Goal: Information Seeking & Learning: Learn about a topic

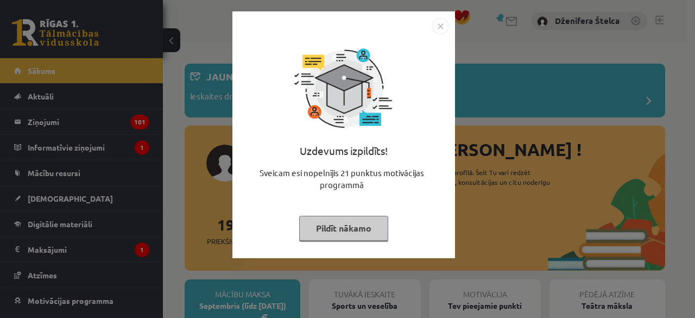
click at [338, 230] on button "Pildīt nākamo" at bounding box center [343, 228] width 89 height 25
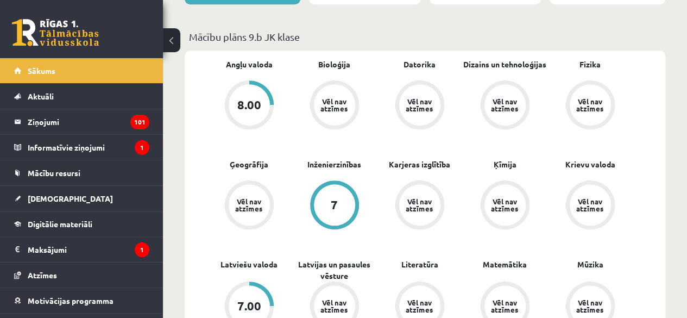
scroll to position [370, 0]
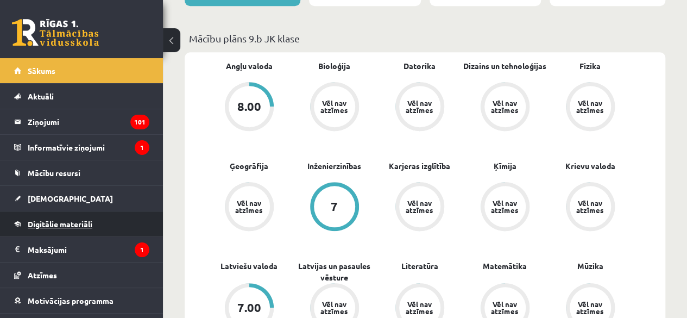
click at [72, 225] on span "Digitālie materiāli" at bounding box center [60, 224] width 65 height 10
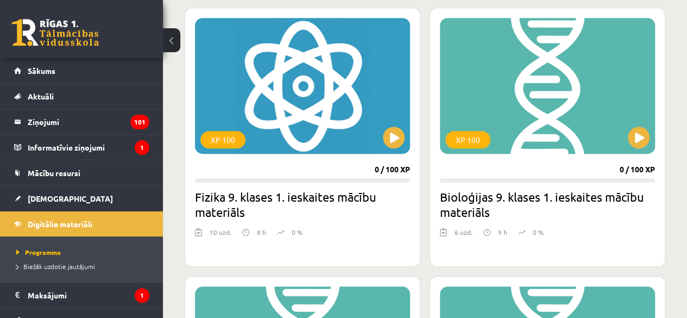
scroll to position [301, 0]
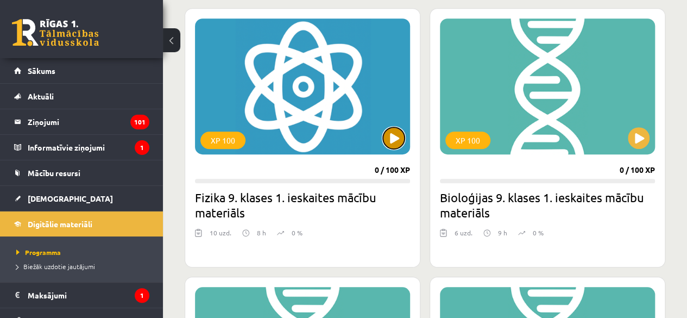
click at [397, 140] on button at bounding box center [394, 138] width 22 height 22
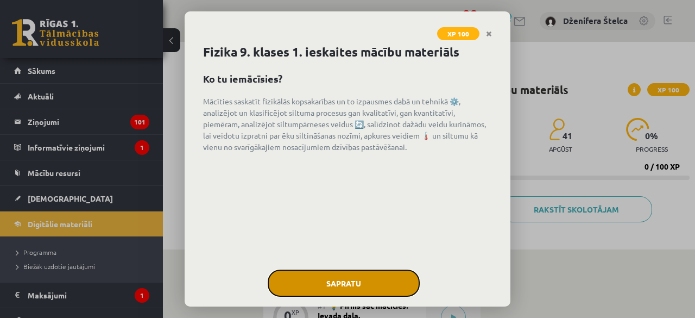
click at [315, 277] on button "Sapratu" at bounding box center [344, 282] width 152 height 27
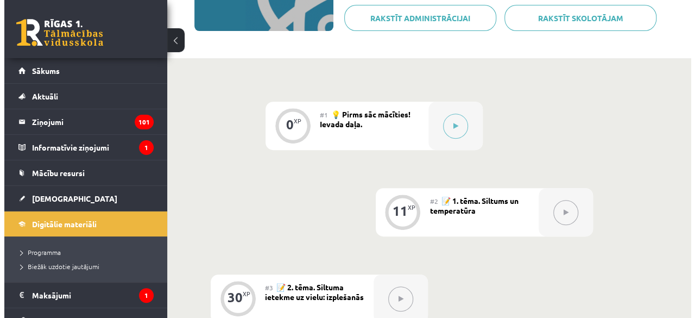
scroll to position [192, 0]
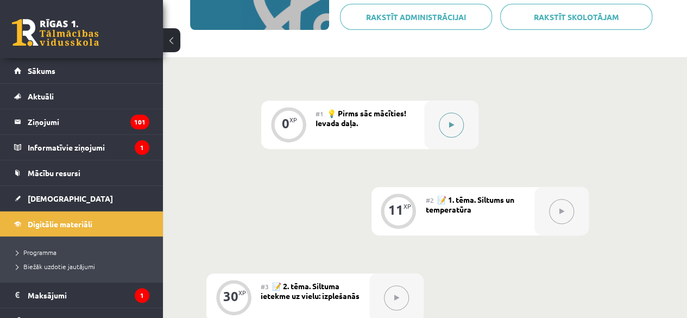
click at [454, 123] on button at bounding box center [451, 124] width 25 height 25
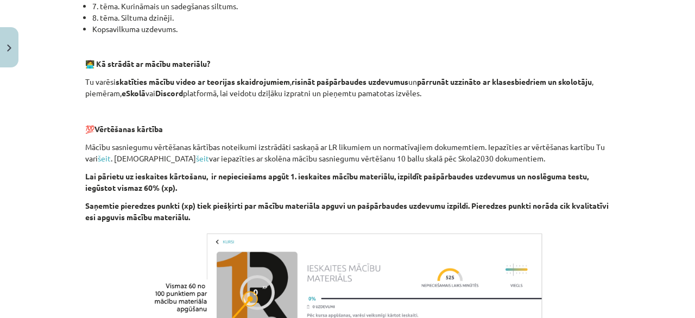
scroll to position [815, 0]
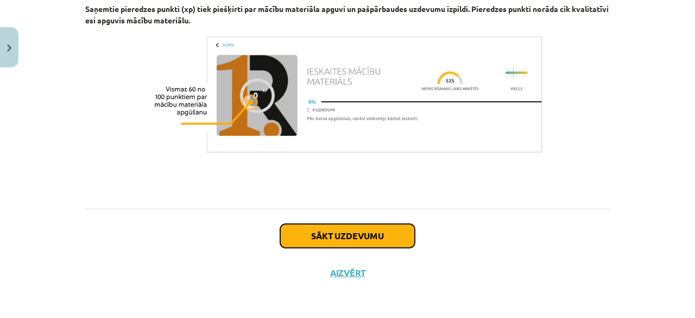
click at [388, 245] on button "Sākt uzdevumu" at bounding box center [347, 236] width 135 height 24
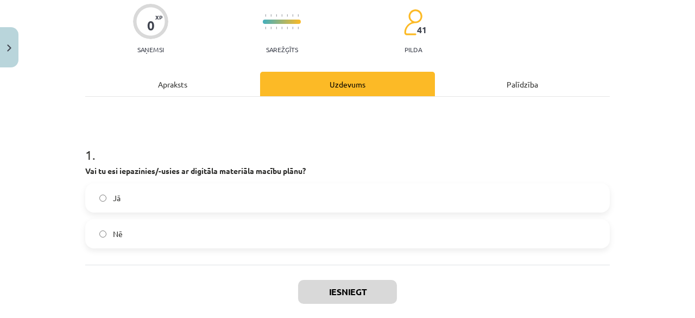
scroll to position [143, 0]
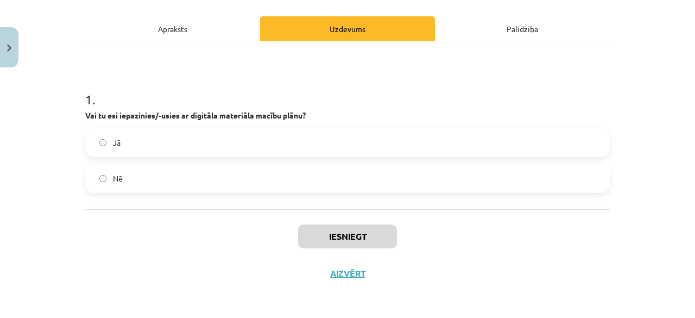
click at [315, 143] on label "Jā" at bounding box center [347, 142] width 522 height 27
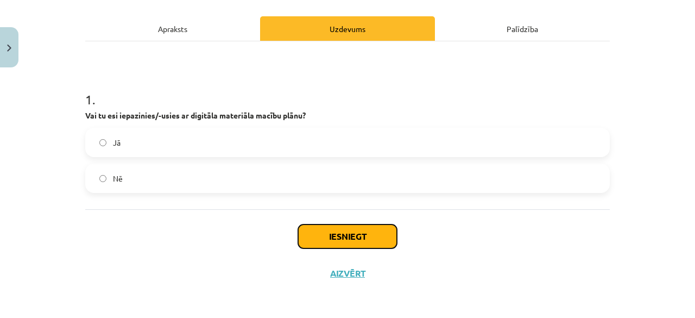
click at [352, 236] on button "Iesniegt" at bounding box center [347, 236] width 99 height 24
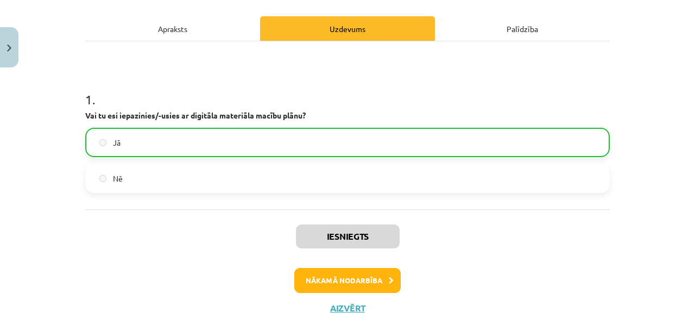
click at [134, 33] on div "Apraksts" at bounding box center [172, 28] width 175 height 24
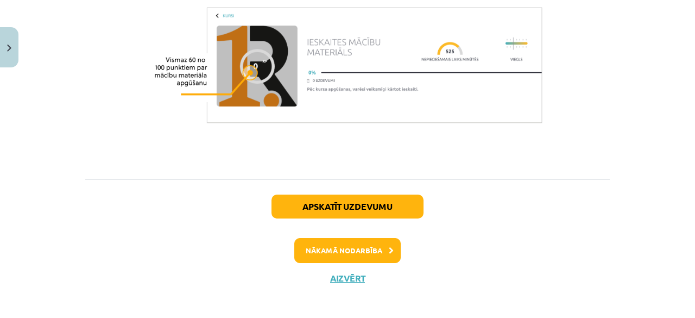
scroll to position [848, 0]
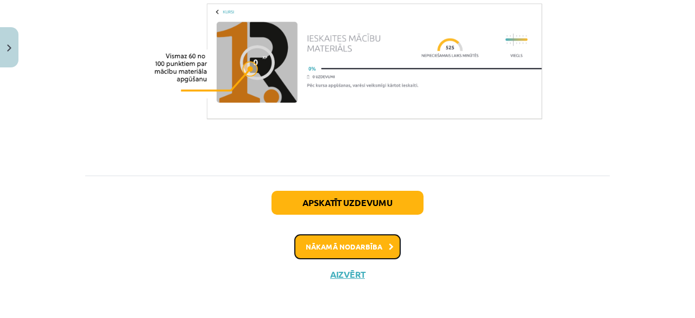
click at [328, 252] on button "Nākamā nodarbība" at bounding box center [347, 246] width 106 height 25
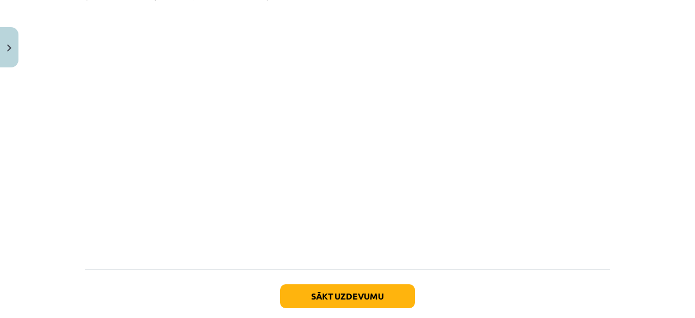
scroll to position [656, 0]
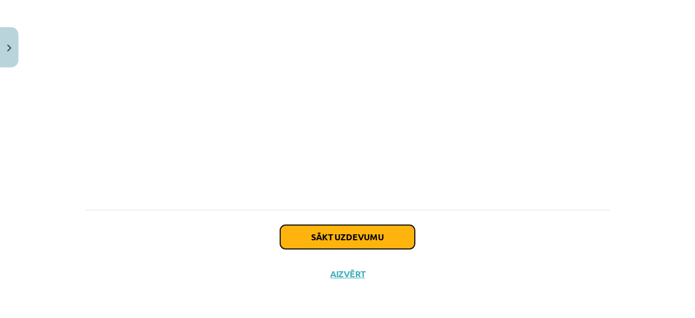
click at [339, 237] on button "Sākt uzdevumu" at bounding box center [347, 237] width 135 height 24
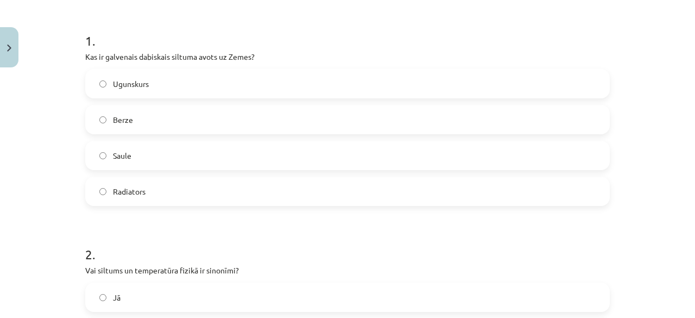
scroll to position [205, 0]
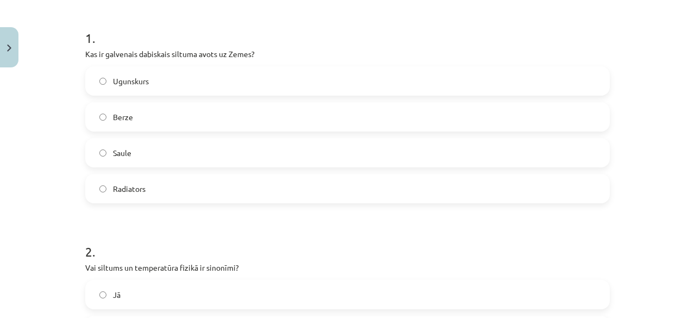
click at [126, 156] on span "Saule" at bounding box center [122, 152] width 18 height 11
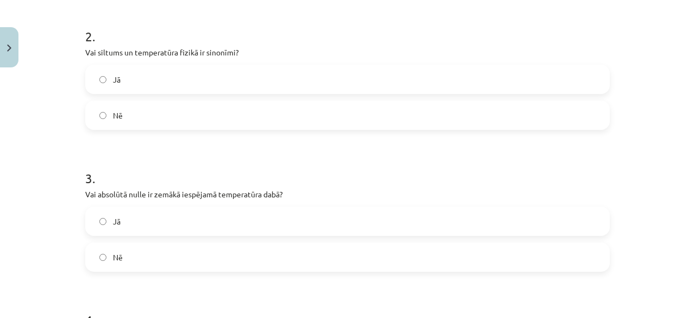
scroll to position [422, 0]
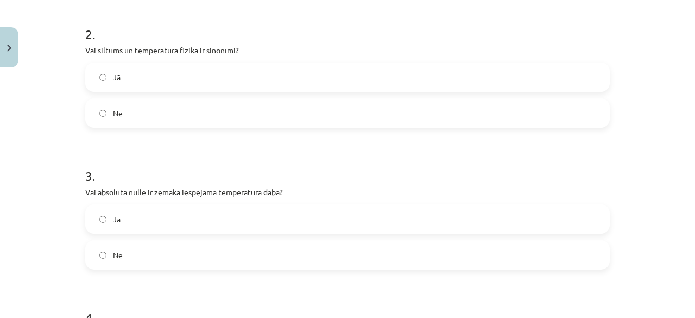
click at [115, 130] on form "1 . Kas ir galvenais dabiskais siltuma avots uz Zemes? Ugunskurs Berze Saule Ra…" at bounding box center [347, 227] width 524 height 866
click at [94, 111] on label "Nē" at bounding box center [347, 112] width 522 height 27
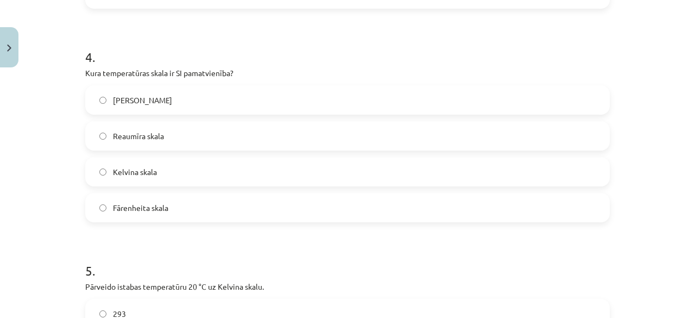
scroll to position [685, 0]
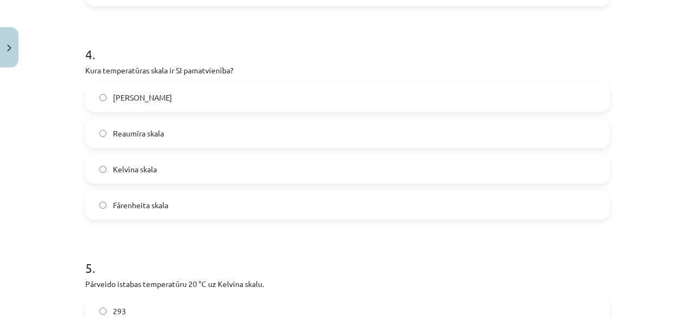
click at [113, 168] on span "Kelvina skala" at bounding box center [135, 168] width 44 height 11
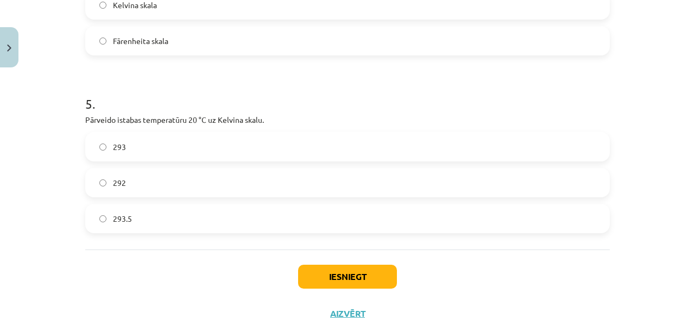
scroll to position [870, 0]
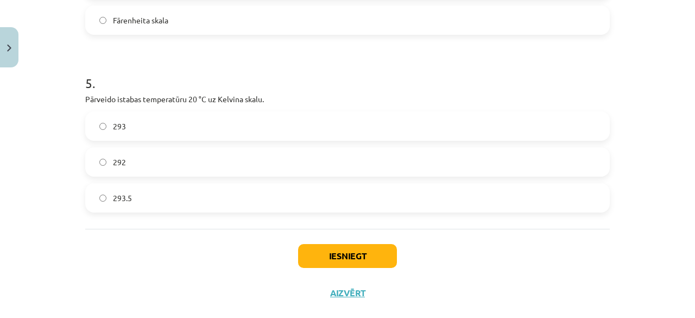
click at [116, 131] on span "293" at bounding box center [119, 126] width 13 height 11
click at [325, 257] on button "Iesniegt" at bounding box center [347, 256] width 99 height 24
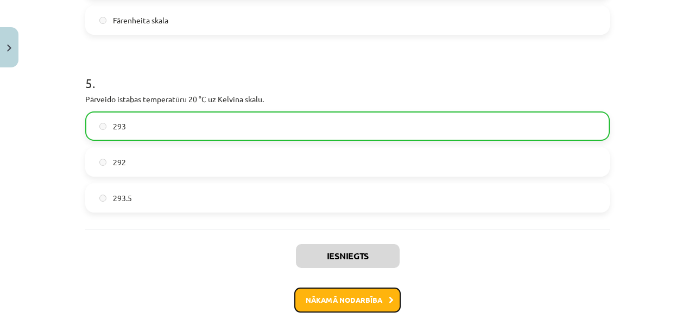
click at [363, 301] on button "Nākamā nodarbība" at bounding box center [347, 299] width 106 height 25
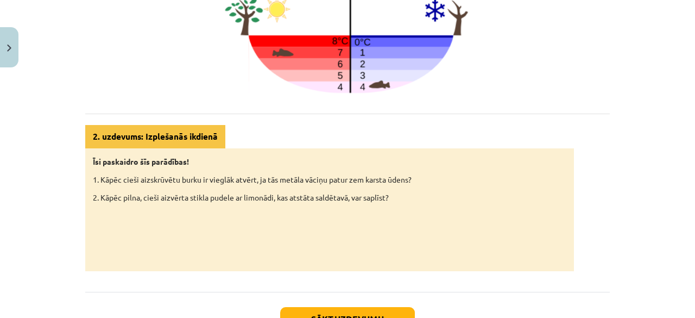
scroll to position [552, 0]
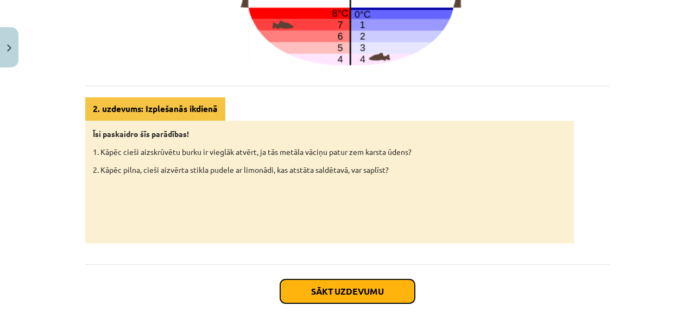
click at [349, 288] on button "Sākt uzdevumu" at bounding box center [347, 291] width 135 height 24
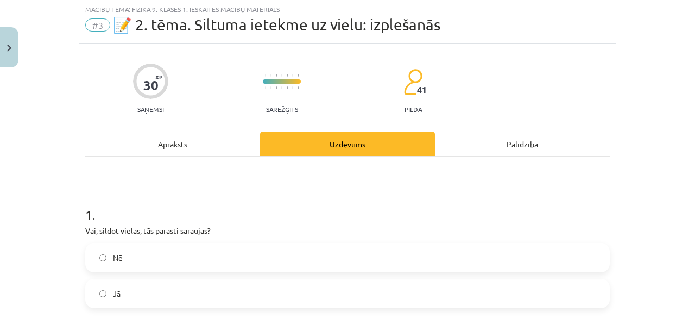
scroll to position [28, 0]
click at [156, 144] on div "Apraksts" at bounding box center [172, 144] width 175 height 24
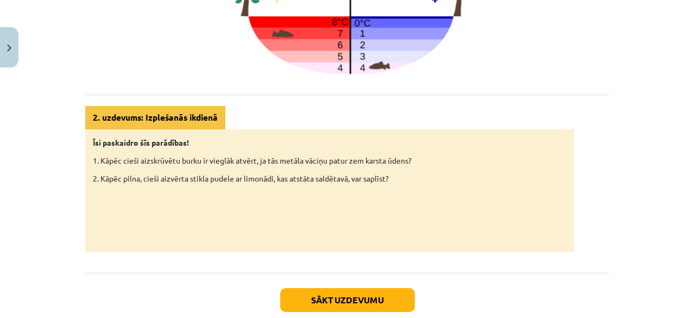
scroll to position [601, 0]
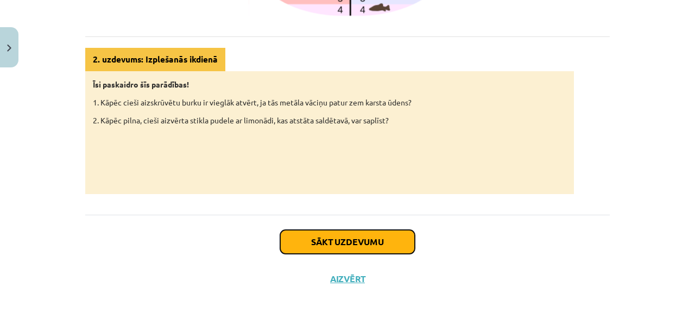
click at [335, 233] on button "Sākt uzdevumu" at bounding box center [347, 242] width 135 height 24
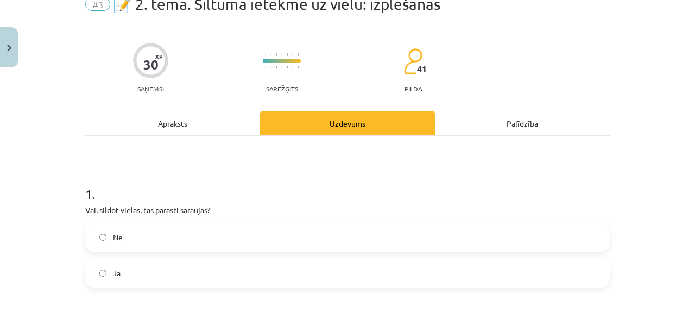
scroll to position [27, 0]
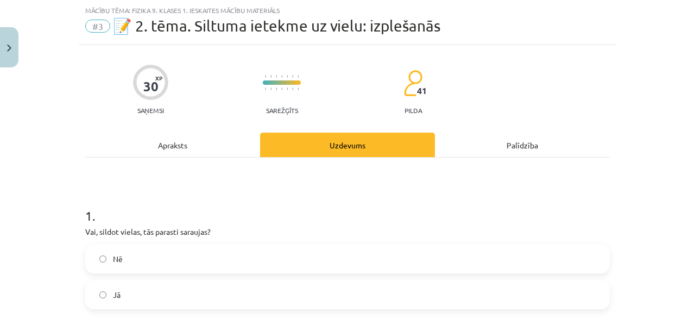
click at [89, 264] on label "Nē" at bounding box center [347, 258] width 522 height 27
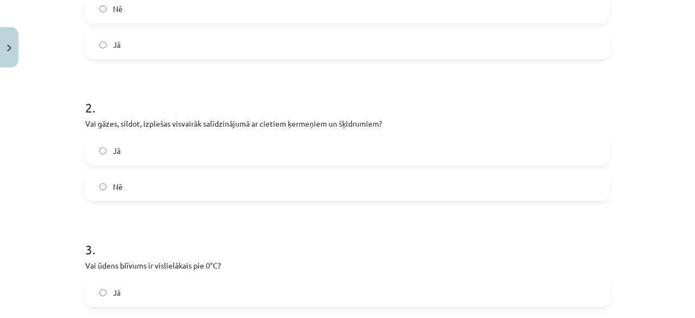
scroll to position [282, 0]
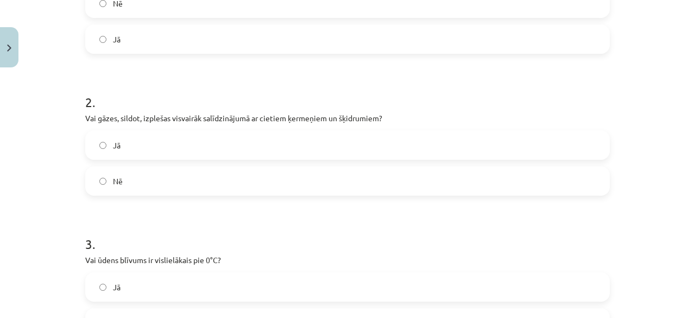
click at [149, 146] on label "Jā" at bounding box center [347, 144] width 522 height 27
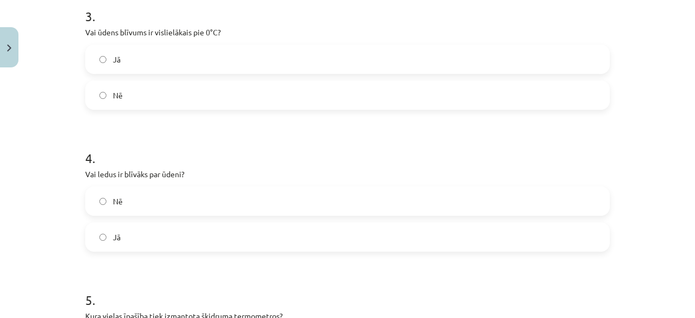
scroll to position [504, 0]
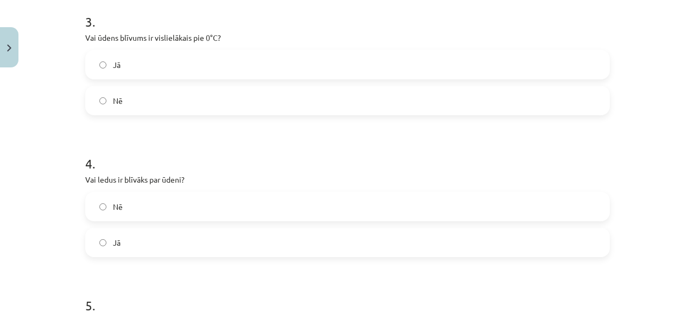
click at [415, 99] on label "Nē" at bounding box center [347, 100] width 522 height 27
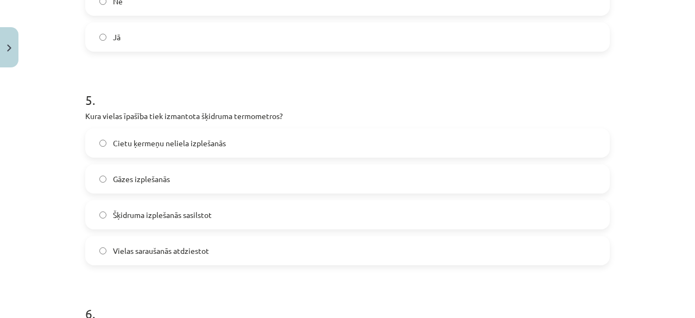
scroll to position [783, 0]
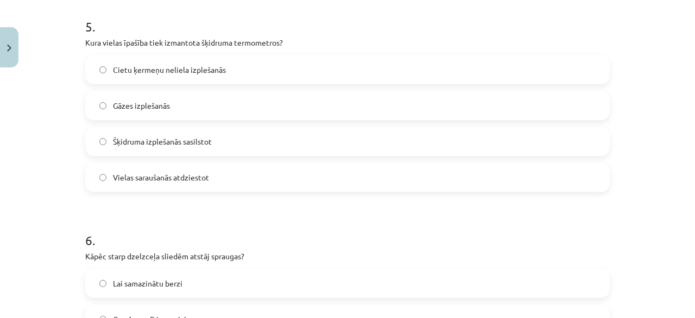
click at [168, 136] on span "Šķidruma izplešanās sasilstot" at bounding box center [162, 141] width 99 height 11
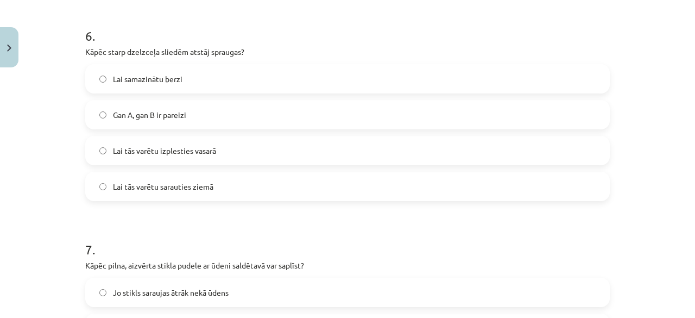
scroll to position [992, 0]
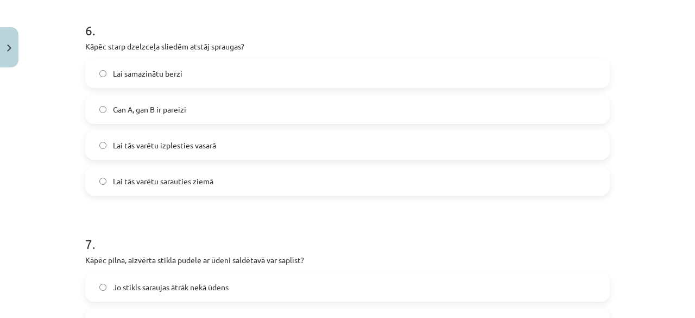
click at [100, 184] on label "Lai tās varētu sarauties ziemā" at bounding box center [347, 180] width 522 height 27
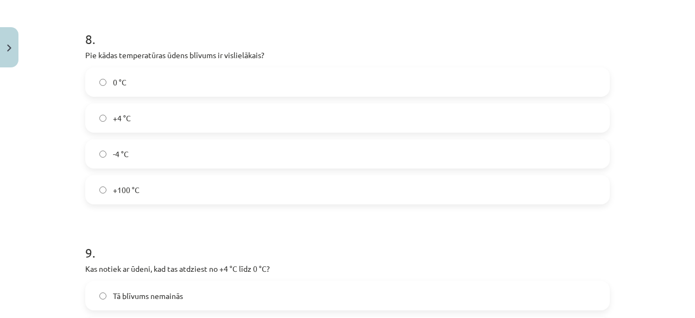
scroll to position [1408, 0]
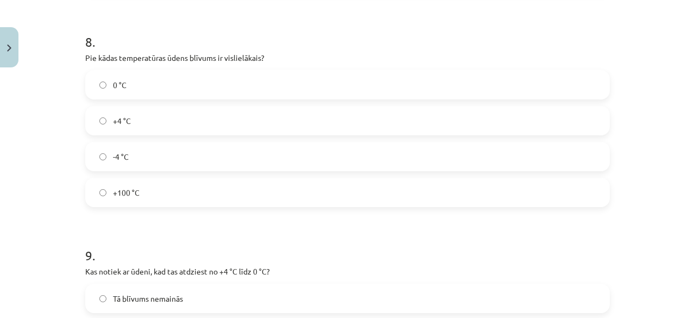
click at [234, 112] on label "+4 °C" at bounding box center [347, 120] width 522 height 27
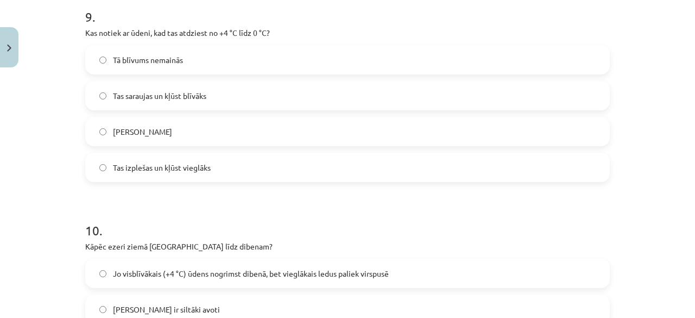
scroll to position [1648, 0]
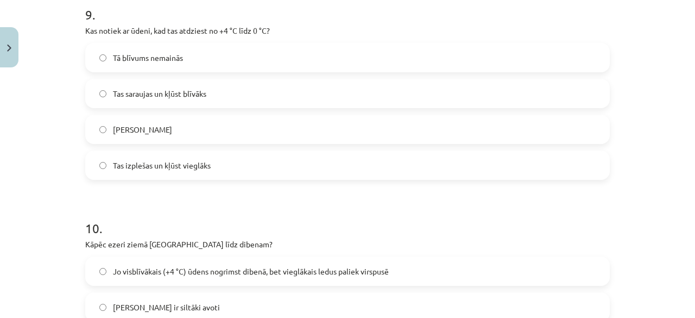
click at [223, 133] on label "Tas sasalst" at bounding box center [347, 129] width 522 height 27
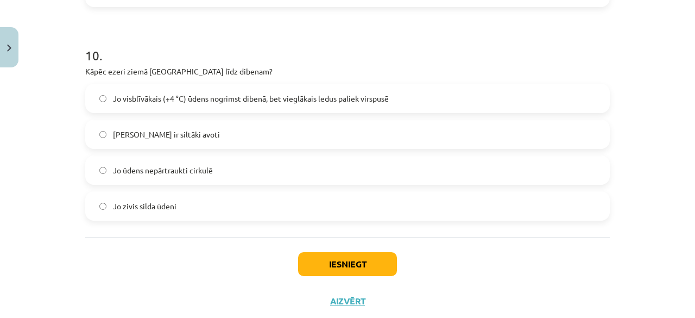
scroll to position [1828, 0]
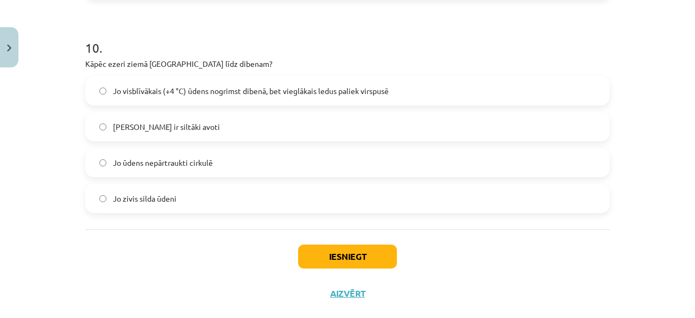
click at [275, 100] on label "Jo visblīvākais (+4 °C) ūdens nogrimst dibenā, bet vieglākais ledus paliek virs…" at bounding box center [347, 90] width 522 height 27
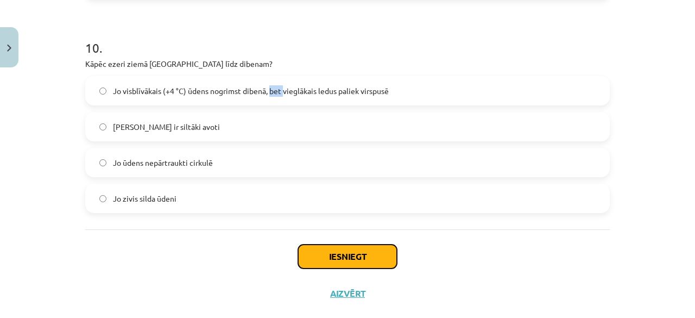
click at [342, 257] on button "Iesniegt" at bounding box center [347, 256] width 99 height 24
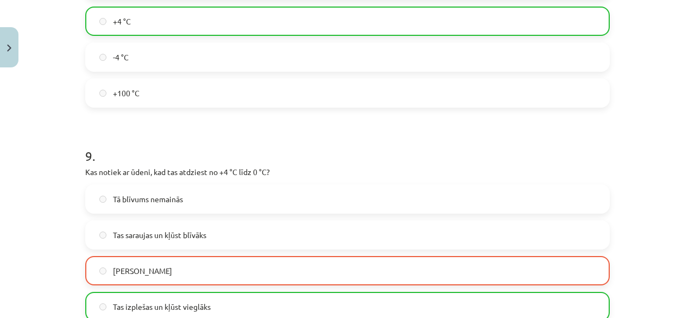
scroll to position [1883, 0]
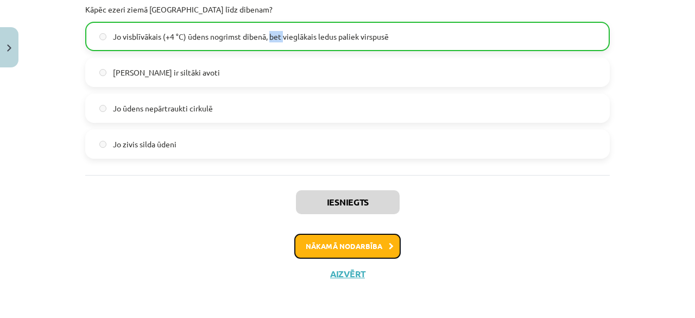
click at [338, 240] on button "Nākamā nodarbība" at bounding box center [347, 245] width 106 height 25
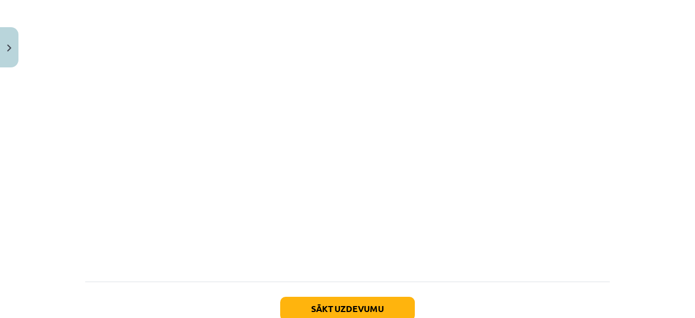
scroll to position [753, 0]
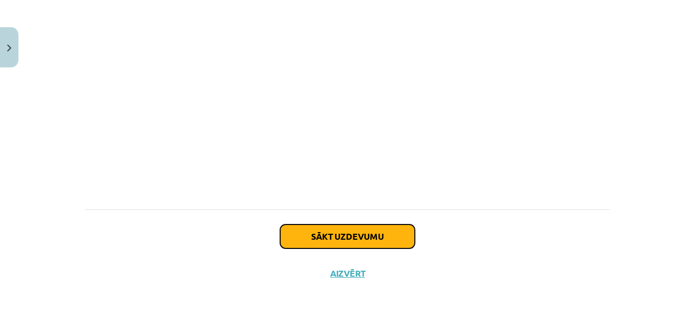
click at [338, 240] on button "Sākt uzdevumu" at bounding box center [347, 236] width 135 height 24
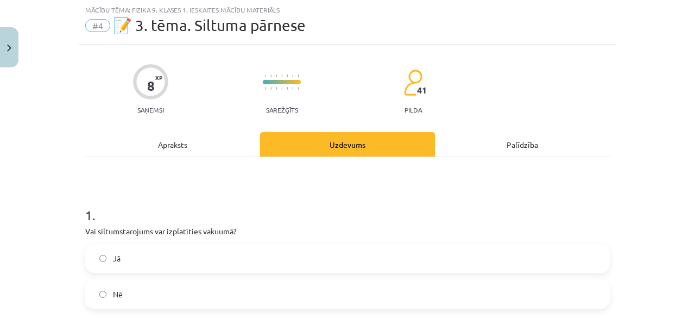
scroll to position [27, 0]
click at [103, 257] on label "Jā" at bounding box center [347, 258] width 522 height 27
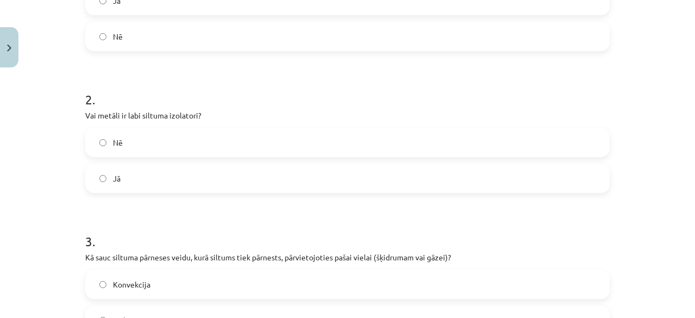
scroll to position [289, 0]
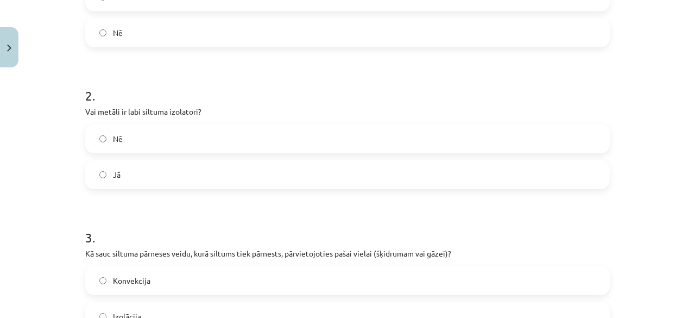
click at [102, 171] on label "Jā" at bounding box center [347, 174] width 522 height 27
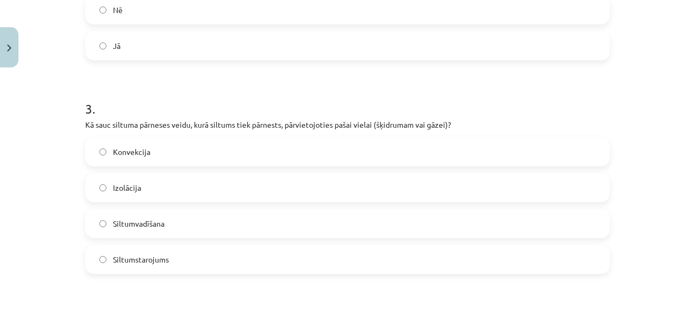
scroll to position [419, 0]
click at [216, 145] on label "Konvekcija" at bounding box center [347, 150] width 522 height 27
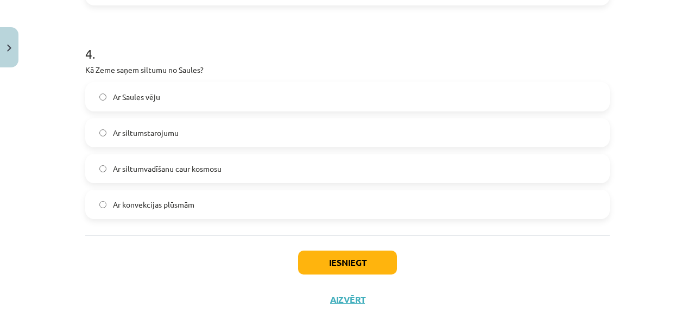
scroll to position [690, 0]
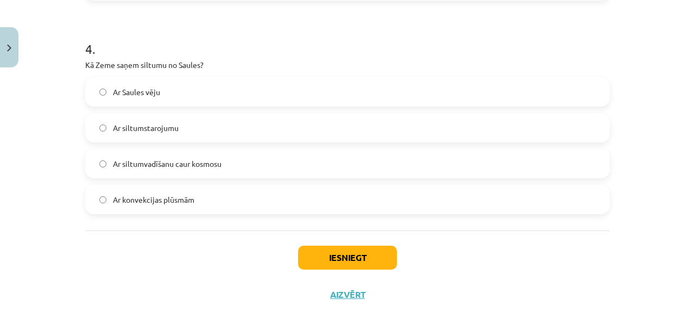
click at [340, 137] on label "Ar siltumstarojumu" at bounding box center [347, 127] width 522 height 27
click at [337, 256] on button "Iesniegt" at bounding box center [347, 257] width 99 height 24
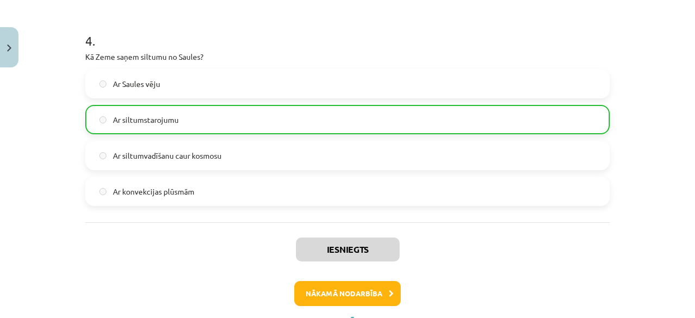
scroll to position [746, 0]
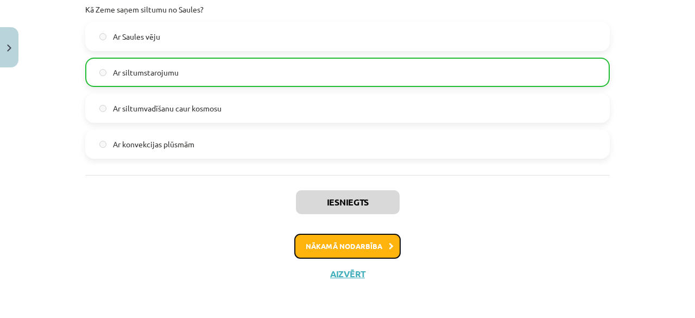
click at [355, 243] on button "Nākamā nodarbība" at bounding box center [347, 245] width 106 height 25
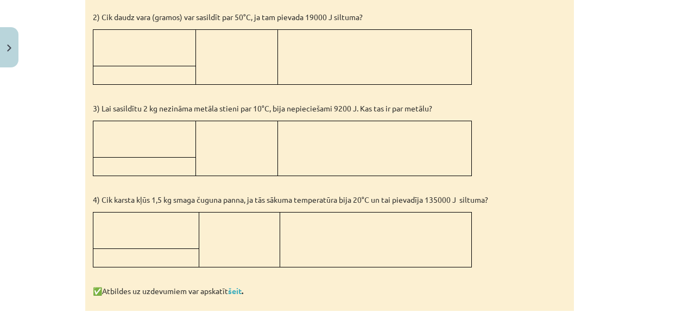
scroll to position [1148, 0]
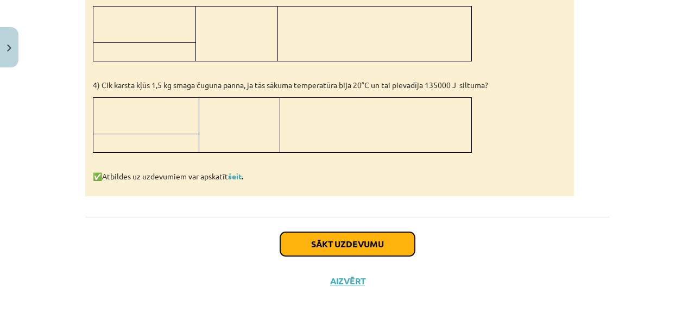
click at [395, 237] on button "Sākt uzdevumu" at bounding box center [347, 244] width 135 height 24
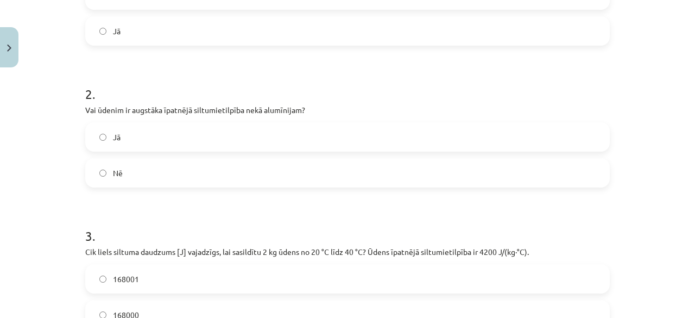
scroll to position [309, 0]
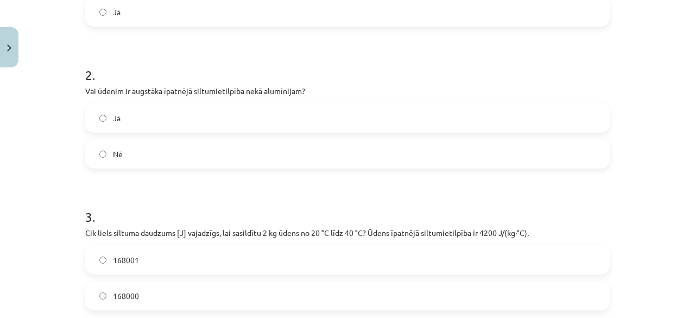
click at [94, 119] on label "Jā" at bounding box center [347, 117] width 522 height 27
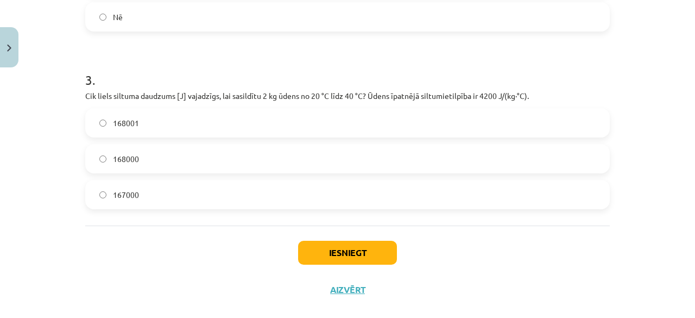
scroll to position [463, 0]
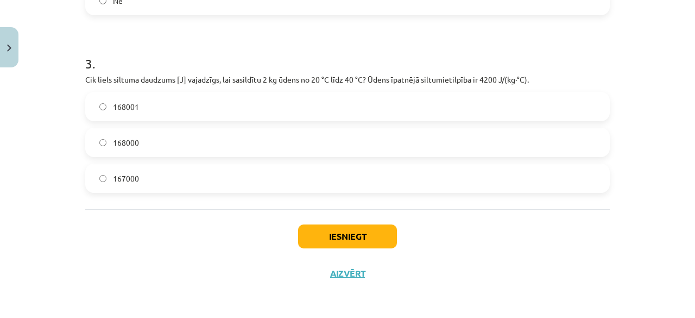
click at [124, 137] on span "168000" at bounding box center [126, 142] width 26 height 11
click at [355, 235] on button "Iesniegt" at bounding box center [347, 236] width 99 height 24
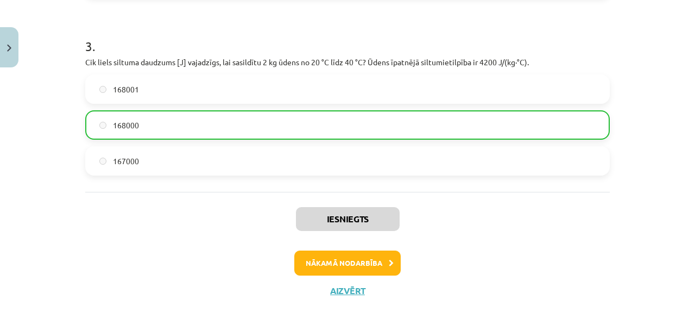
scroll to position [491, 0]
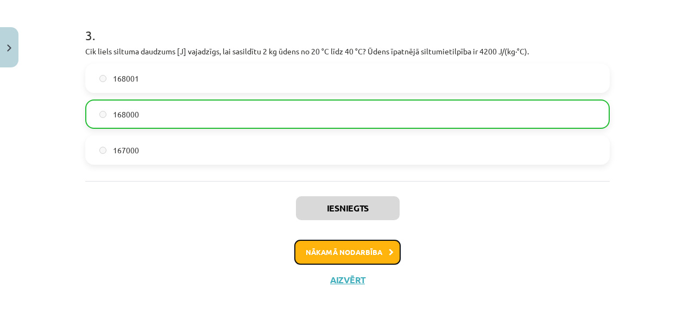
click at [360, 244] on button "Nākamā nodarbība" at bounding box center [347, 251] width 106 height 25
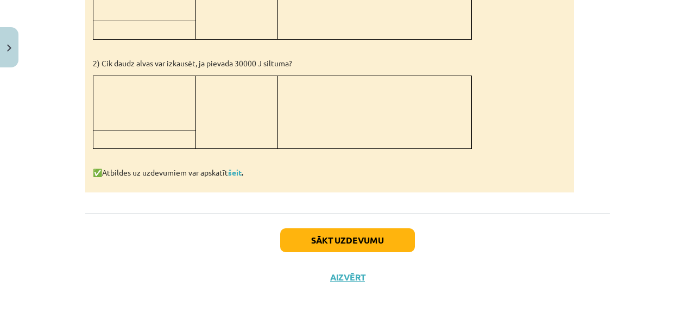
scroll to position [1111, 0]
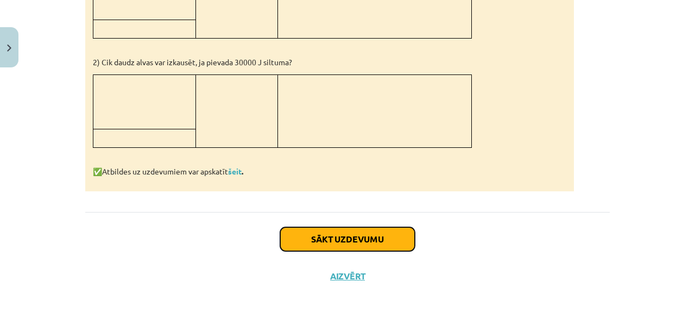
click at [358, 236] on button "Sākt uzdevumu" at bounding box center [347, 239] width 135 height 24
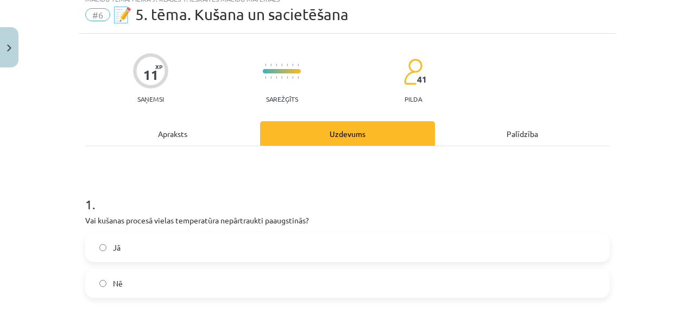
scroll to position [27, 0]
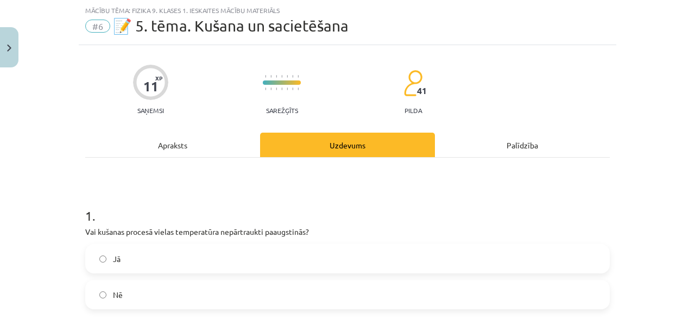
click at [169, 260] on label "Jā" at bounding box center [347, 258] width 522 height 27
drag, startPoint x: 686, startPoint y: 78, endPoint x: 690, endPoint y: 85, distance: 8.0
click at [690, 85] on div "Mācību tēma: Fizika 9. klases 1. ieskaites mācību materiāls #6 📝 5. tēma. Kušan…" at bounding box center [347, 159] width 695 height 318
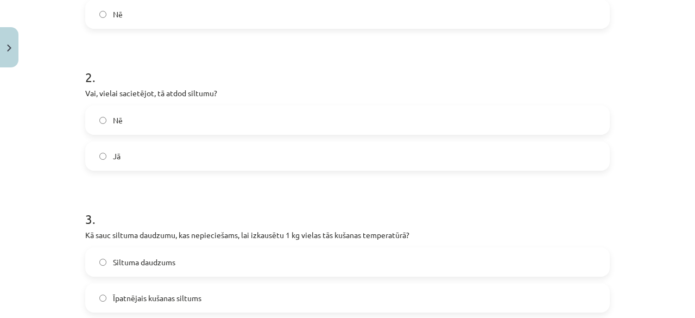
scroll to position [311, 0]
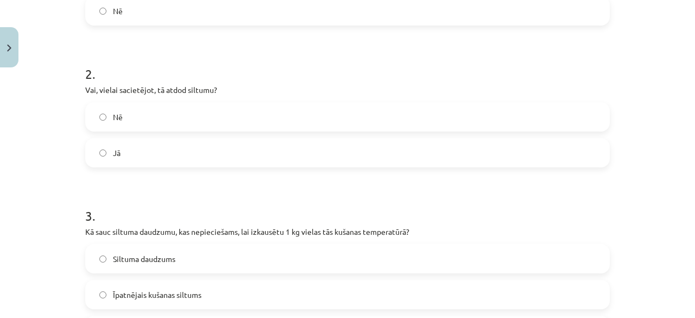
click at [457, 161] on label "Jā" at bounding box center [347, 152] width 522 height 27
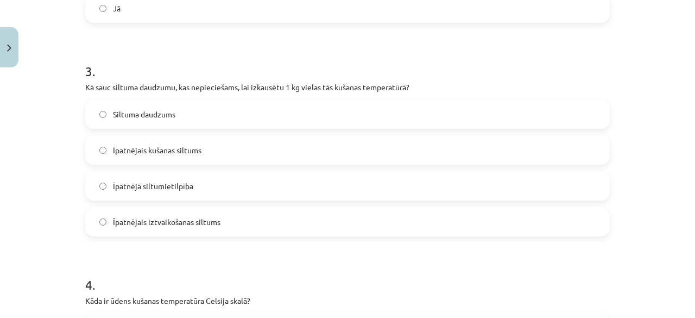
scroll to position [460, 0]
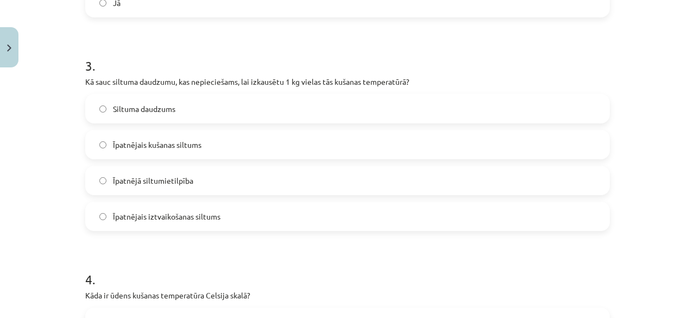
click at [218, 149] on label "Īpatnējais kušanas siltums" at bounding box center [347, 144] width 522 height 27
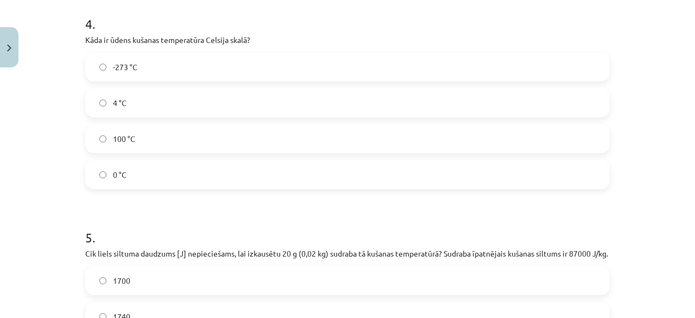
scroll to position [720, 0]
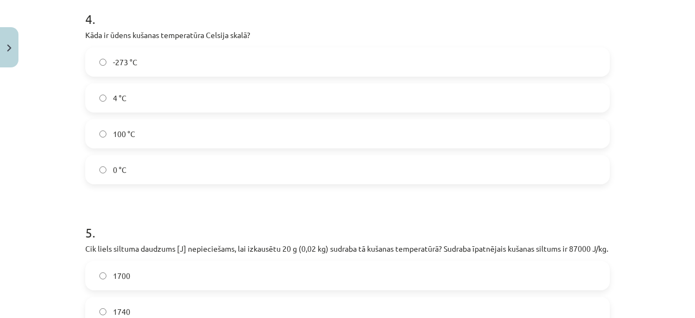
click at [251, 173] on label "0 °C" at bounding box center [347, 169] width 522 height 27
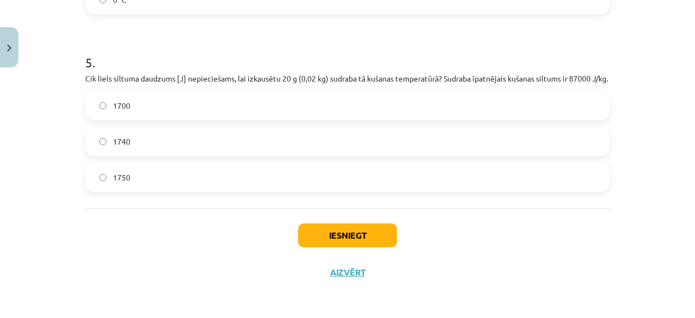
scroll to position [901, 0]
click at [156, 144] on label "1740" at bounding box center [347, 141] width 522 height 27
click at [343, 239] on button "Iesniegt" at bounding box center [347, 235] width 99 height 24
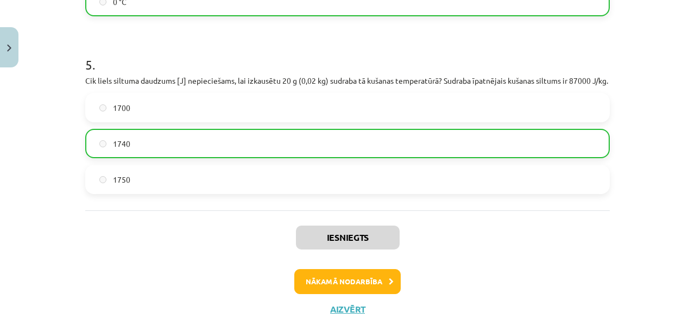
scroll to position [935, 0]
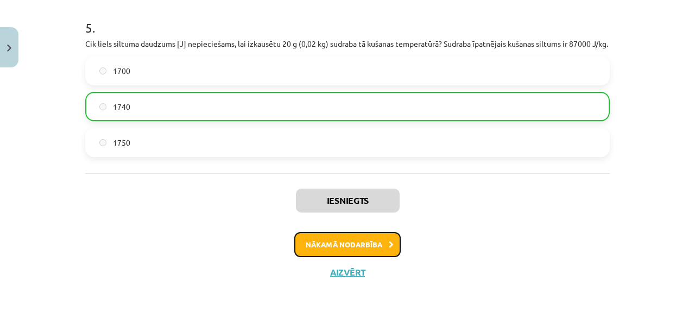
click at [343, 239] on button "Nākamā nodarbība" at bounding box center [347, 244] width 106 height 25
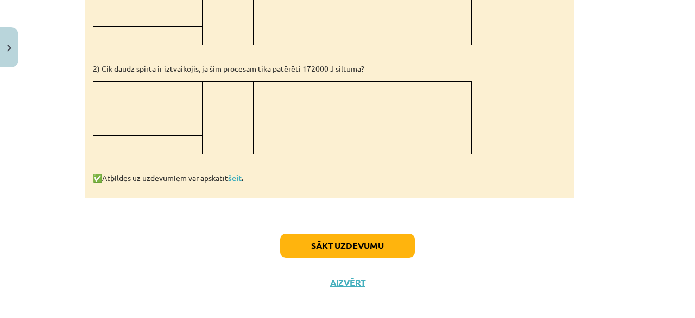
scroll to position [965, 0]
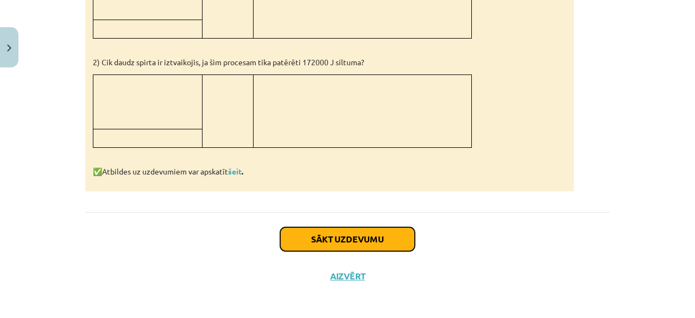
click at [342, 230] on button "Sākt uzdevumu" at bounding box center [347, 239] width 135 height 24
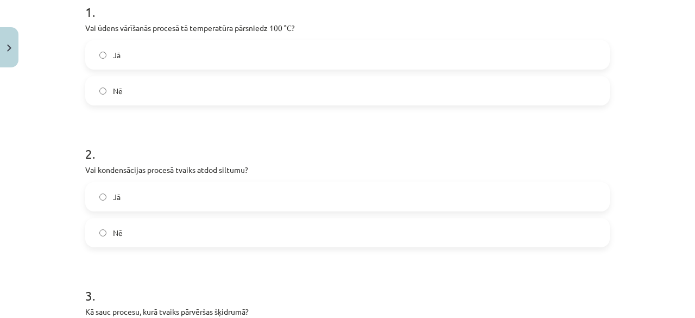
scroll to position [230, 0]
click at [231, 78] on label "Nē" at bounding box center [347, 91] width 522 height 27
click at [115, 192] on span "Jā" at bounding box center [117, 197] width 8 height 11
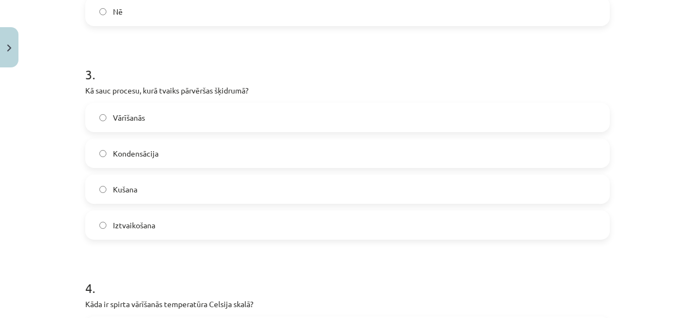
scroll to position [454, 0]
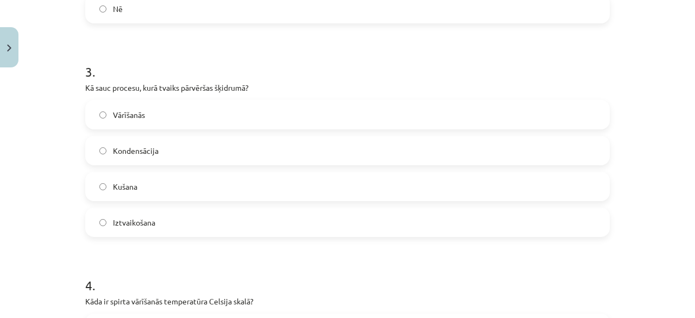
click at [163, 150] on label "Kondensācija" at bounding box center [347, 150] width 522 height 27
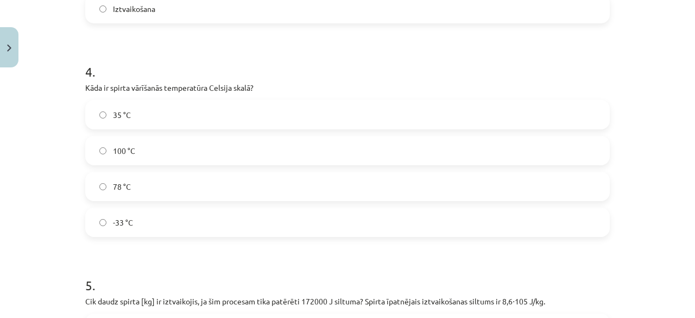
scroll to position [675, 0]
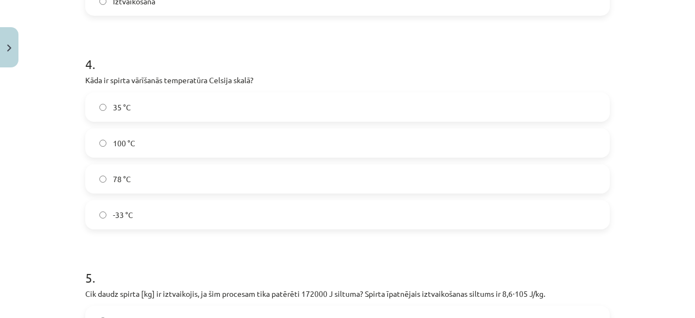
click at [425, 189] on label "78 °C" at bounding box center [347, 178] width 522 height 27
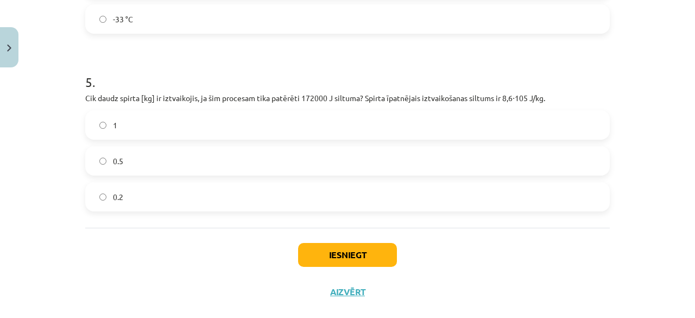
scroll to position [889, 0]
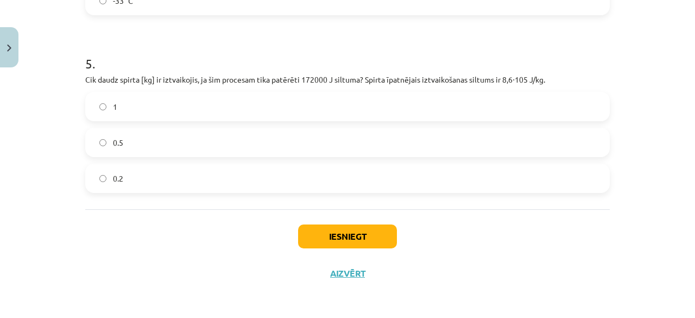
click at [331, 171] on label "0.2" at bounding box center [347, 177] width 522 height 27
click at [341, 234] on button "Iesniegt" at bounding box center [347, 236] width 99 height 24
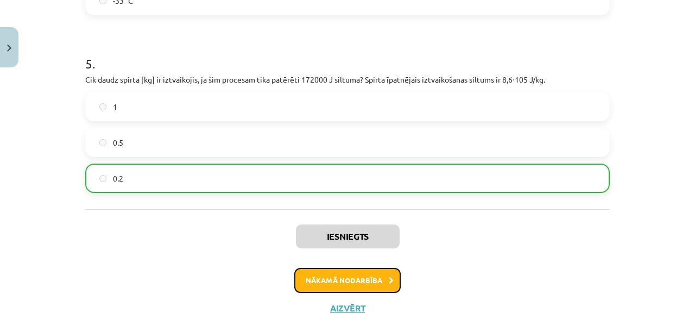
click at [325, 282] on button "Nākamā nodarbība" at bounding box center [347, 280] width 106 height 25
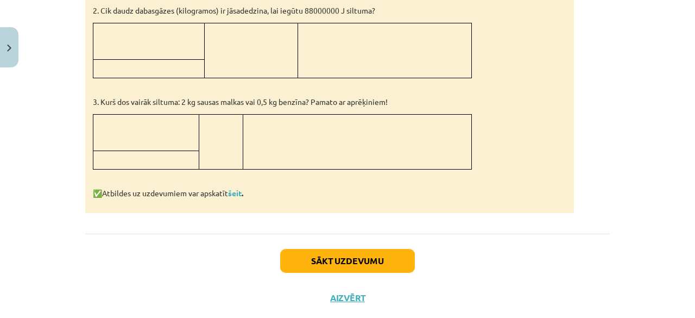
scroll to position [699, 0]
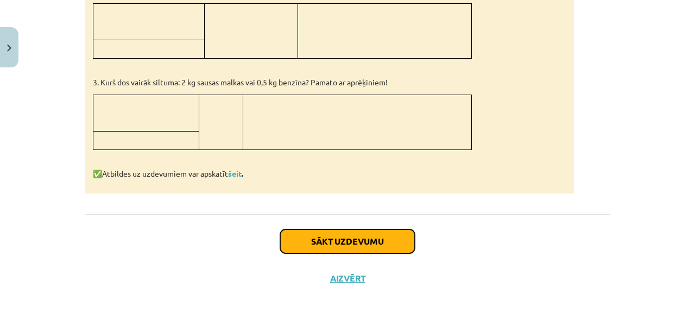
click at [380, 244] on button "Sākt uzdevumu" at bounding box center [347, 241] width 135 height 24
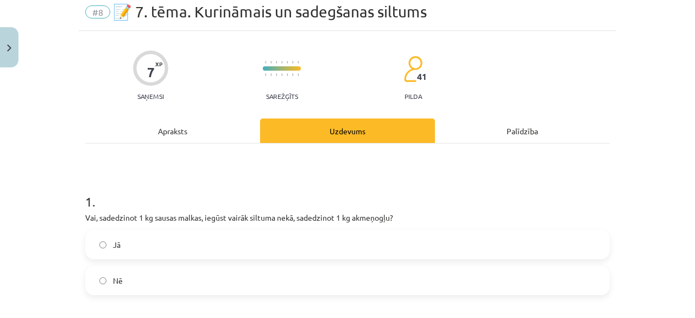
scroll to position [27, 0]
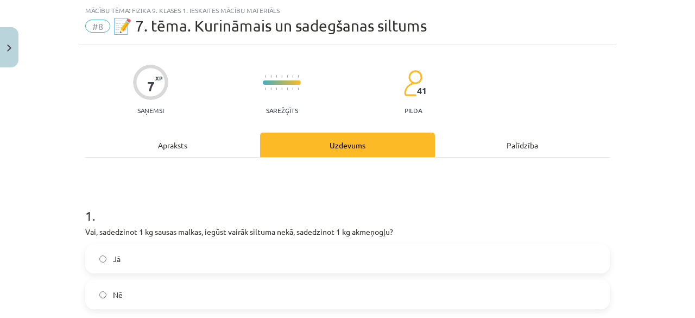
click at [160, 140] on div "Apraksts" at bounding box center [172, 144] width 175 height 24
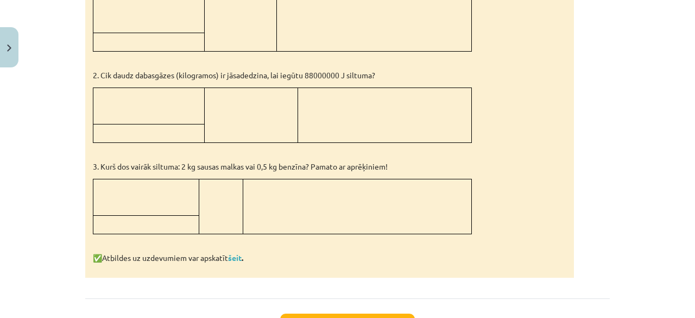
scroll to position [685, 0]
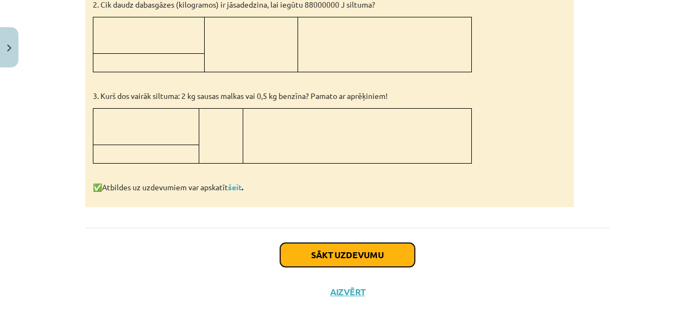
click at [351, 252] on button "Sākt uzdevumu" at bounding box center [347, 255] width 135 height 24
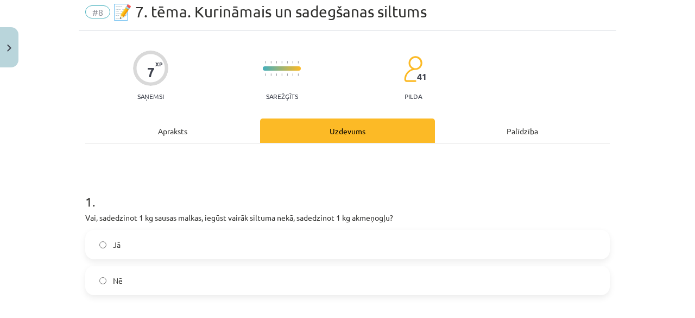
scroll to position [27, 0]
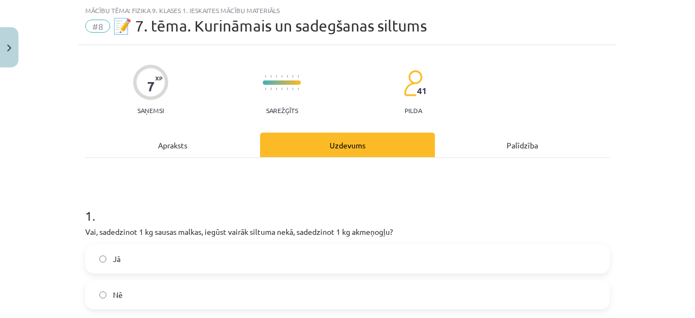
click at [121, 291] on label "Nē" at bounding box center [347, 294] width 522 height 27
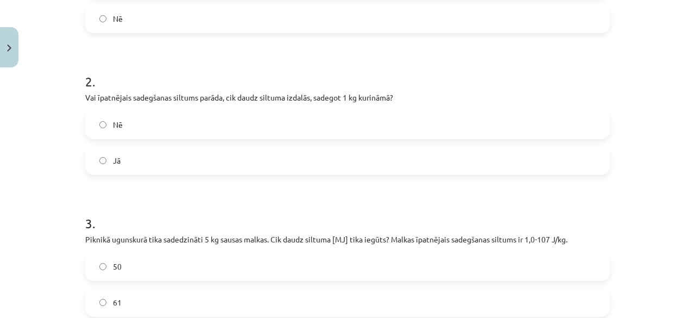
scroll to position [313, 0]
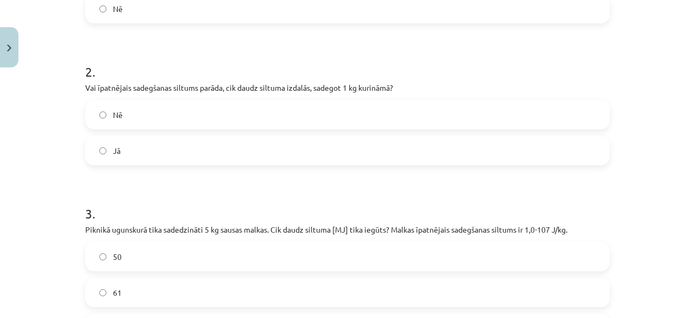
click at [226, 137] on label "Jā" at bounding box center [347, 150] width 522 height 27
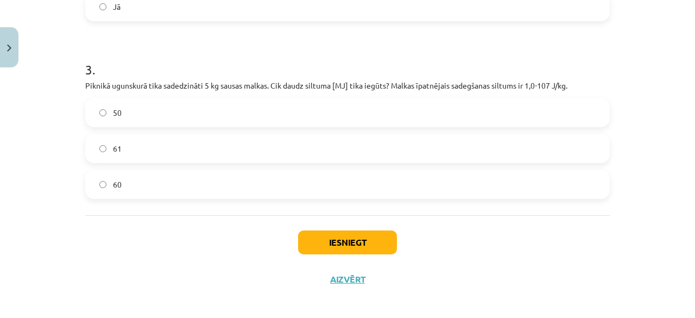
scroll to position [459, 0]
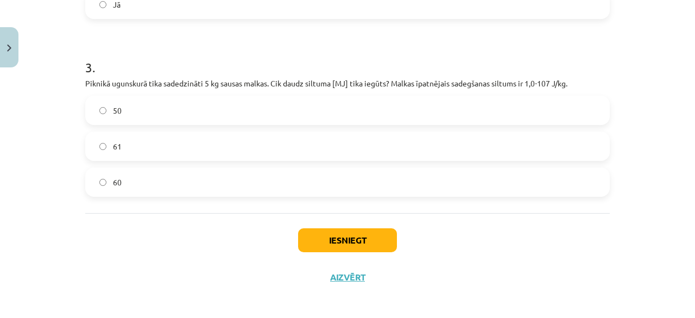
click at [412, 172] on label "60" at bounding box center [347, 181] width 522 height 27
click at [337, 239] on button "Iesniegt" at bounding box center [347, 240] width 99 height 24
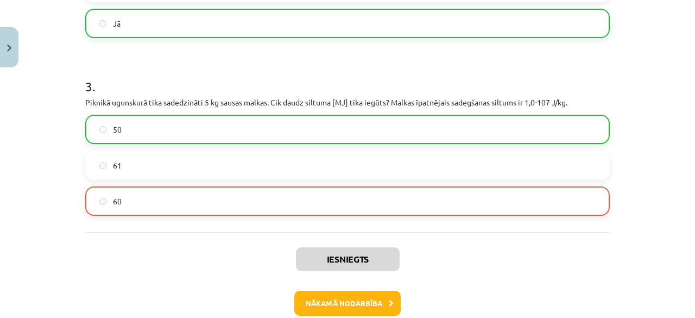
scroll to position [497, 0]
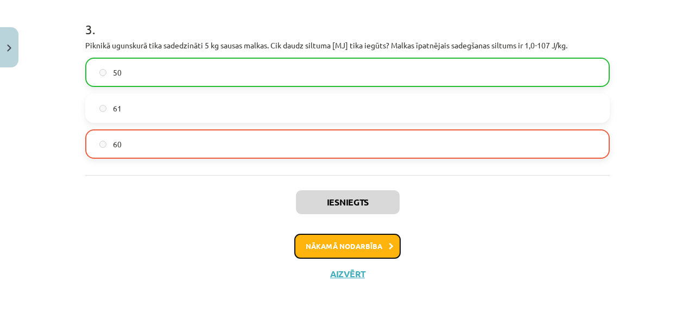
click at [345, 240] on button "Nākamā nodarbība" at bounding box center [347, 245] width 106 height 25
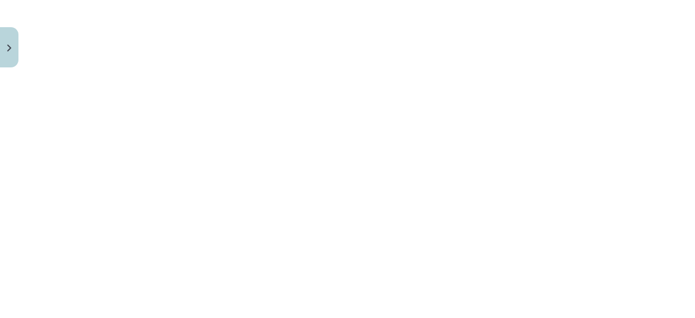
scroll to position [849, 0]
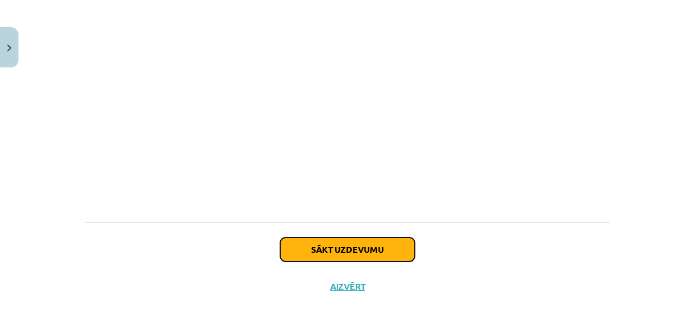
click at [345, 240] on button "Sākt uzdevumu" at bounding box center [347, 249] width 135 height 24
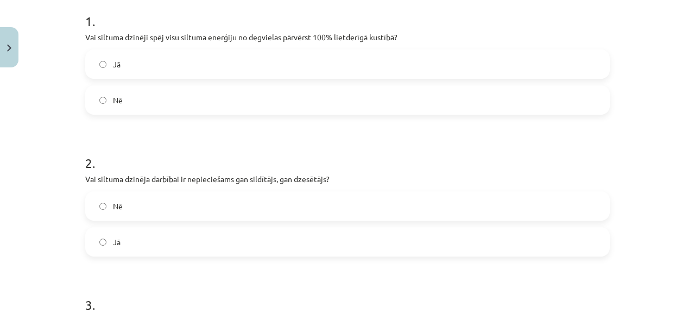
scroll to position [221, 0]
click at [153, 107] on label "Nē" at bounding box center [347, 100] width 522 height 27
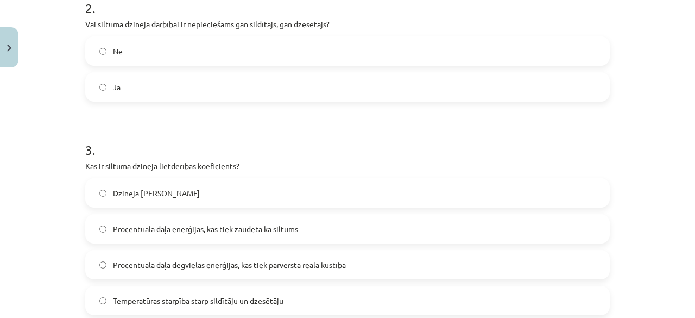
scroll to position [379, 0]
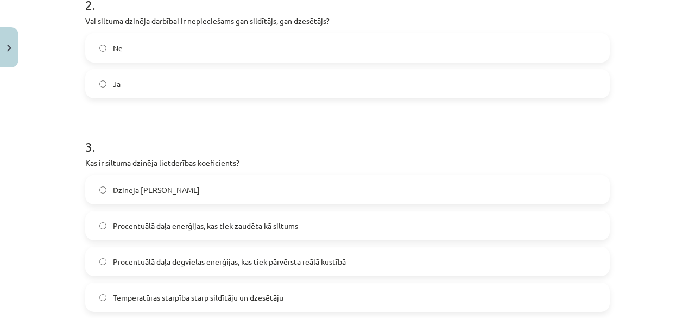
click at [116, 82] on span "Jā" at bounding box center [117, 83] width 8 height 11
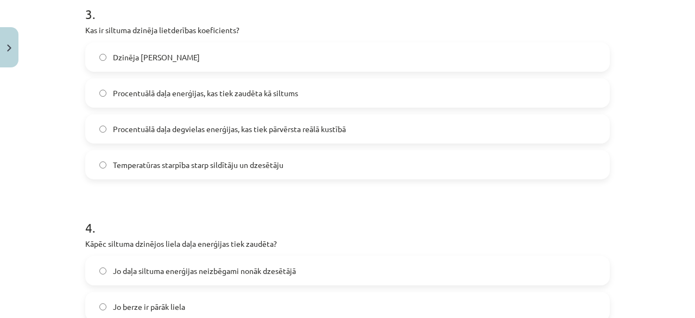
scroll to position [512, 0]
click at [219, 121] on label "Procentuālā daļa degvielas enerģijas, kas tiek pārvērsta reālā kustībā" at bounding box center [347, 128] width 522 height 27
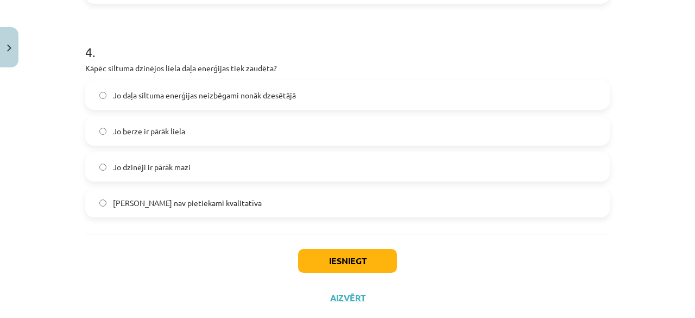
scroll to position [690, 0]
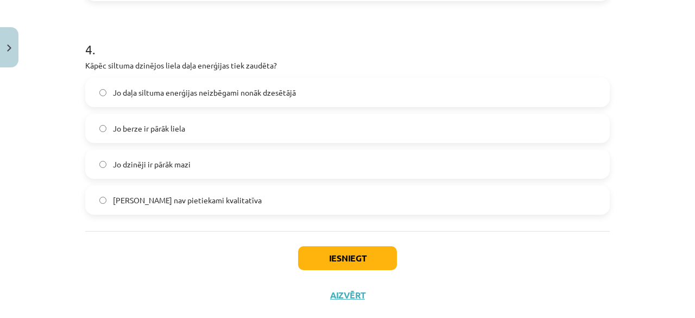
click at [223, 79] on label "Jo daļa siltuma enerģijas neizbēgami nonāk dzesētājā" at bounding box center [347, 92] width 522 height 27
click at [328, 248] on button "Iesniegt" at bounding box center [347, 258] width 99 height 24
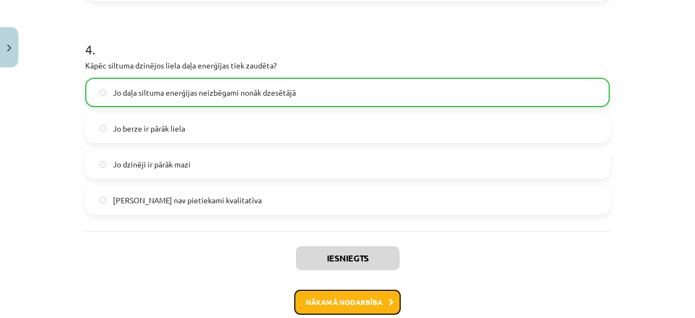
click at [329, 295] on button "Nākamā nodarbība" at bounding box center [347, 301] width 106 height 25
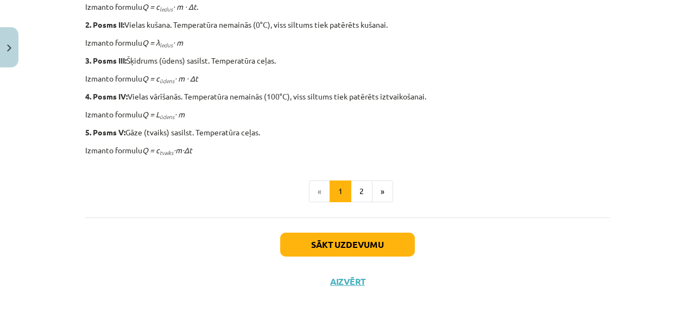
scroll to position [603, 0]
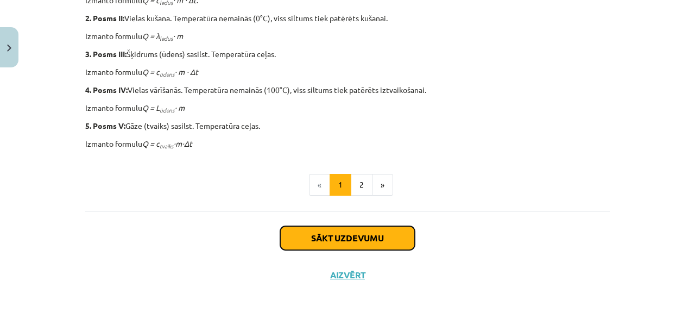
click at [335, 242] on button "Sākt uzdevumu" at bounding box center [347, 238] width 135 height 24
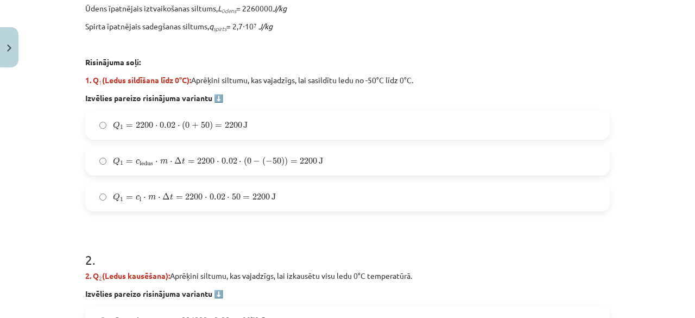
scroll to position [445, 0]
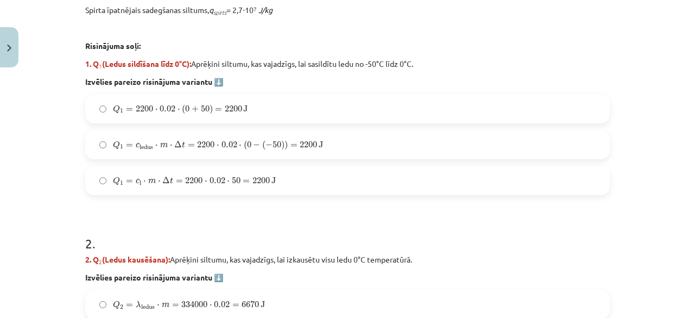
click at [394, 142] on label "Q 1 = c ledus ⋅ m ⋅ Δ t = 2200 ⋅ 0.02 ⋅ ( 0 − ( − 50 ) ) = 2200 J Q 1 = c ledus…" at bounding box center [347, 144] width 522 height 27
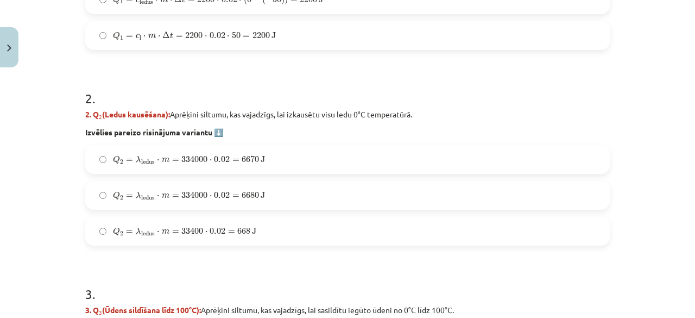
scroll to position [599, 0]
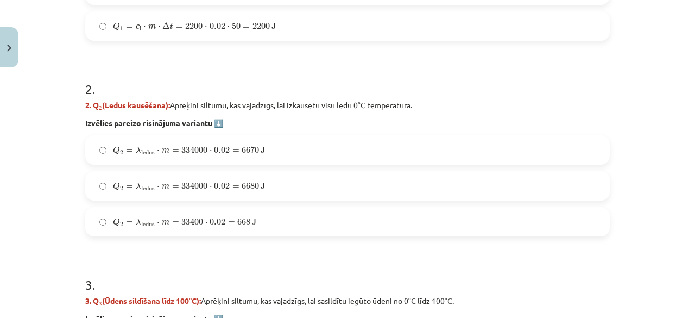
click at [518, 189] on label "Q 2 = λ ledus ⋅ m = 334000 ⋅ 0.02 = 6680 J Q 2 = λ ledus ⋅ m = 334000 ⋅ 0.02 = …" at bounding box center [347, 185] width 522 height 27
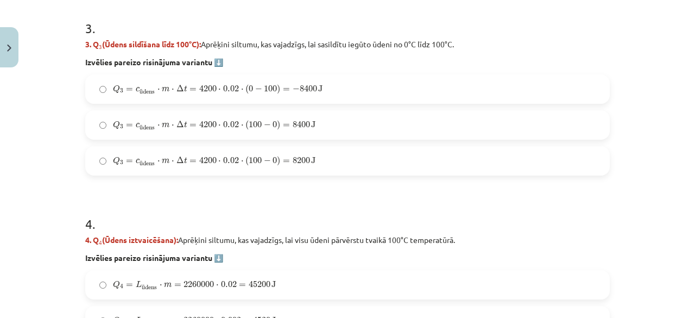
scroll to position [858, 0]
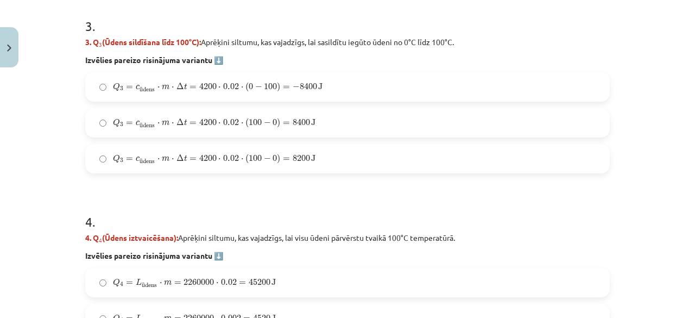
click at [311, 120] on span "J" at bounding box center [313, 122] width 4 height 7
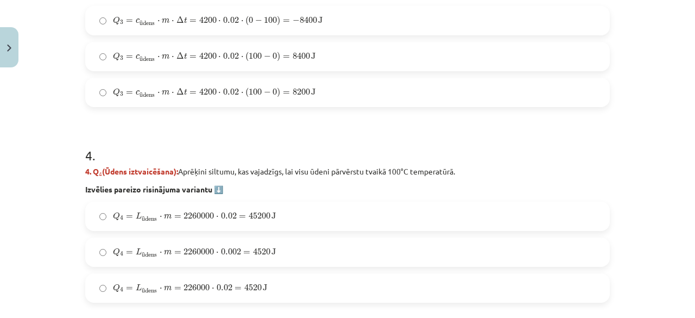
scroll to position [926, 0]
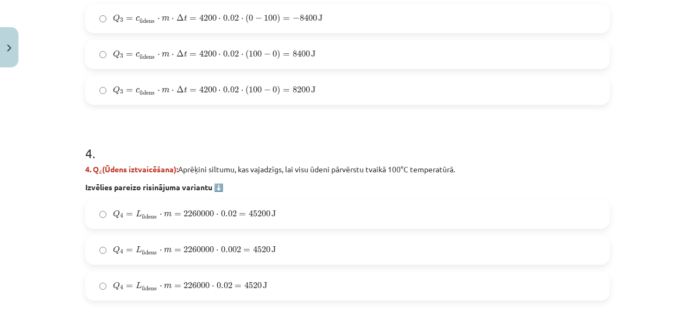
click at [374, 200] on label "Q 4 = L ū dens ⋅ m = 2260000 ⋅ 0.02 = 45200 J Q 4 = L ūdens ⋅ m = 2260000 ⋅ 0.0…" at bounding box center [347, 213] width 522 height 27
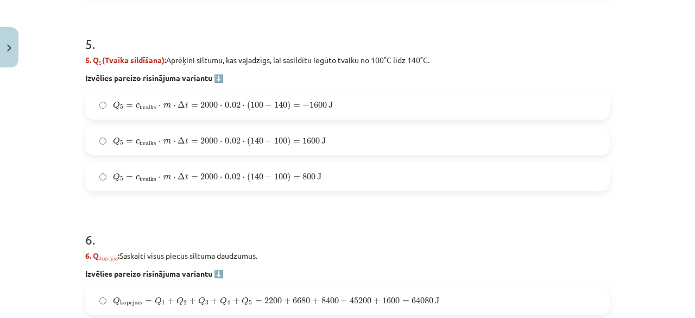
scroll to position [1238, 0]
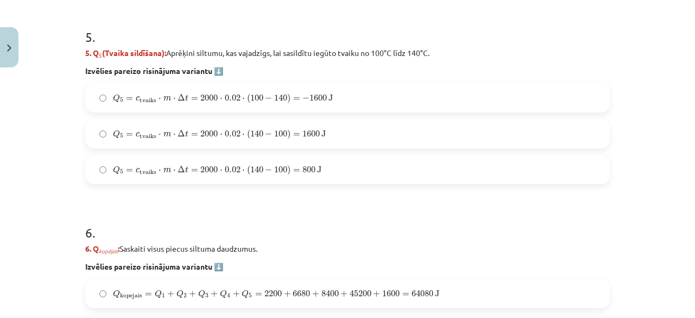
click at [312, 130] on span "1600" at bounding box center [310, 133] width 17 height 7
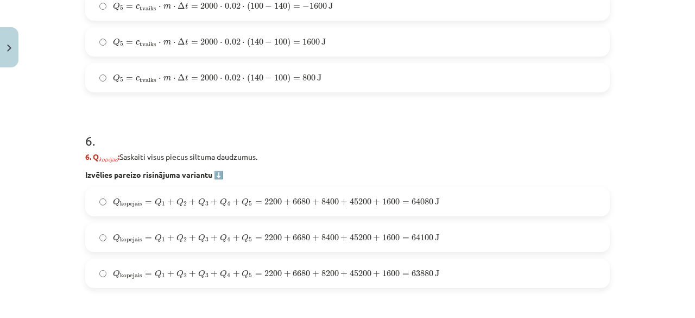
scroll to position [1334, 0]
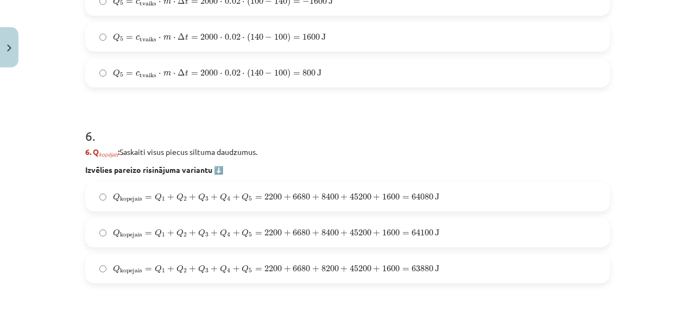
click at [474, 201] on label "Q kopejais = Q 1 + Q 2 + Q 3 + Q 4 + Q 5 = 2200 + 6680 + 8400 + 45200 + 1600 = …" at bounding box center [347, 196] width 522 height 27
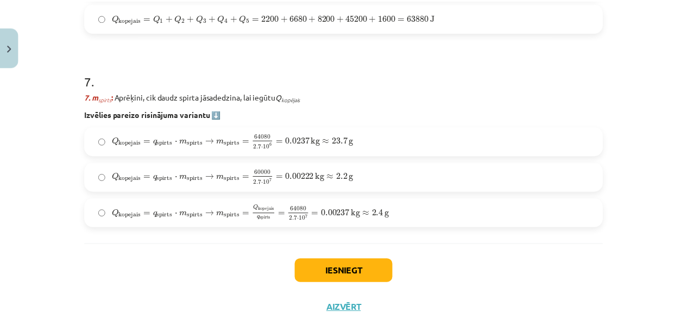
scroll to position [1620, 0]
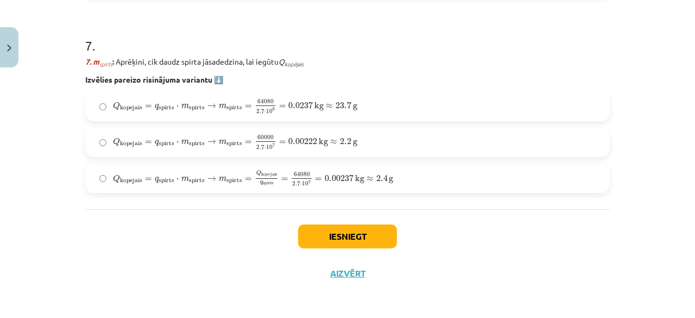
click at [353, 145] on span "g" at bounding box center [355, 143] width 4 height 7
drag, startPoint x: 332, startPoint y: 221, endPoint x: 330, endPoint y: 235, distance: 13.2
click at [330, 235] on div "Iesniegt Aizvērt" at bounding box center [347, 247] width 524 height 76
click at [330, 235] on button "Iesniegt" at bounding box center [347, 236] width 99 height 24
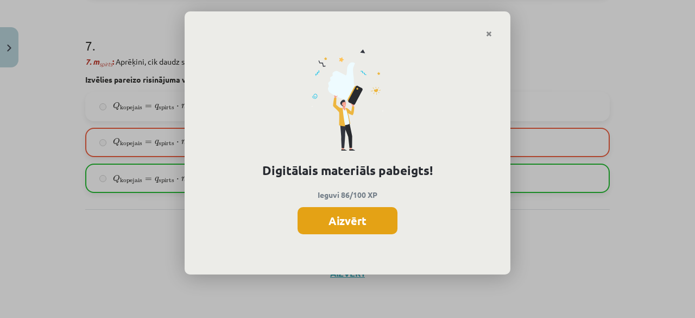
click at [362, 216] on button "Aizvērt" at bounding box center [347, 220] width 100 height 27
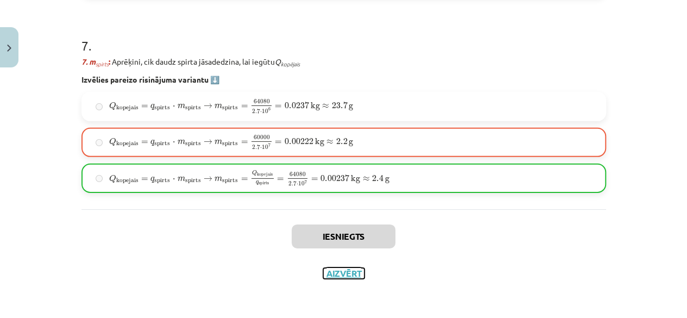
click at [336, 271] on button "Aizvērt" at bounding box center [343, 273] width 41 height 11
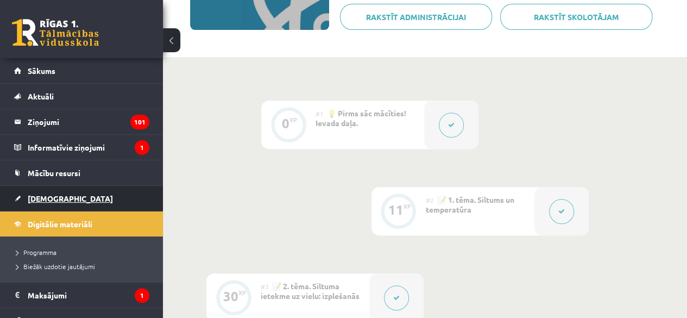
click at [61, 194] on link "[DEMOGRAPHIC_DATA]" at bounding box center [81, 198] width 135 height 25
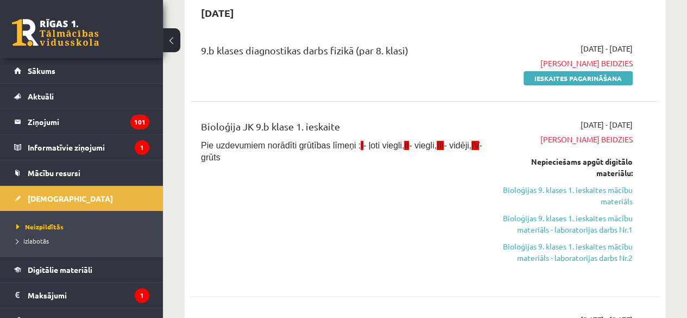
scroll to position [113, 0]
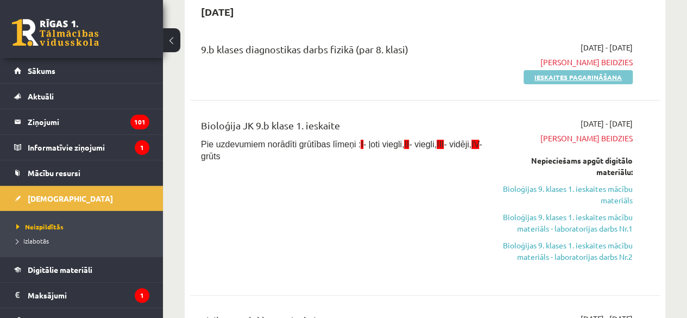
click at [563, 73] on link "Ieskaites pagarināšana" at bounding box center [577, 77] width 109 height 14
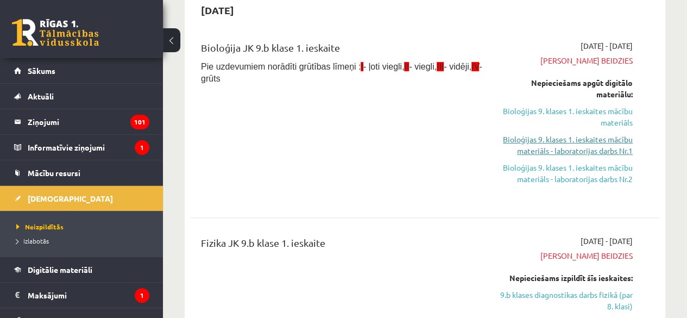
scroll to position [119, 0]
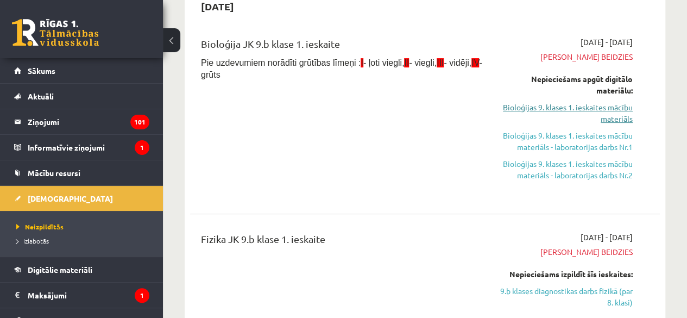
click at [599, 113] on link "Bioloģijas 9. klases 1. ieskaites mācību materiāls" at bounding box center [565, 113] width 133 height 23
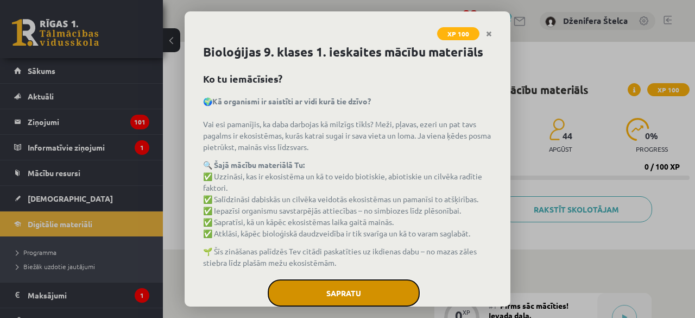
click at [390, 294] on button "Sapratu" at bounding box center [344, 292] width 152 height 27
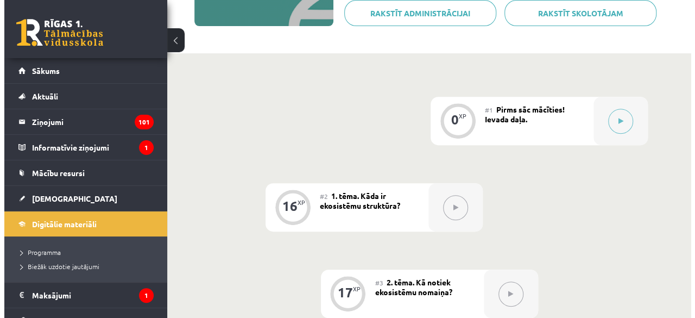
scroll to position [193, 0]
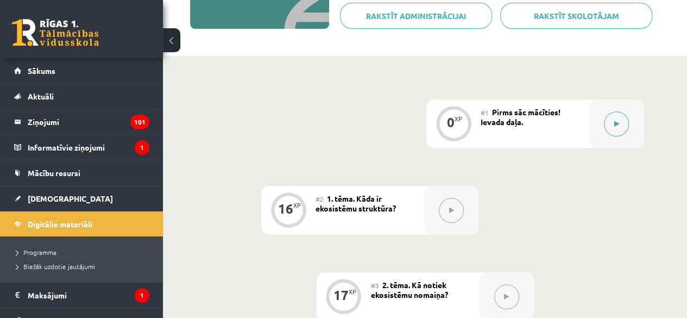
click at [607, 123] on button at bounding box center [616, 123] width 25 height 25
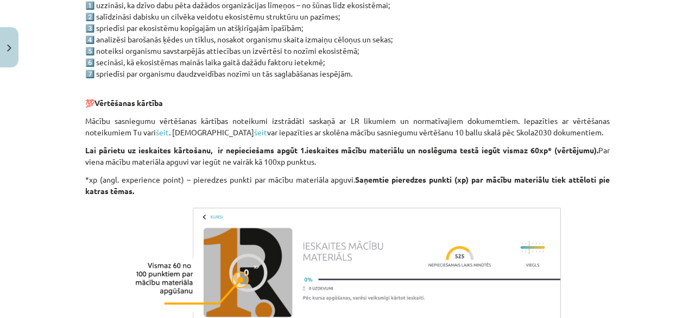
scroll to position [731, 0]
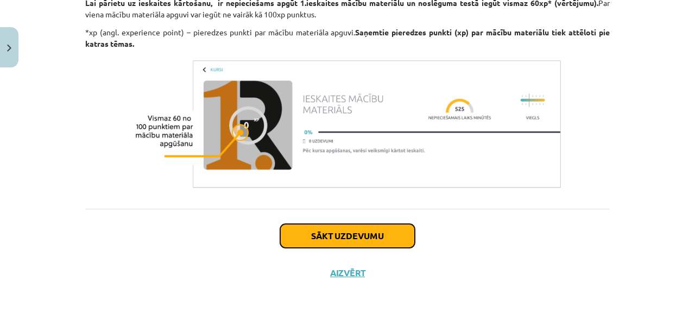
click at [396, 233] on button "Sākt uzdevumu" at bounding box center [347, 236] width 135 height 24
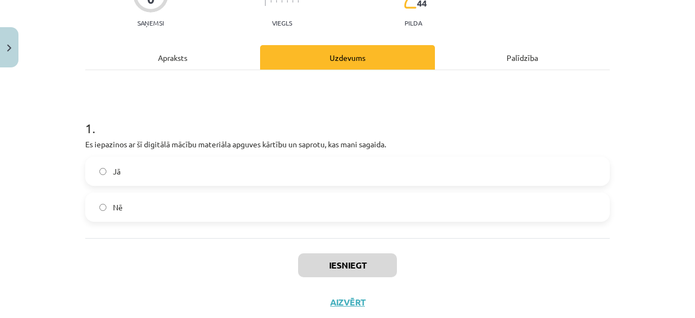
scroll to position [115, 0]
drag, startPoint x: 382, startPoint y: 162, endPoint x: 367, endPoint y: 181, distance: 24.3
click at [367, 181] on label "Jā" at bounding box center [347, 170] width 522 height 27
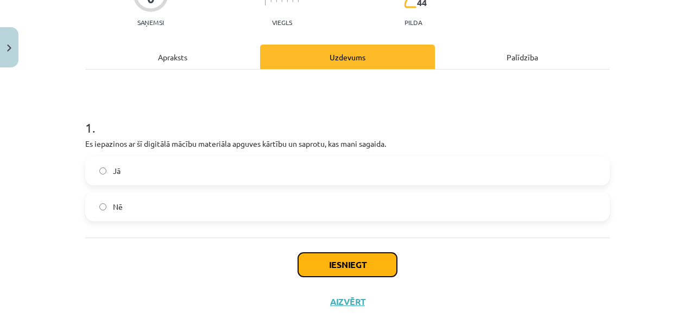
click at [365, 262] on button "Iesniegt" at bounding box center [347, 264] width 99 height 24
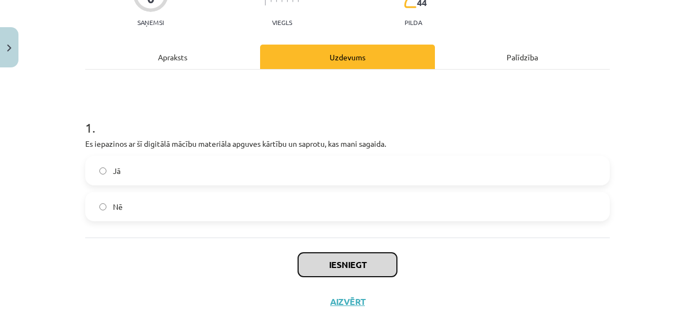
scroll to position [143, 0]
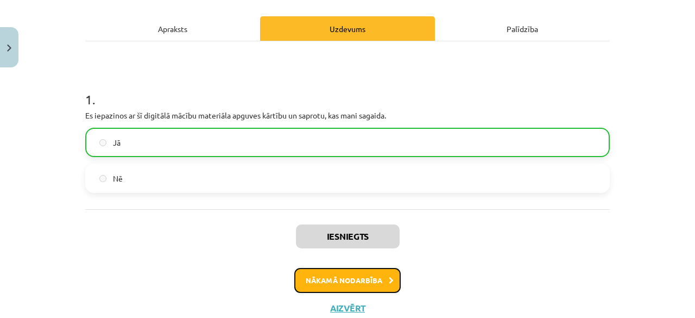
click at [360, 288] on button "Nākamā nodarbība" at bounding box center [347, 280] width 106 height 25
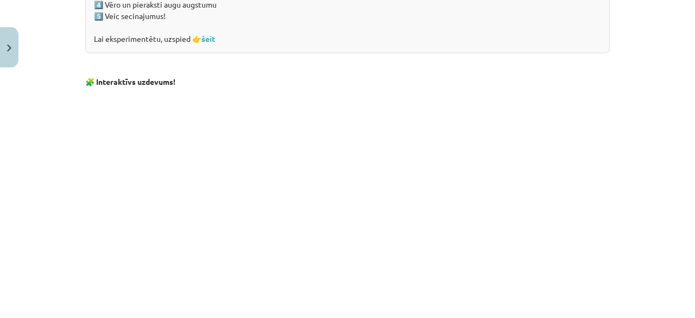
scroll to position [1166, 0]
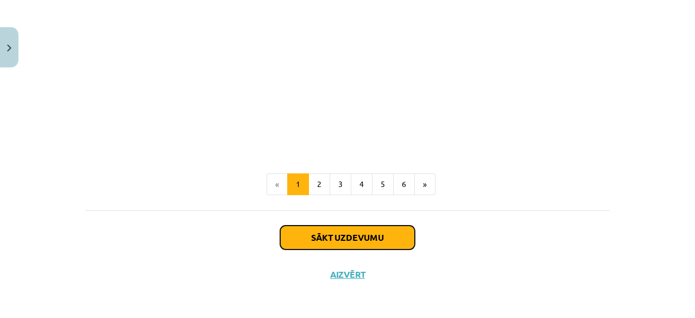
click at [340, 230] on button "Sākt uzdevumu" at bounding box center [347, 237] width 135 height 24
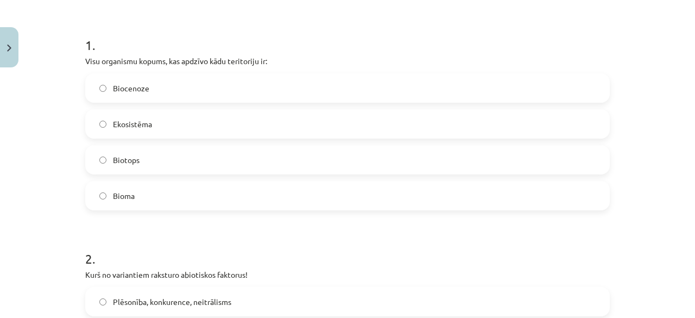
scroll to position [197, 0]
click at [269, 125] on label "Ekosistēma" at bounding box center [347, 124] width 522 height 27
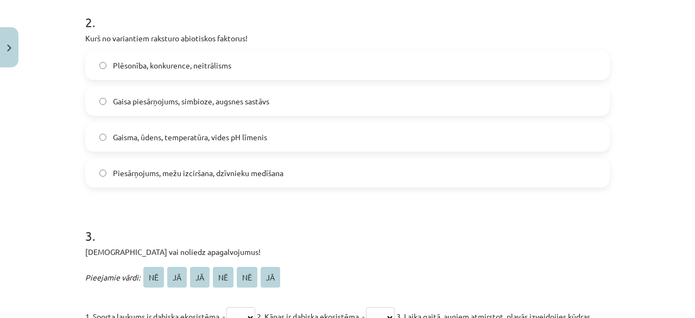
scroll to position [432, 0]
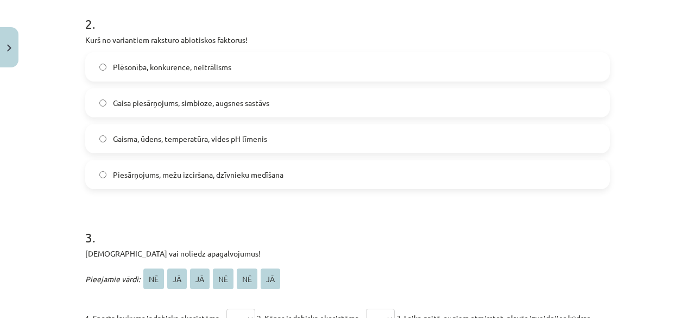
click at [250, 136] on span "Gaisma, ūdens, temperatūra, vides pH līmenis" at bounding box center [190, 138] width 154 height 11
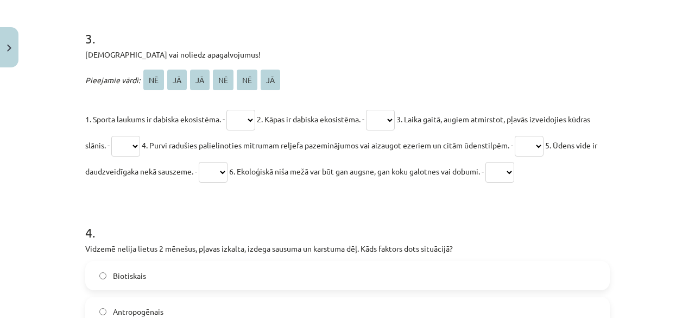
scroll to position [635, 0]
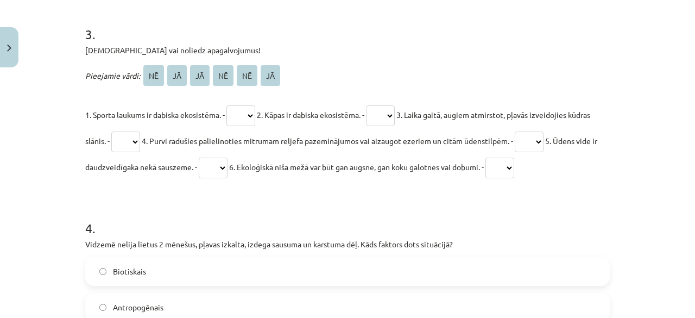
click at [395, 113] on select "** ** ** ** ** **" at bounding box center [380, 115] width 29 height 21
select select "**"
click at [376, 105] on select "** ** ** ** ** **" at bounding box center [380, 115] width 29 height 21
click at [253, 111] on select "** ** ** ** ** **" at bounding box center [240, 115] width 29 height 21
select select "**"
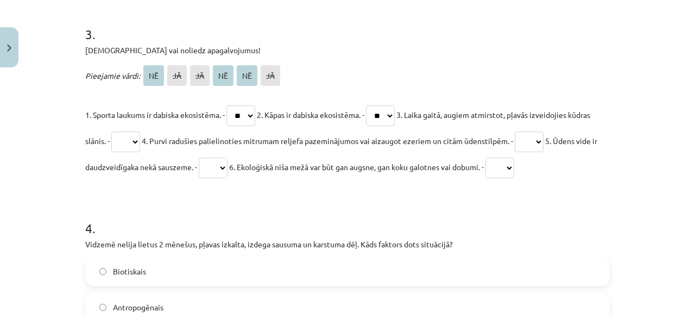
click at [227, 105] on select "** ** ** ** ** **" at bounding box center [240, 115] width 29 height 21
click at [140, 135] on select "** ** ** ** ** **" at bounding box center [125, 141] width 29 height 21
select select "**"
click at [134, 131] on select "** ** ** ** ** **" at bounding box center [125, 141] width 29 height 21
click at [543, 143] on select "** ** ** ** ** **" at bounding box center [529, 141] width 29 height 21
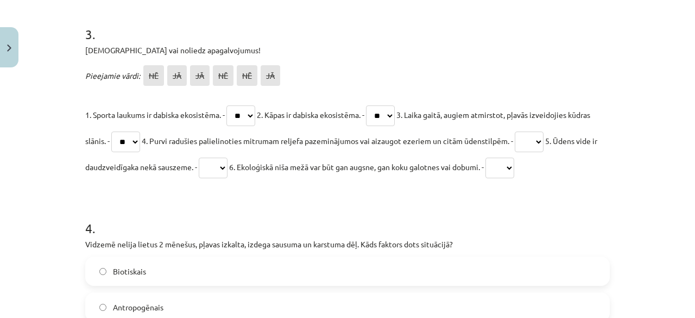
select select "**"
click at [543, 131] on select "** ** ** ** ** **" at bounding box center [529, 141] width 29 height 21
click at [227, 170] on select "** ** ** ** ** **" at bounding box center [213, 167] width 29 height 21
click at [332, 186] on form "1 . Visu organismu kopums, kas apdzīvo kādu teritoriju ir: Biocenoze Ekosistēma…" at bounding box center [347, 285] width 524 height 1409
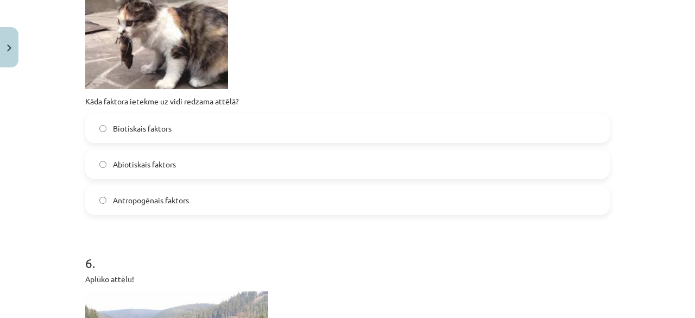
scroll to position [1078, 0]
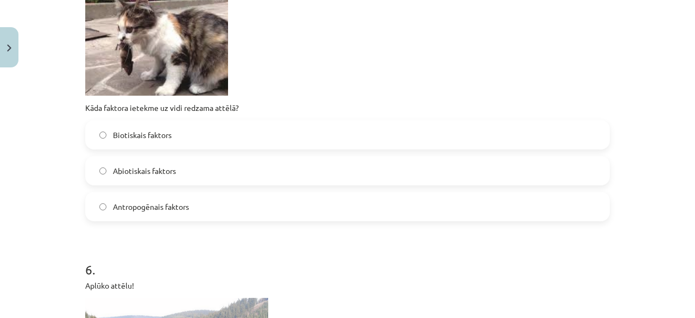
click at [312, 140] on label "Biotiskais faktors" at bounding box center [347, 134] width 522 height 27
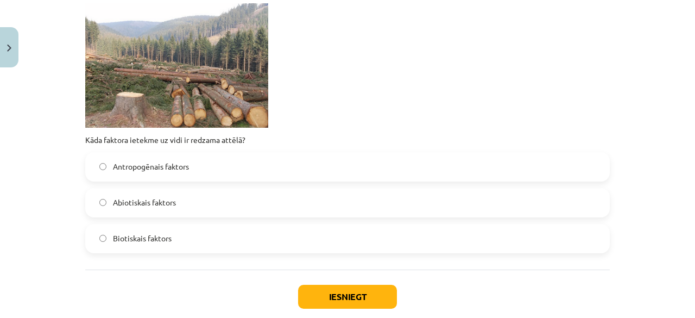
scroll to position [1374, 0]
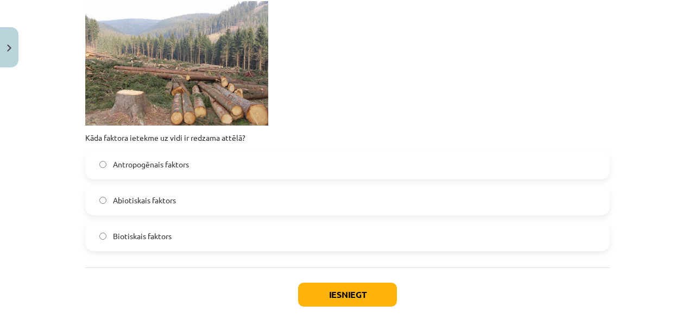
click at [90, 198] on label "Abiotiskais faktors" at bounding box center [347, 200] width 522 height 27
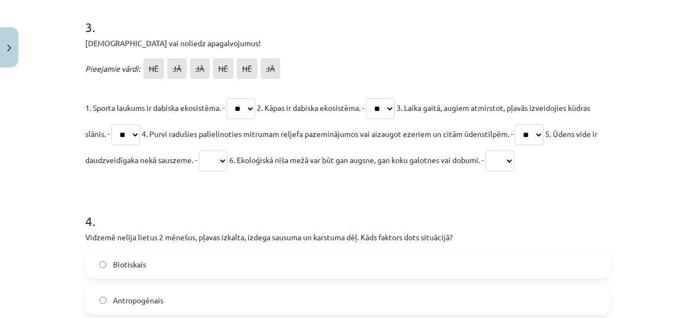
scroll to position [649, 0]
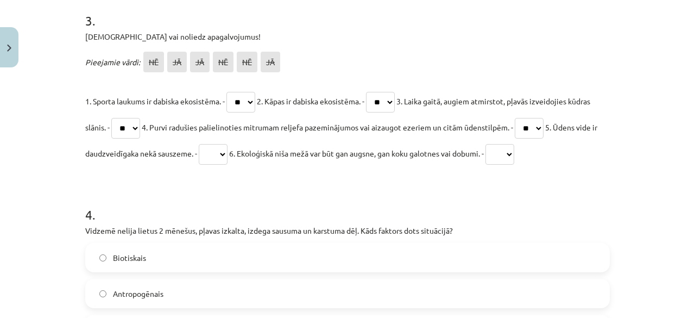
click at [453, 241] on div "4 . Vidzemē nelija lietus 2 mēnešus, pļavas izkalta, izdega sausuma un karstuma…" at bounding box center [347, 266] width 524 height 156
click at [420, 260] on label "Biotiskais" at bounding box center [347, 257] width 522 height 27
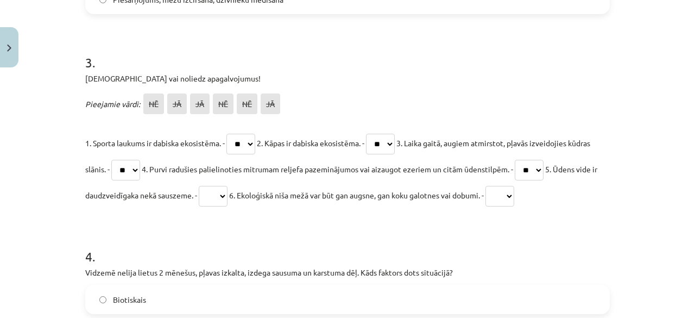
scroll to position [603, 0]
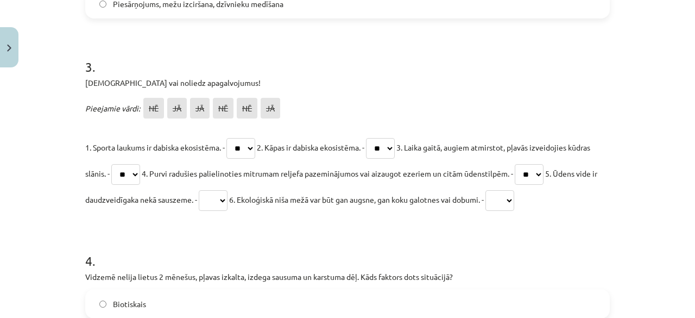
click at [514, 198] on select "** ** ** ** ** **" at bounding box center [499, 200] width 29 height 21
select select "**"
click at [514, 190] on select "** ** ** ** ** **" at bounding box center [499, 200] width 29 height 21
click at [227, 200] on select "** ** ** ** ** **" at bounding box center [213, 200] width 29 height 21
select select "**"
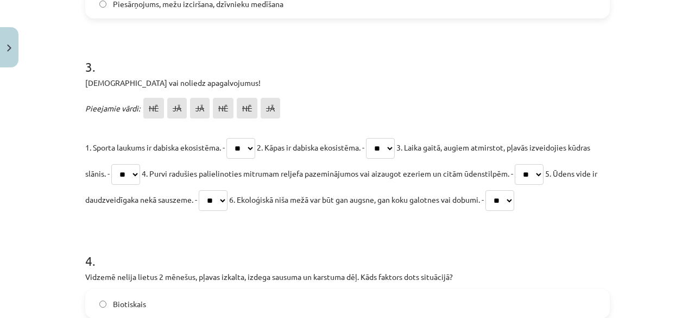
click at [227, 190] on select "** ** ** ** ** **" at bounding box center [213, 200] width 29 height 21
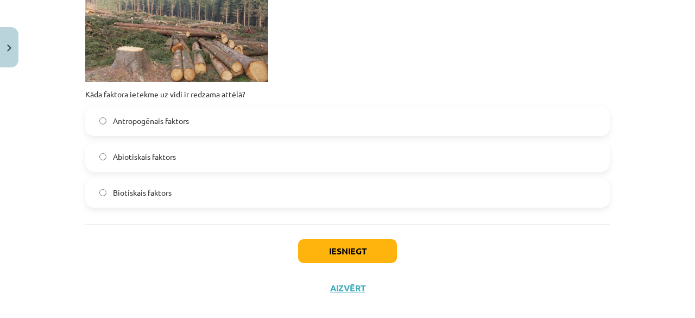
scroll to position [1433, 0]
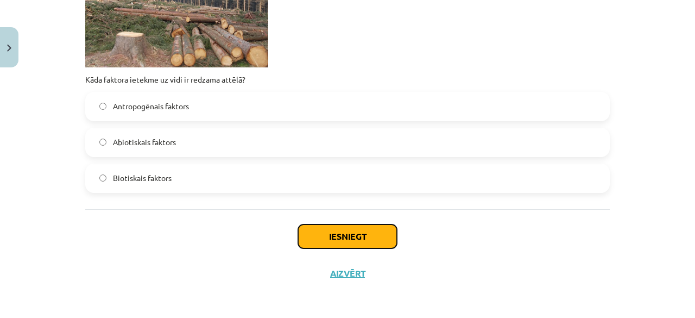
click at [379, 232] on button "Iesniegt" at bounding box center [347, 236] width 99 height 24
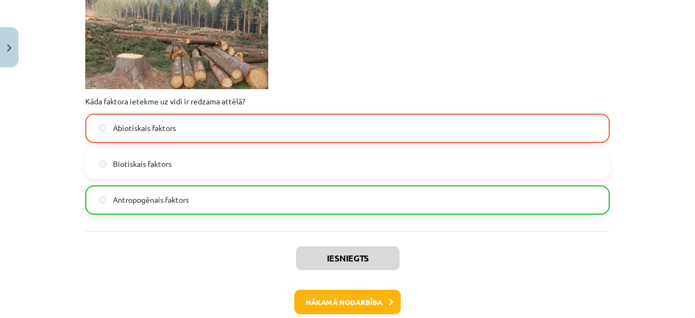
scroll to position [1467, 0]
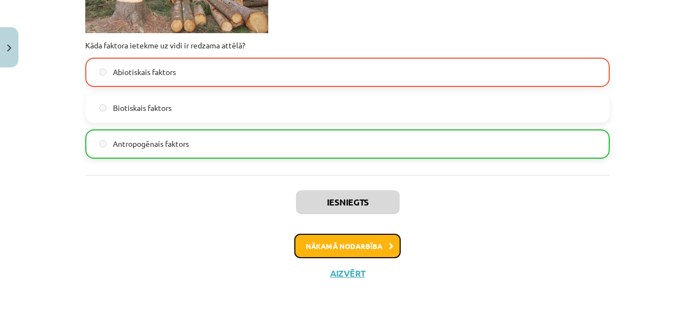
click at [363, 242] on button "Nākamā nodarbība" at bounding box center [347, 245] width 106 height 25
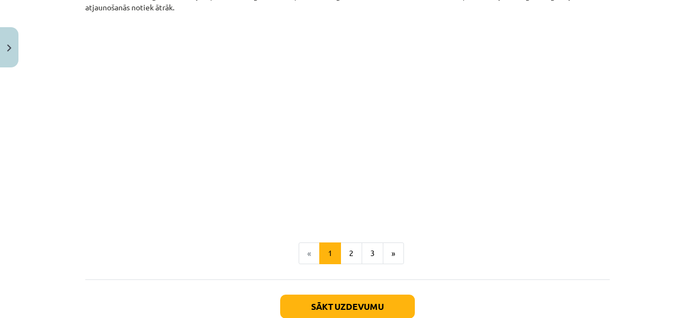
scroll to position [1227, 0]
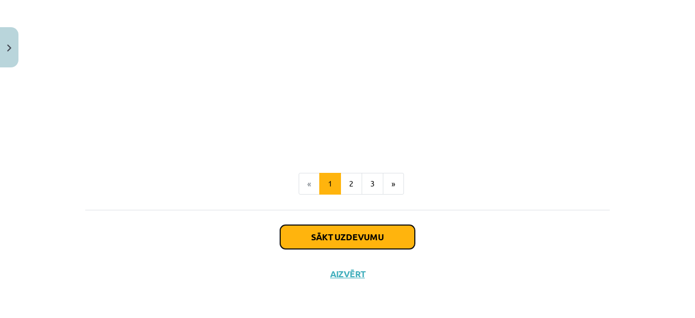
click at [343, 238] on button "Sākt uzdevumu" at bounding box center [347, 237] width 135 height 24
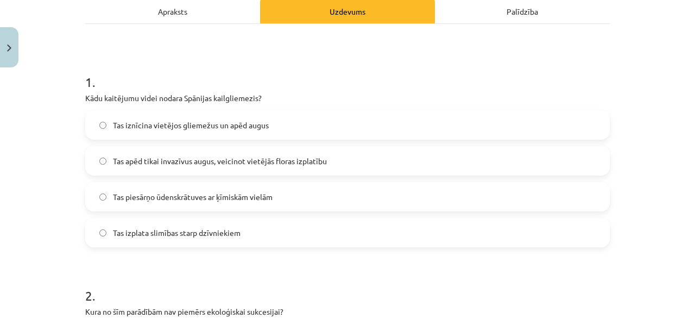
scroll to position [170, 0]
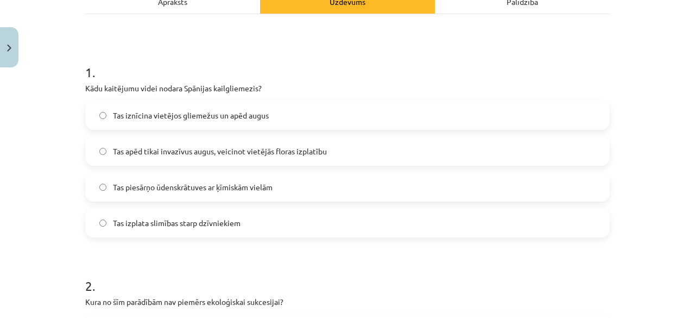
click at [301, 122] on label "Tas iznīcina vietējos gliemežus un apēd augus" at bounding box center [347, 115] width 522 height 27
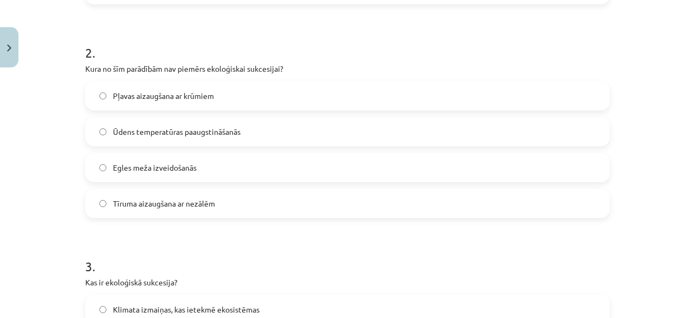
scroll to position [398, 0]
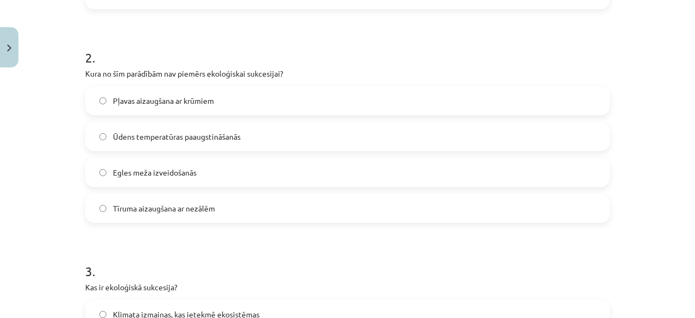
click at [208, 131] on span "Ūdens temperatūras paaugstināšanās" at bounding box center [177, 136] width 128 height 11
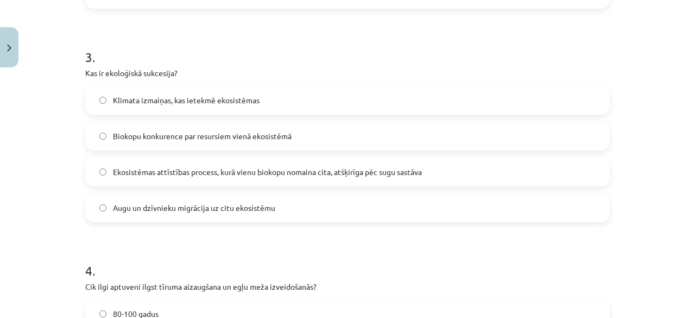
scroll to position [617, 0]
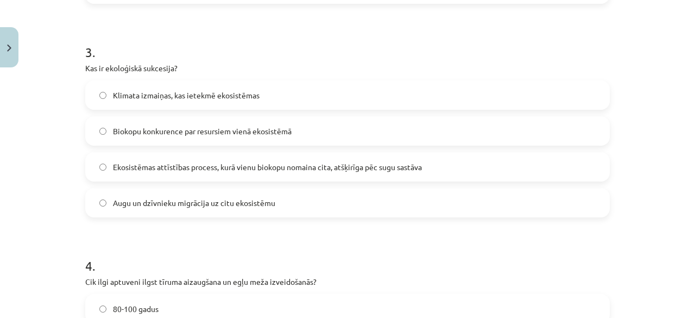
click at [446, 163] on label "Ekosistēmas attīstības process, kurā vienu biokopu nomaina cita, atšķirīga pēc …" at bounding box center [347, 166] width 522 height 27
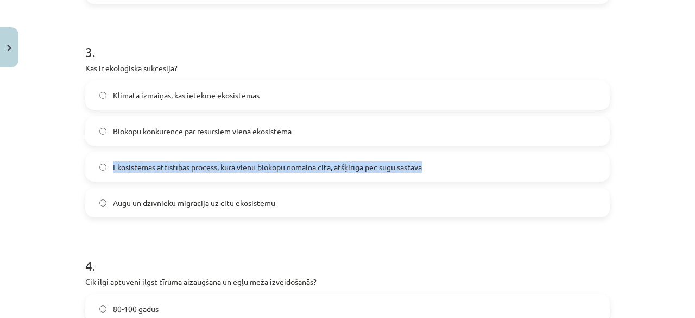
drag, startPoint x: 685, startPoint y: 115, endPoint x: 686, endPoint y: 172, distance: 57.0
click at [686, 172] on div "Mācību tēma: Bioloģijas 9. klases 1. ieskaites mācību materiāls #3 2. tēma. Kā …" at bounding box center [347, 159] width 695 height 318
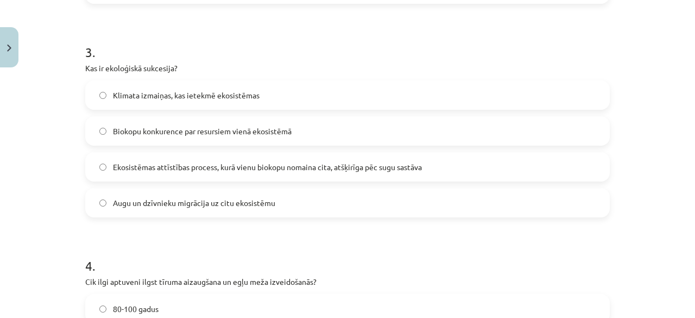
click at [571, 248] on h1 "4 ." at bounding box center [347, 256] width 524 height 34
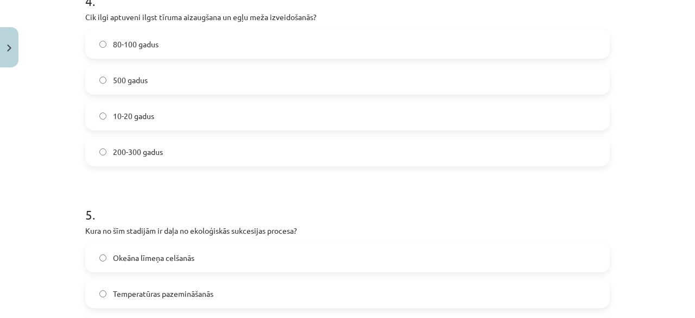
scroll to position [815, 0]
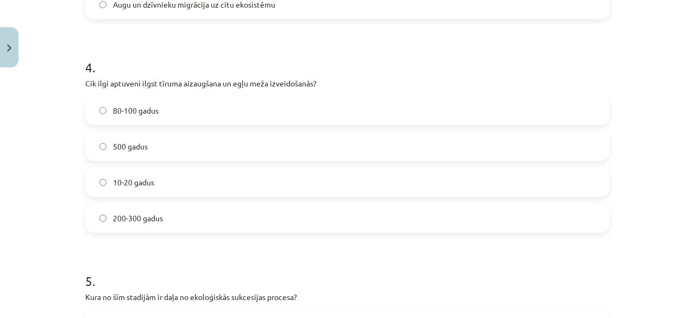
click at [335, 121] on label "80-100 gadus" at bounding box center [347, 110] width 522 height 27
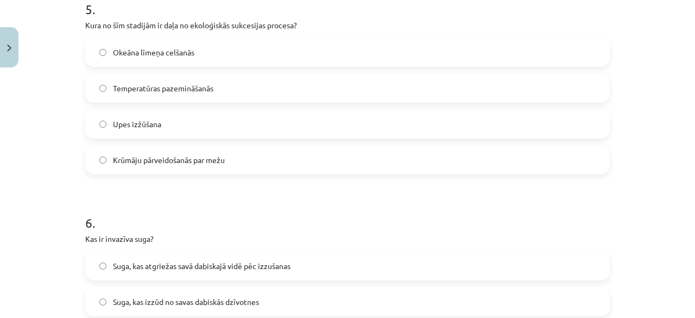
scroll to position [1082, 0]
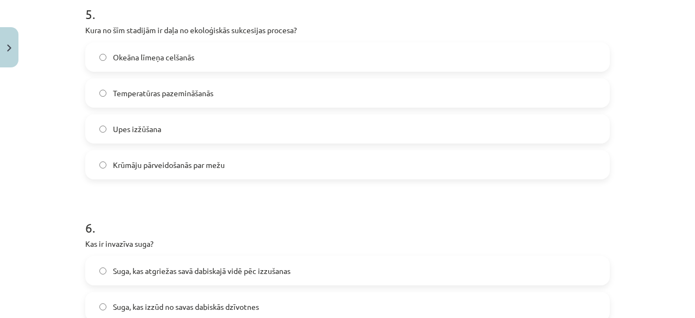
click at [276, 164] on label "Krūmāju pārveidošanās par mežu" at bounding box center [347, 164] width 522 height 27
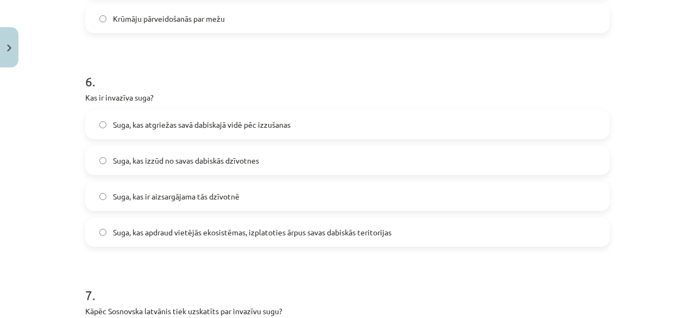
scroll to position [1287, 0]
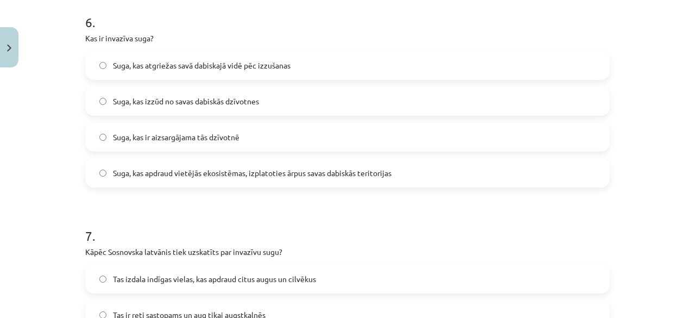
click at [270, 174] on span "Suga, kas apdraud vietējās ekosistēmas, izplatoties ārpus savas dabiskās terito…" at bounding box center [252, 172] width 278 height 11
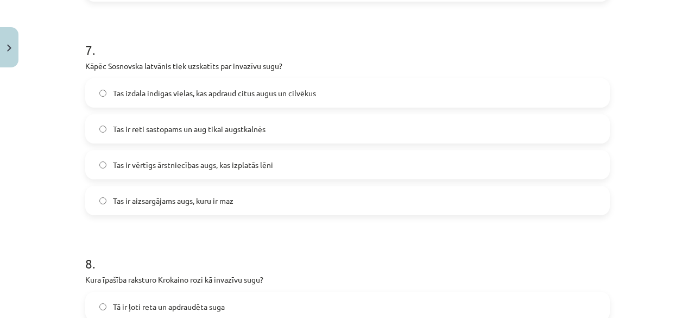
scroll to position [1483, 0]
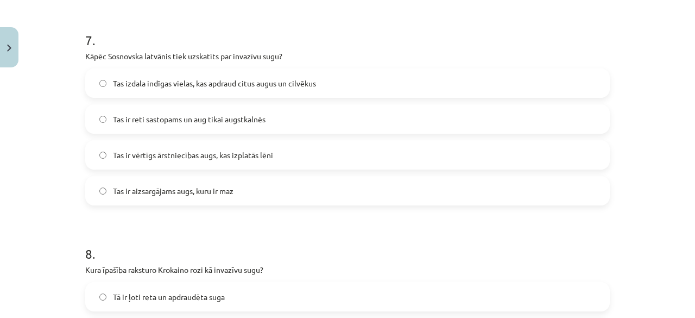
click at [113, 79] on span "Tas izdala indīgas vielas, kas apdraud citus augus un cilvēkus" at bounding box center [214, 83] width 203 height 11
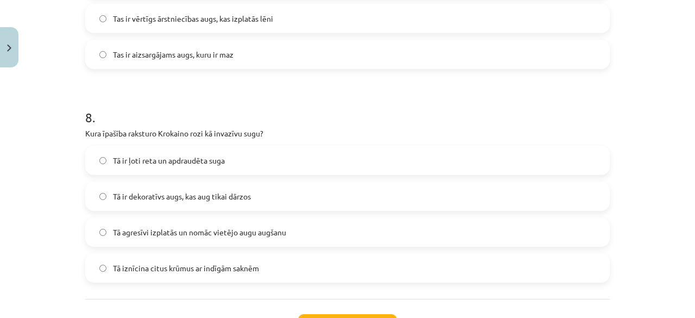
scroll to position [1621, 0]
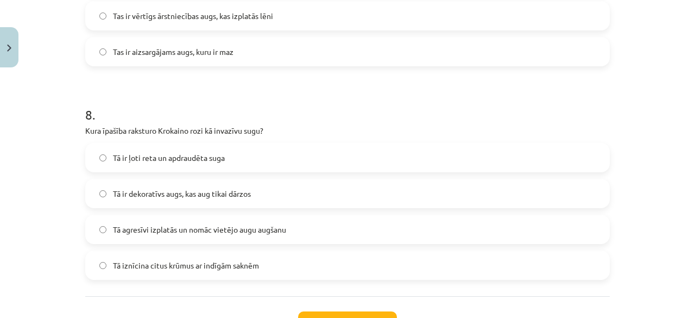
click at [191, 230] on span "Tā agresīvi izplatās un nomāc vietējo augu augšanu" at bounding box center [199, 229] width 173 height 11
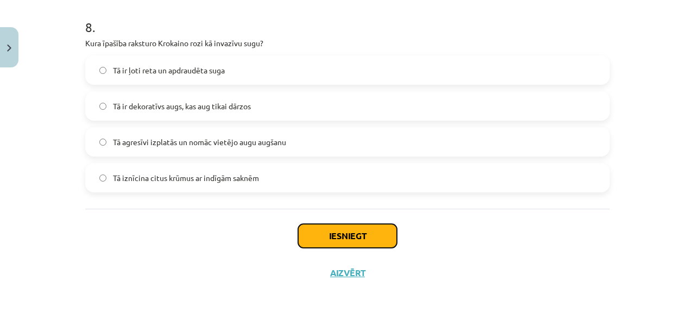
click at [347, 235] on button "Iesniegt" at bounding box center [347, 236] width 99 height 24
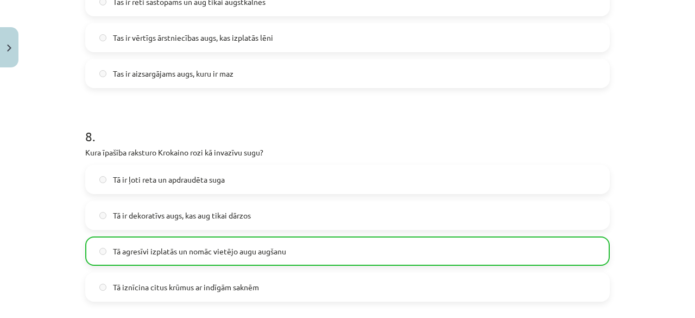
scroll to position [1743, 0]
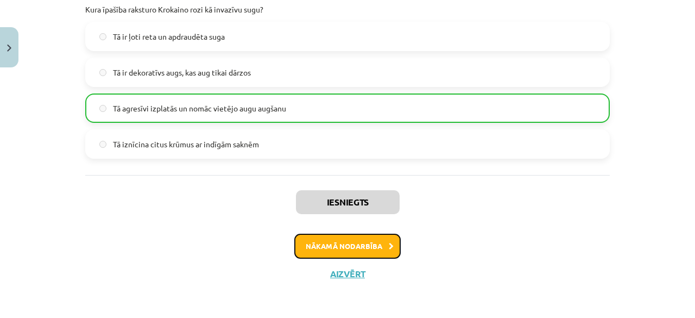
click at [353, 235] on button "Nākamā nodarbība" at bounding box center [347, 245] width 106 height 25
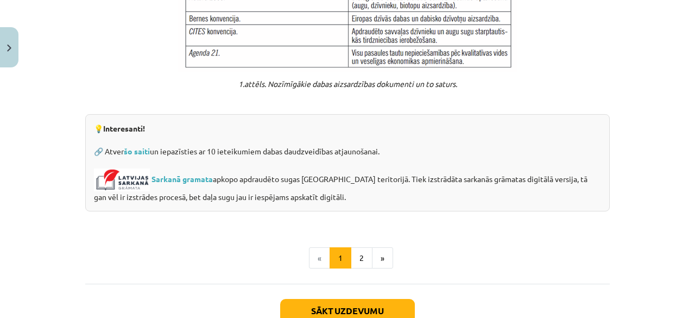
scroll to position [955, 0]
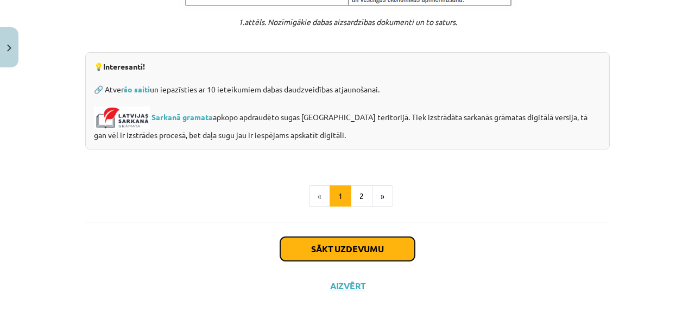
click at [378, 237] on button "Sākt uzdevumu" at bounding box center [347, 249] width 135 height 24
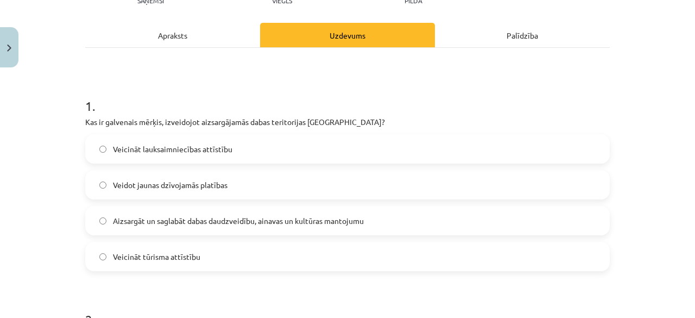
scroll to position [142, 0]
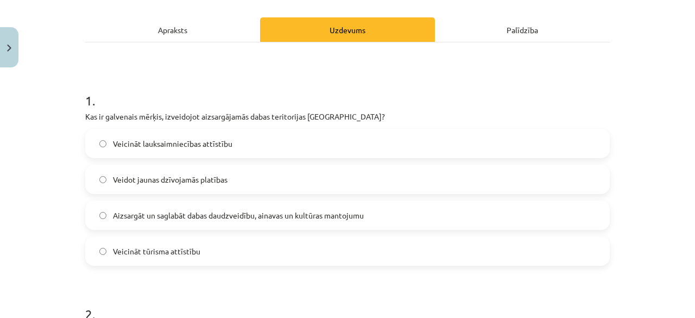
click at [364, 218] on label "Aizsargāt un saglabāt dabas daudzveidību, ainavas un kultūras mantojumu" at bounding box center [347, 214] width 522 height 27
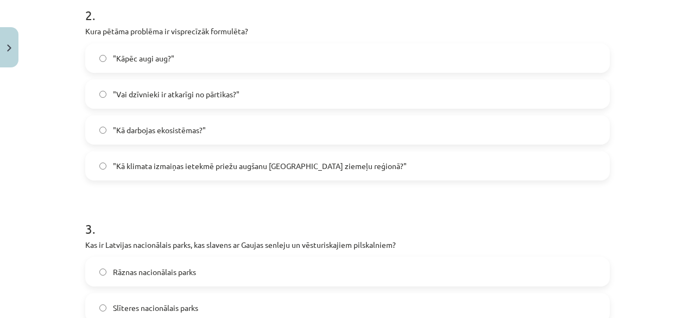
scroll to position [444, 0]
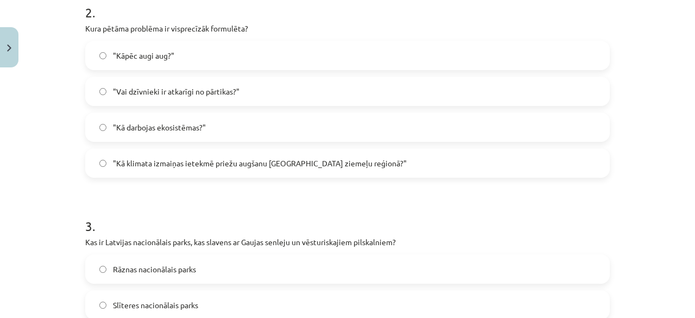
click at [393, 150] on label ""Kā klimata izmaiņas ietekmē priežu augšanu Latvijas ziemeļu reģionā?"" at bounding box center [347, 162] width 522 height 27
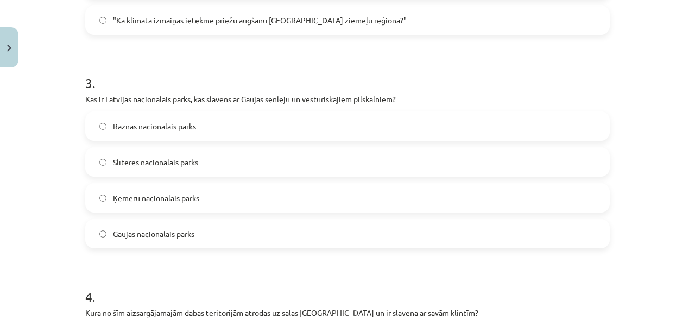
scroll to position [592, 0]
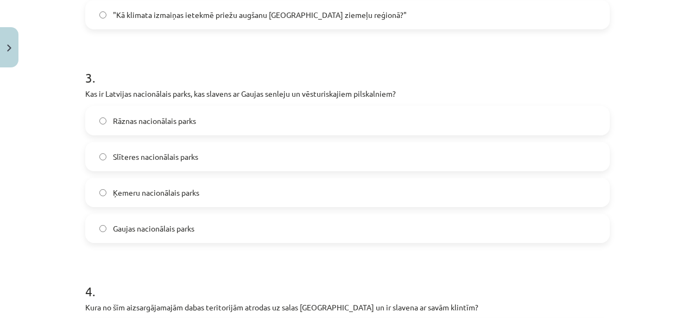
click at [400, 223] on label "Gaujas nacionālais parks" at bounding box center [347, 227] width 522 height 27
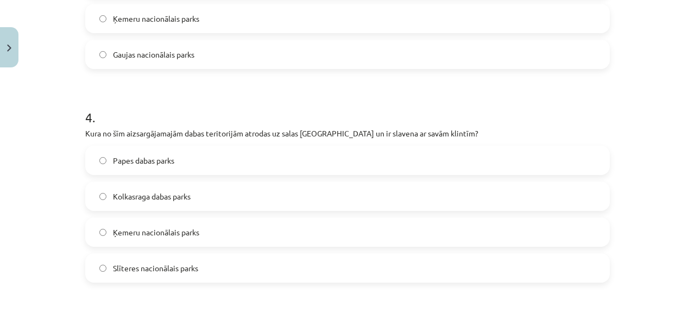
scroll to position [803, 0]
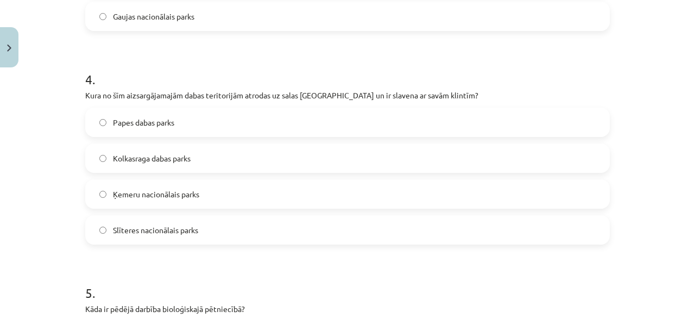
click at [142, 231] on span "Slīteres nacionālais parks" at bounding box center [155, 229] width 85 height 11
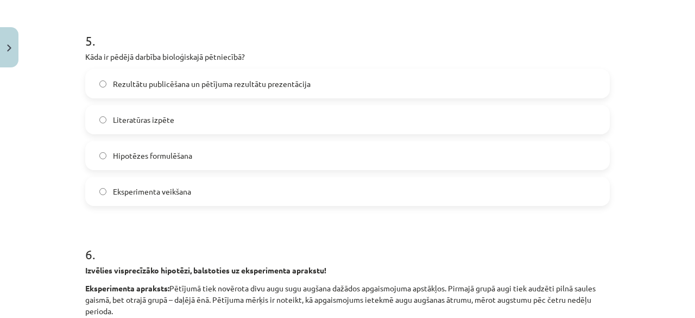
scroll to position [1070, 0]
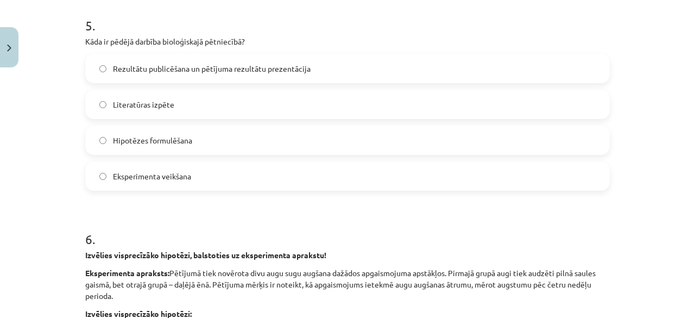
click at [195, 68] on span "Rezultātu publicēšana un pētījuma rezultātu prezentācija" at bounding box center [212, 68] width 198 height 11
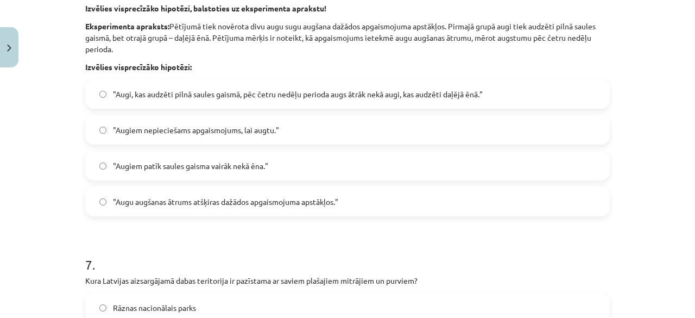
scroll to position [1284, 0]
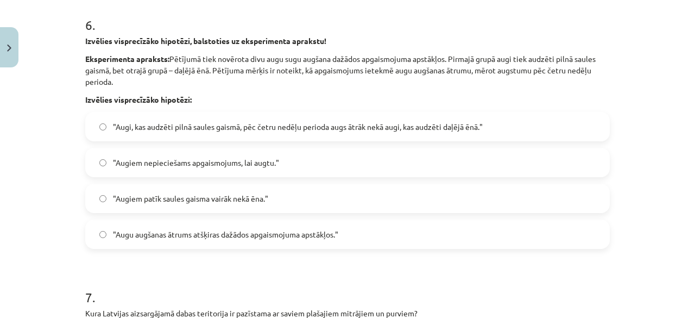
click at [248, 131] on span ""Augi, kas audzēti pilnā saules gaismā, pēc četru nedēļu perioda augs ātrāk nek…" at bounding box center [298, 126] width 370 height 11
click at [304, 232] on span ""Augu augšanas ātrums atšķiras dažādos apgaismojuma apstākļos."" at bounding box center [225, 234] width 225 height 11
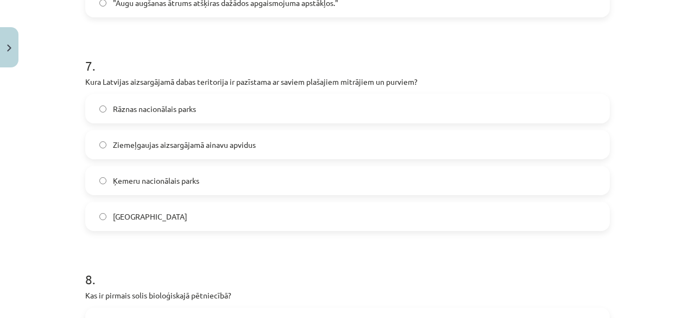
scroll to position [1531, 0]
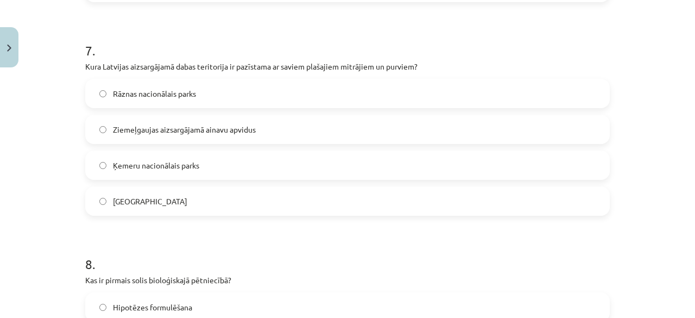
click at [312, 162] on label "Ķemeru nacionālais parks" at bounding box center [347, 164] width 522 height 27
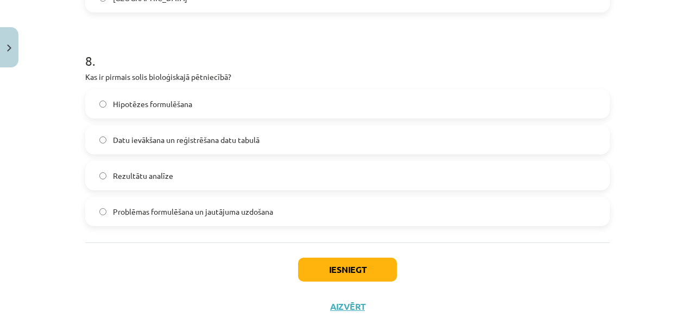
scroll to position [1767, 0]
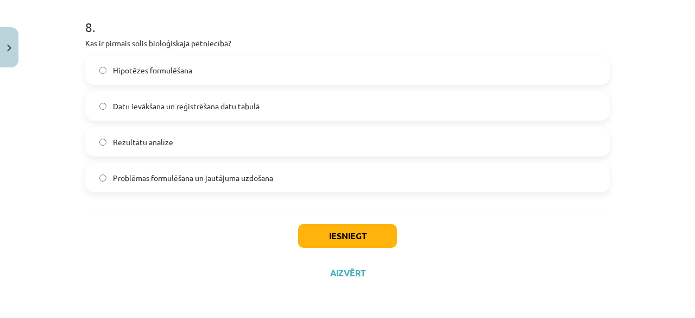
click at [183, 191] on label "Problēmas formulēšana un jautājuma uzdošana" at bounding box center [347, 177] width 522 height 27
click at [314, 240] on button "Iesniegt" at bounding box center [347, 236] width 99 height 24
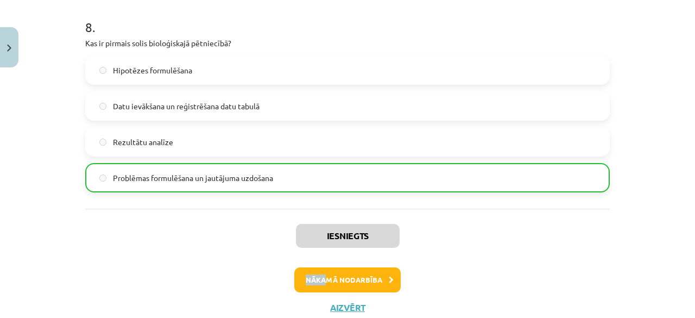
drag, startPoint x: 321, startPoint y: 265, endPoint x: 322, endPoint y: 277, distance: 12.1
click at [322, 277] on div "Iesniegts Nākamā nodarbība Aizvērt" at bounding box center [347, 263] width 524 height 111
click at [322, 277] on button "Nākamā nodarbība" at bounding box center [347, 279] width 106 height 25
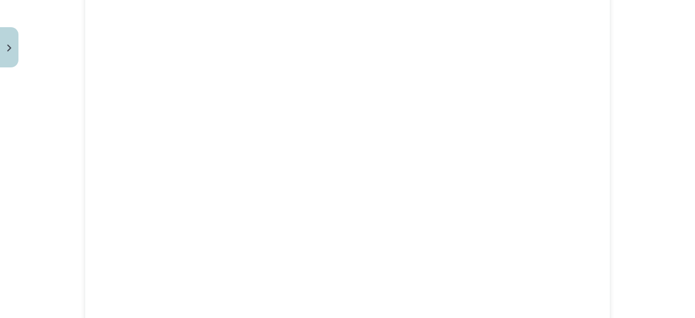
scroll to position [1267, 0]
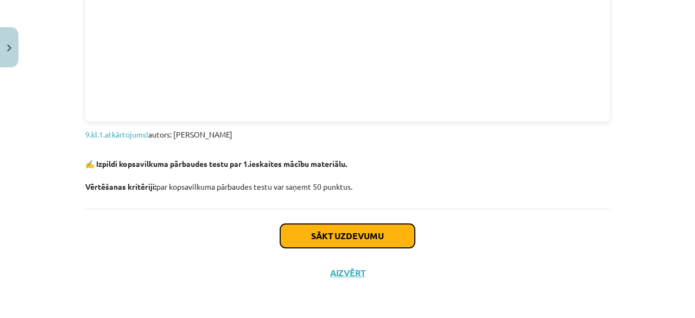
click at [381, 229] on button "Sākt uzdevumu" at bounding box center [347, 236] width 135 height 24
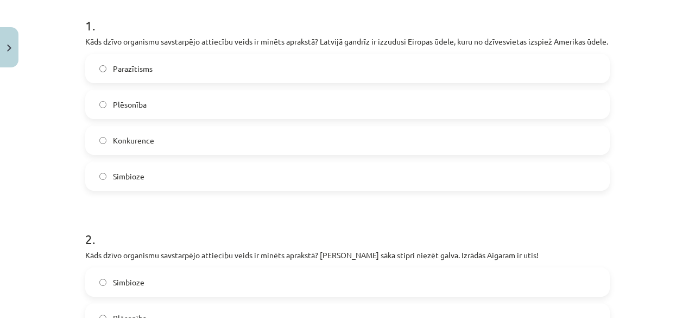
scroll to position [206, 0]
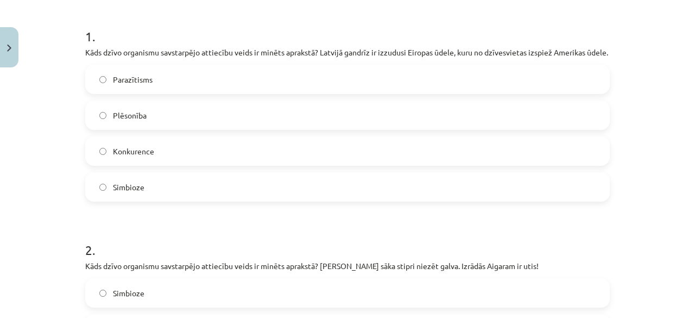
click at [388, 163] on label "Konkurence" at bounding box center [347, 150] width 522 height 27
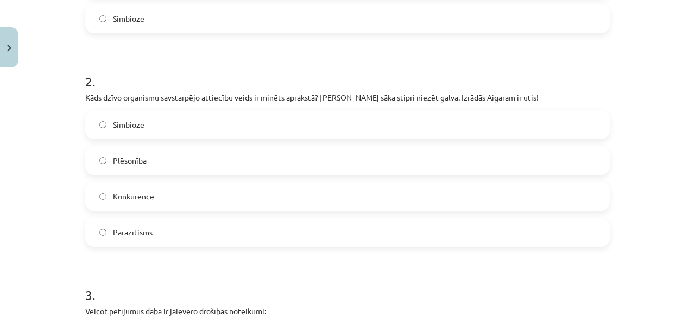
scroll to position [423, 0]
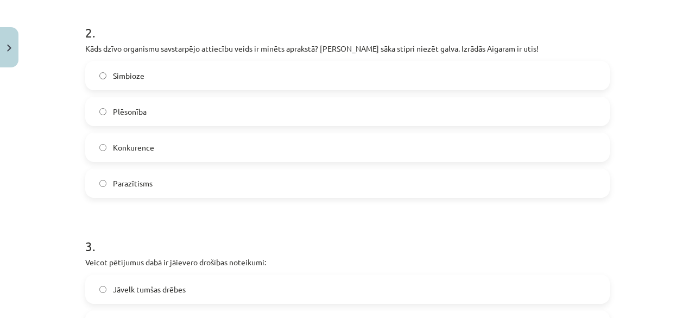
click at [328, 185] on label "Parazītisms" at bounding box center [347, 182] width 522 height 27
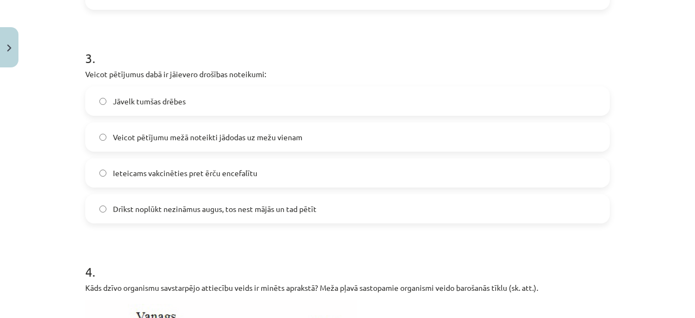
scroll to position [618, 0]
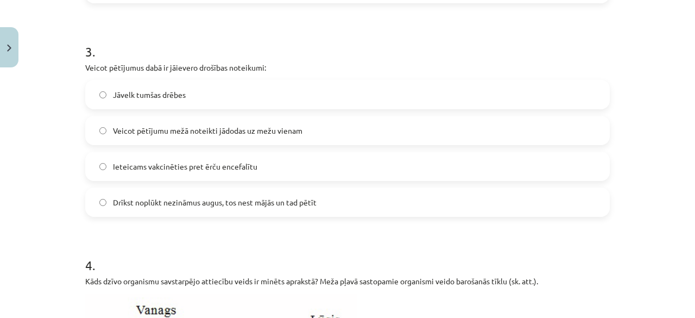
click at [276, 169] on label "Ieteicams vakcinēties pret ērču encefalītu" at bounding box center [347, 166] width 522 height 27
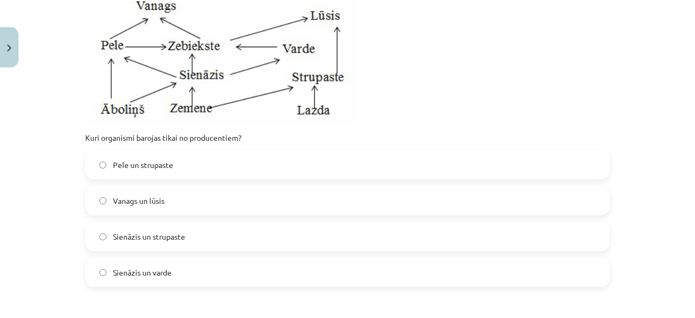
scroll to position [908, 0]
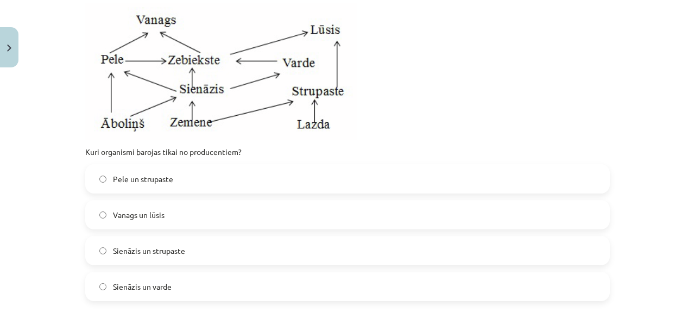
click at [104, 298] on label "Sienāzis un varde" at bounding box center [347, 286] width 522 height 27
click at [487, 251] on label "Sienāzis un strupaste" at bounding box center [347, 250] width 522 height 27
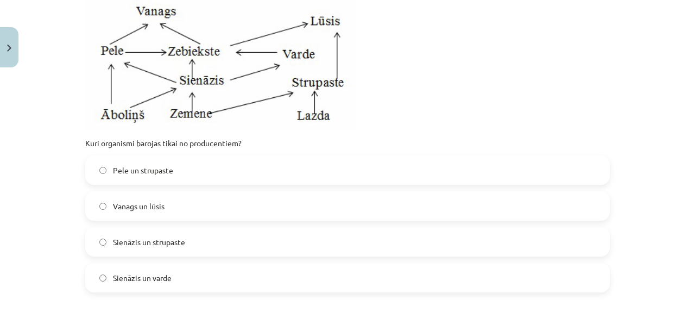
scroll to position [927, 0]
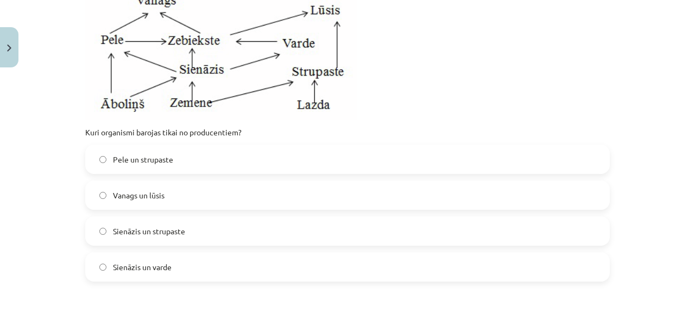
click at [293, 173] on label "Pele un strupaste" at bounding box center [347, 158] width 522 height 27
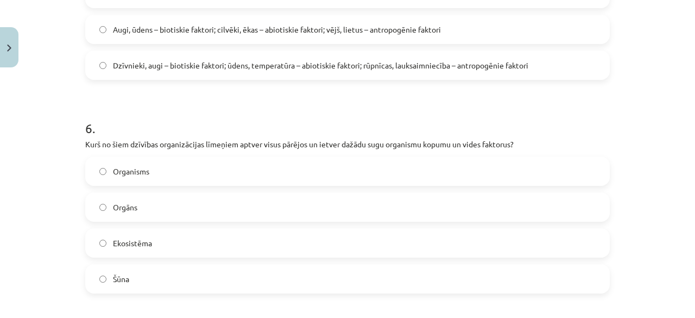
scroll to position [1346, 0]
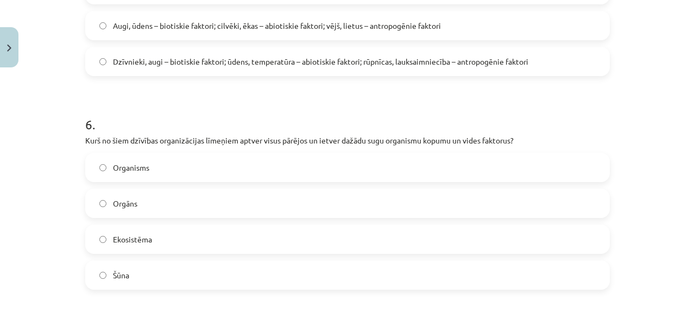
click at [329, 252] on label "Ekosistēma" at bounding box center [347, 238] width 522 height 27
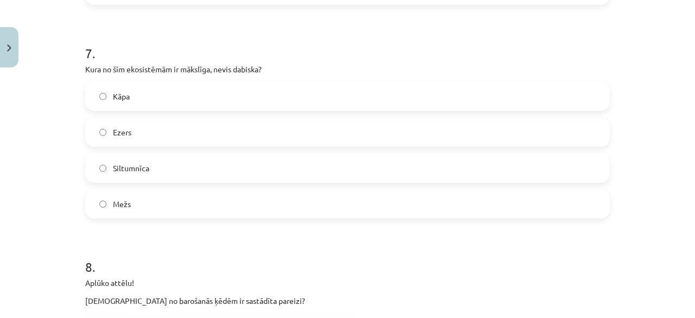
scroll to position [1640, 0]
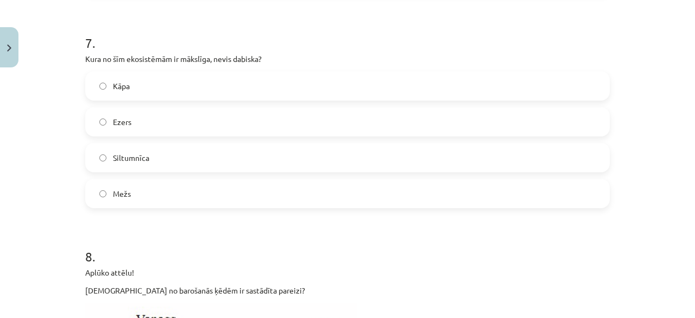
click at [264, 171] on label "Siltumnīca" at bounding box center [347, 157] width 522 height 27
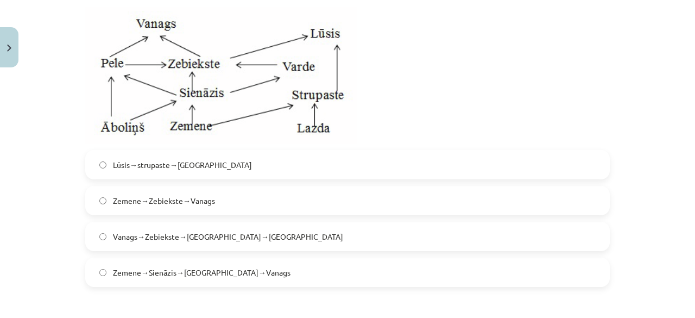
scroll to position [1939, 0]
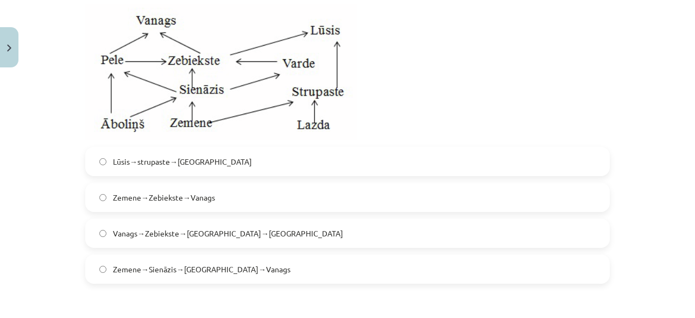
click at [104, 277] on label "Zemene→Sienāzis→Zebiekste→Vanags" at bounding box center [347, 268] width 522 height 27
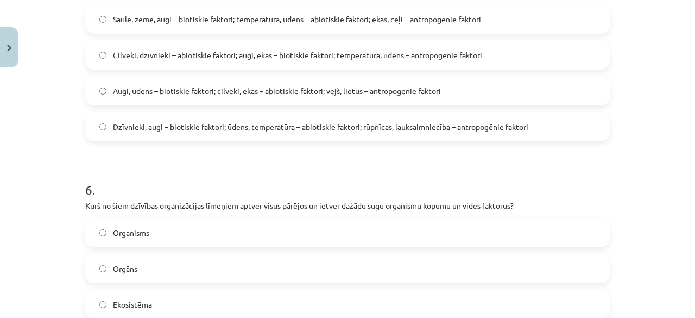
scroll to position [1268, 0]
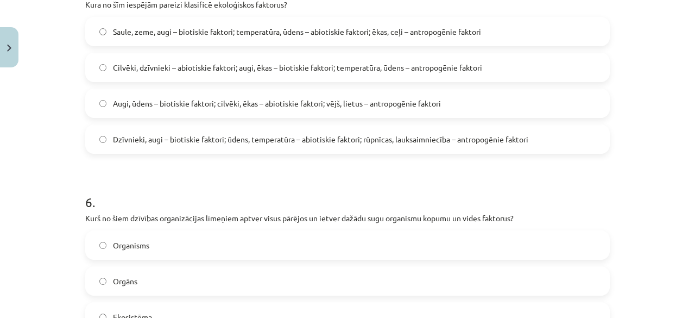
click at [534, 153] on label "Dzīvnieki, augi – biotiskie faktori; ūdens, temperatūra – abiotiskie faktori; r…" at bounding box center [347, 138] width 522 height 27
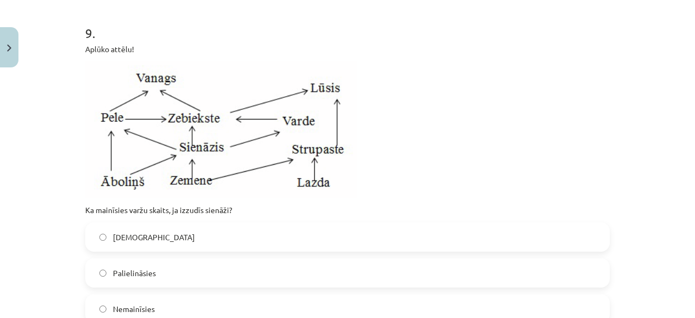
scroll to position [2263, 0]
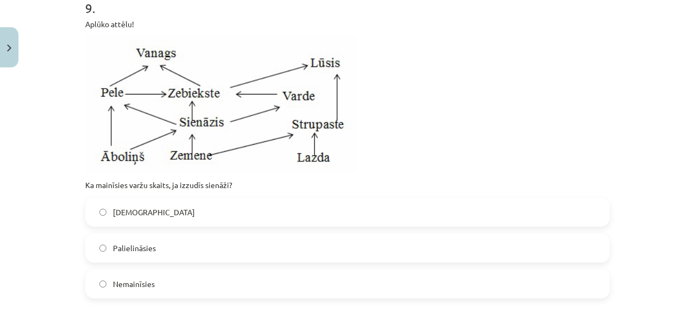
click at [210, 211] on label "Samazināsies" at bounding box center [347, 211] width 522 height 27
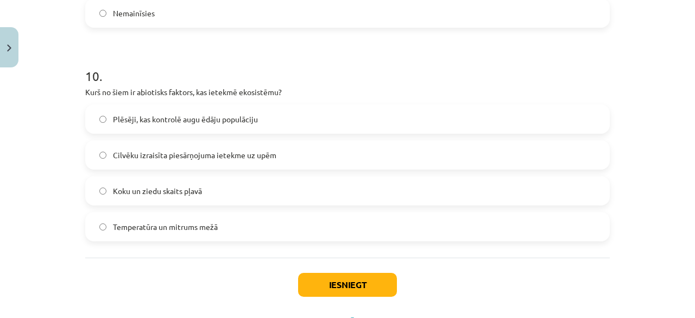
scroll to position [2543, 0]
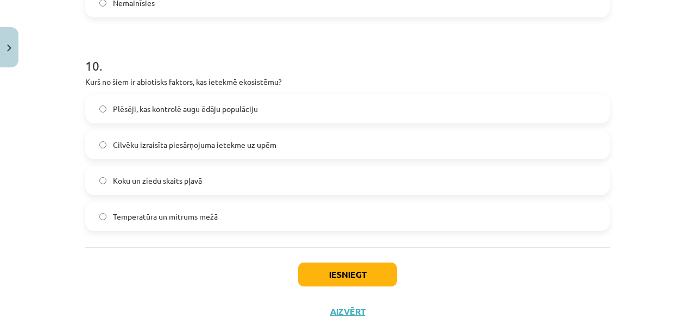
click at [214, 222] on span "Temperatūra un mitrums mežā" at bounding box center [165, 216] width 105 height 11
click at [324, 286] on button "Iesniegt" at bounding box center [347, 274] width 99 height 24
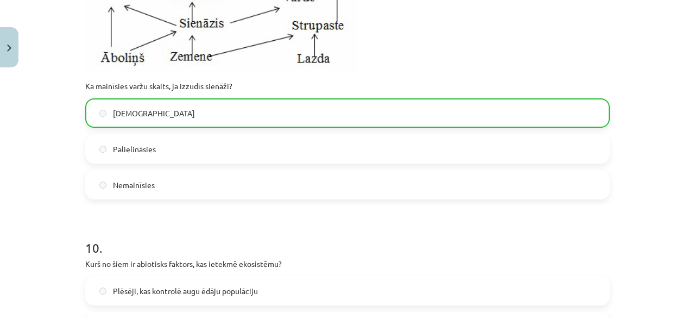
scroll to position [2627, 0]
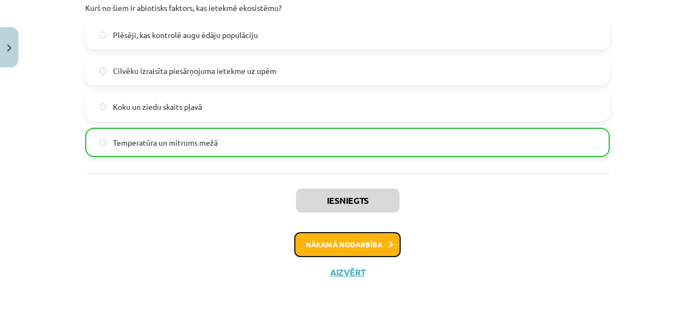
click at [339, 248] on button "Nākamā nodarbība" at bounding box center [347, 244] width 106 height 25
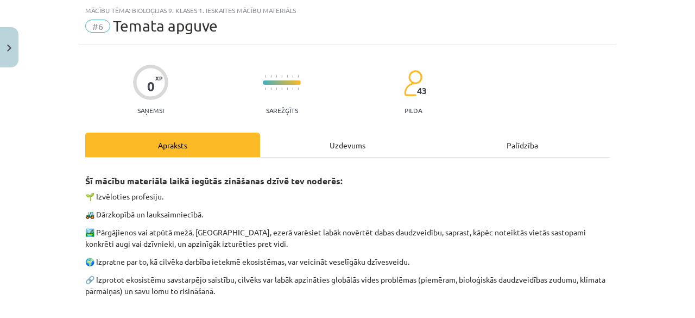
scroll to position [166, 0]
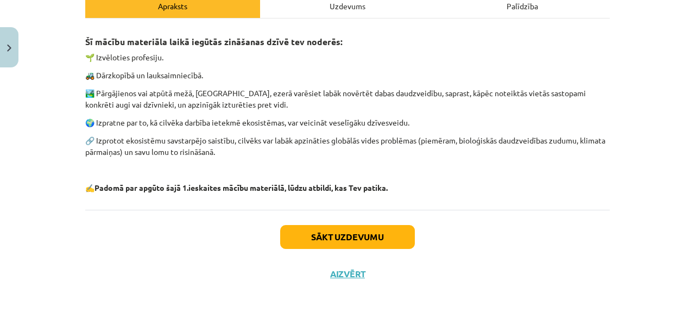
click at [368, 255] on div "Sākt uzdevumu Aizvērt" at bounding box center [347, 248] width 524 height 76
click at [362, 239] on button "Sākt uzdevumu" at bounding box center [347, 237] width 135 height 24
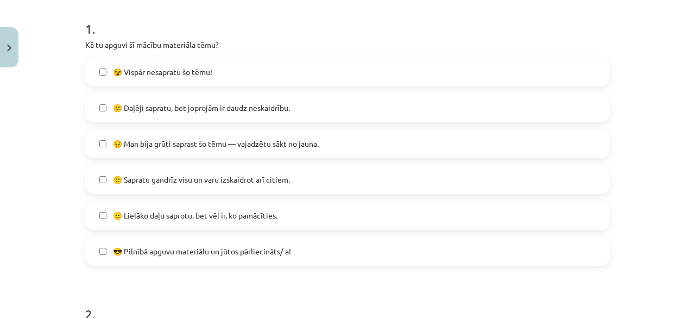
scroll to position [216, 0]
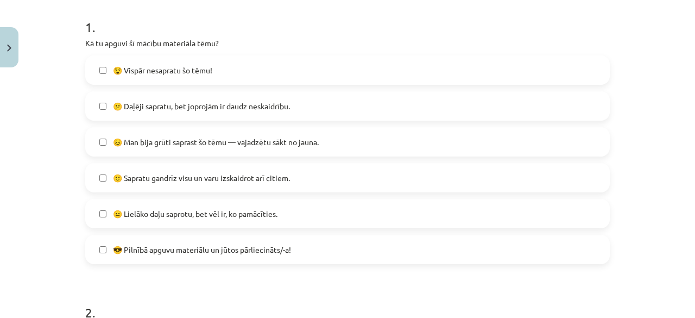
click at [206, 176] on span "🙂 Sapratu gandrīz visu un varu izskaidrot arī citiem." at bounding box center [201, 177] width 177 height 11
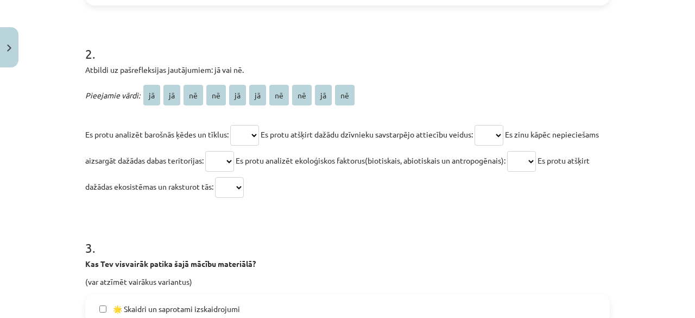
scroll to position [476, 0]
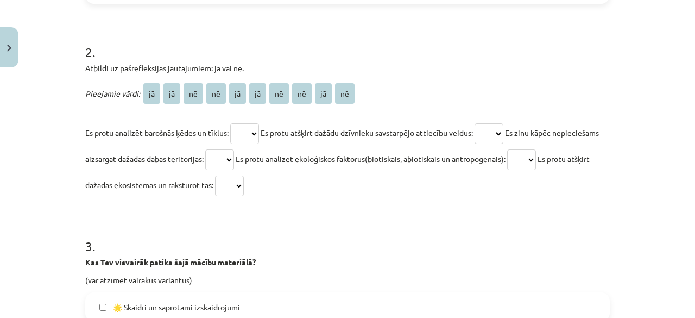
click at [258, 132] on select "** ** ** ** ** ** ** ** ** **" at bounding box center [244, 133] width 29 height 21
select select "**"
click at [230, 123] on select "** ** ** ** ** ** ** ** ** **" at bounding box center [244, 133] width 29 height 21
click at [503, 125] on select "** ** ** ** ** ** ** ** ** **" at bounding box center [488, 133] width 29 height 21
select select "**"
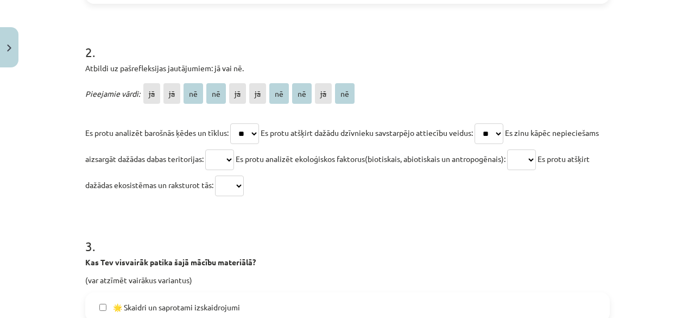
click at [480, 123] on select "** ** ** ** ** ** ** ** ** **" at bounding box center [488, 133] width 29 height 21
click at [234, 162] on select "** ** ** ** ** ** ** ** ** **" at bounding box center [219, 159] width 29 height 21
click at [234, 149] on select "** ** ** ** ** ** ** ** ** **" at bounding box center [219, 159] width 29 height 21
select select "**"
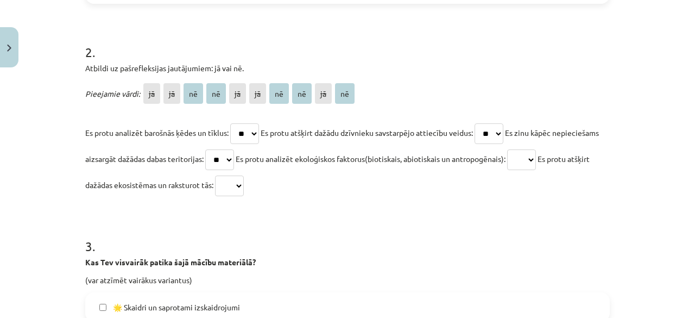
click at [234, 149] on select "** ** ** ** ** ** ** ** ** **" at bounding box center [219, 159] width 29 height 21
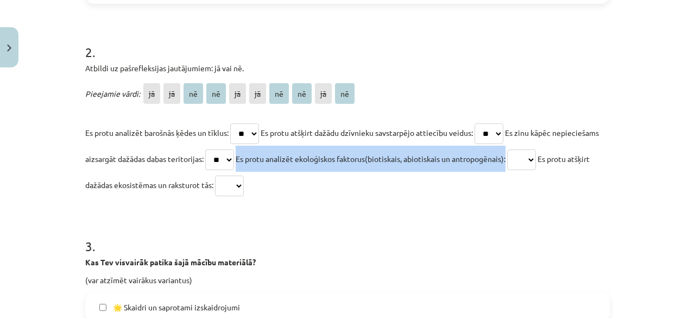
drag, startPoint x: 595, startPoint y: 159, endPoint x: 590, endPoint y: 159, distance: 5.5
click at [590, 159] on p "Es protu analizēt barošnās ķēdes un tīklus: ** ** ** ** ** ** ** ** ** ** Es pr…" at bounding box center [347, 158] width 524 height 78
click at [536, 159] on select "** ** ** ** ** ** ** ** ** **" at bounding box center [521, 159] width 29 height 21
select select "**"
click at [536, 149] on select "** ** ** ** ** ** ** ** ** **" at bounding box center [521, 159] width 29 height 21
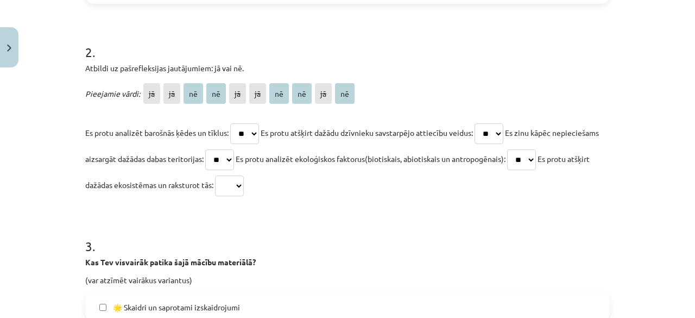
click at [578, 189] on p "Es protu analizēt barošnās ķēdes un tīklus: ** ** ** ** ** ** ** ** ** ** Es pr…" at bounding box center [347, 158] width 524 height 78
click at [244, 185] on select "** ** ** ** ** ** ** ** ** **" at bounding box center [229, 185] width 29 height 21
select select "**"
click at [244, 175] on select "** ** ** ** ** ** ** ** ** **" at bounding box center [229, 185] width 29 height 21
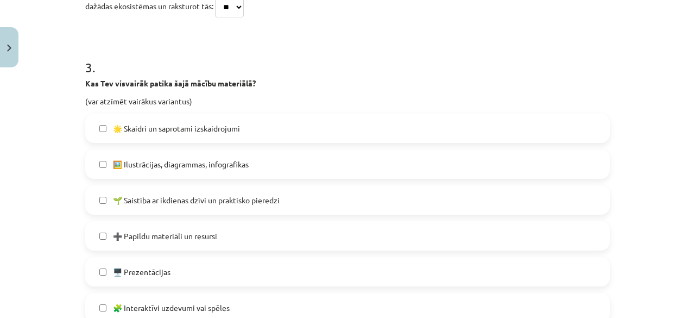
scroll to position [695, 0]
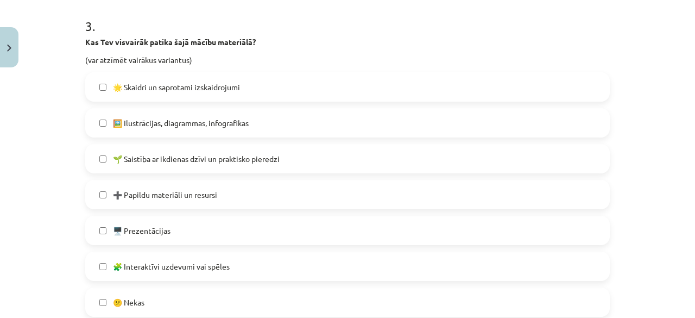
click at [148, 195] on span "➕ Papildu materiāli un resursi" at bounding box center [165, 194] width 104 height 11
click at [220, 81] on span "🌟 Skaidri un saprotami izskaidrojumi" at bounding box center [176, 86] width 127 height 11
click at [197, 124] on span "🖼️ Ilustrācijas, diagrammas, infografikas" at bounding box center [181, 122] width 136 height 11
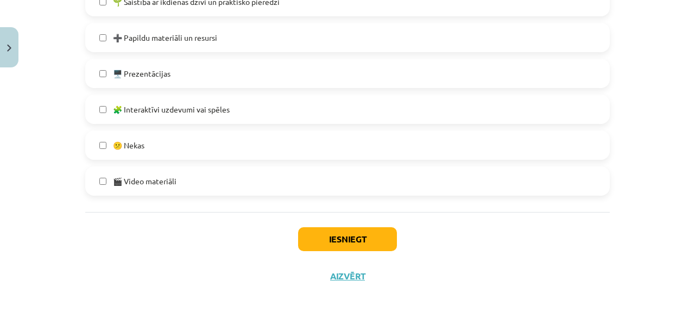
scroll to position [856, 0]
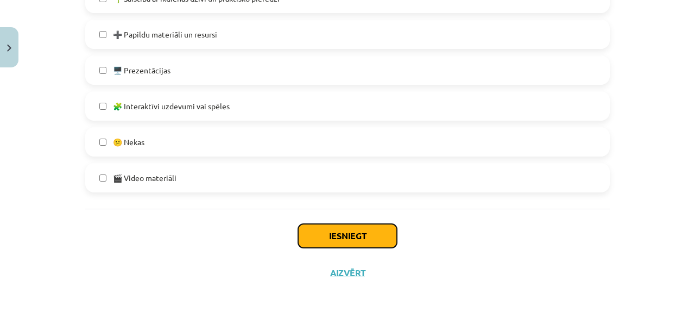
click at [312, 236] on button "Iesniegt" at bounding box center [347, 236] width 99 height 24
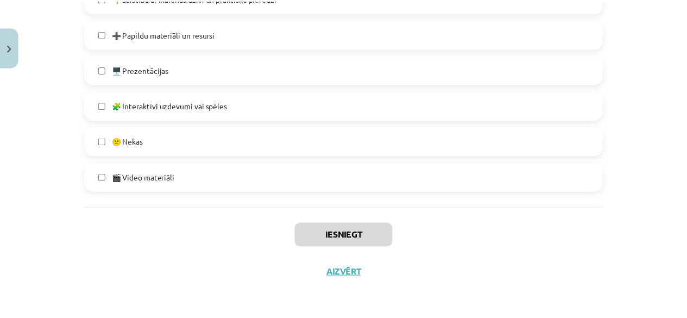
scroll to position [605, 0]
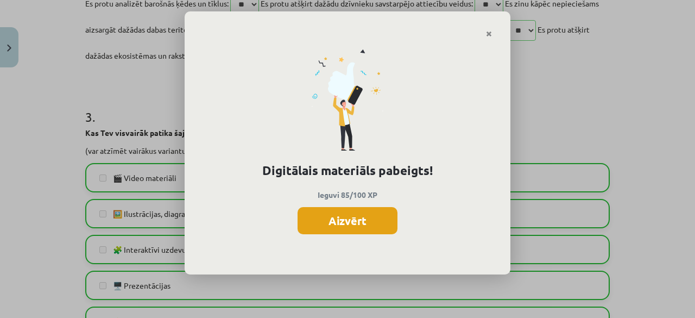
click at [347, 217] on button "Aizvērt" at bounding box center [347, 220] width 100 height 27
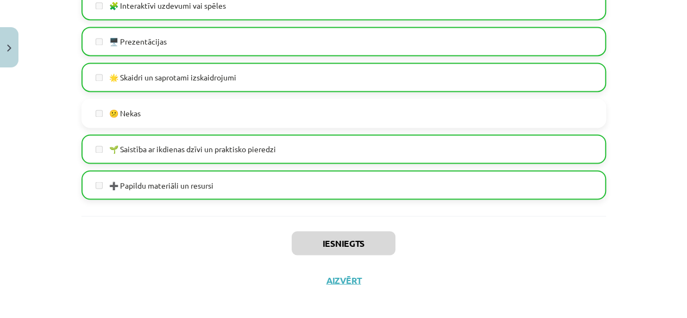
scroll to position [856, 0]
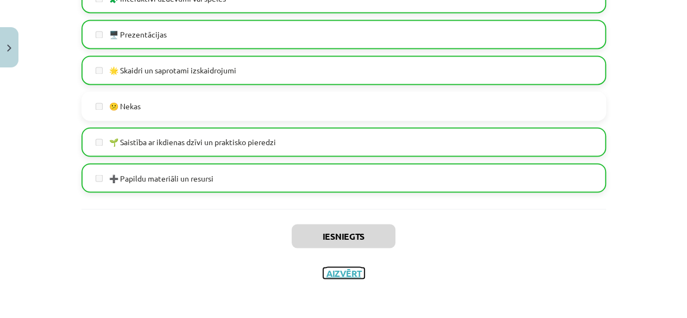
click at [323, 270] on button "Aizvērt" at bounding box center [343, 272] width 41 height 11
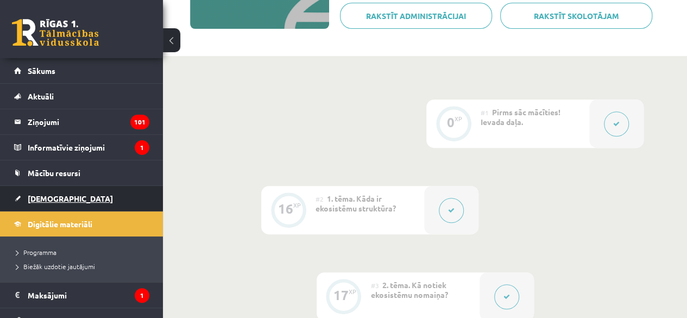
click at [50, 199] on span "[DEMOGRAPHIC_DATA]" at bounding box center [70, 198] width 85 height 10
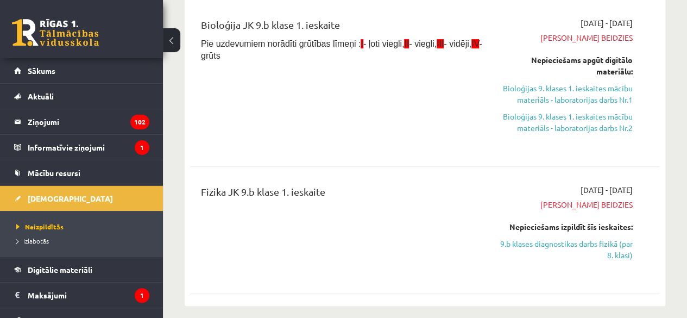
scroll to position [123, 0]
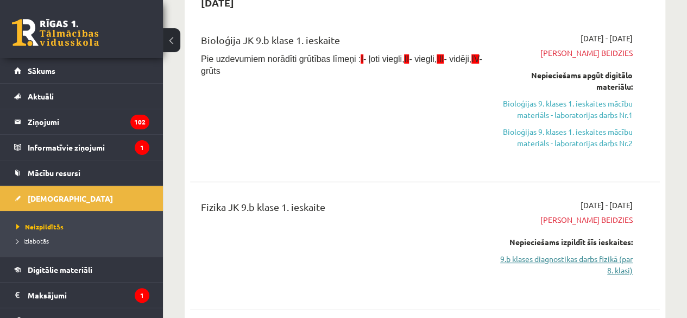
click at [625, 270] on link "9.b klases diagnostikas darbs fizikā (par 8. klasi)" at bounding box center [565, 264] width 133 height 23
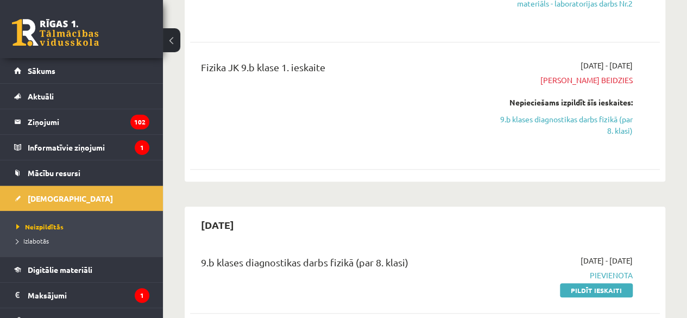
scroll to position [262, 0]
click at [614, 129] on link "9.b klases diagnostikas darbs fizikā (par 8. klasi)" at bounding box center [565, 125] width 133 height 23
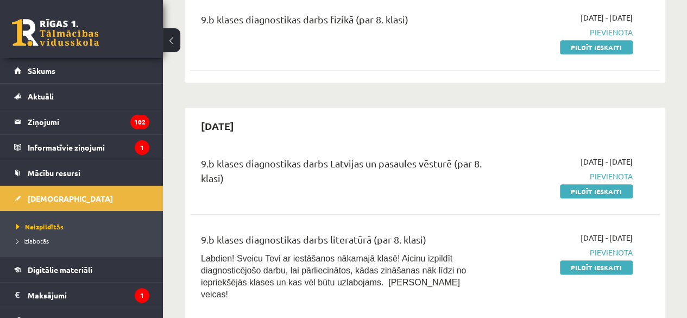
scroll to position [0, 0]
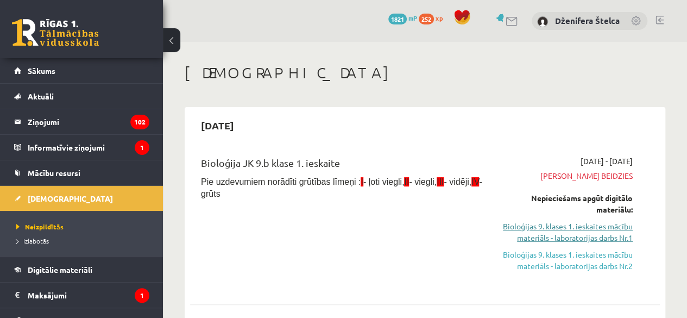
click at [507, 232] on link "Bioloģijas 9. klases 1. ieskaites mācību materiāls - laboratorijas darbs Nr.1" at bounding box center [565, 231] width 133 height 23
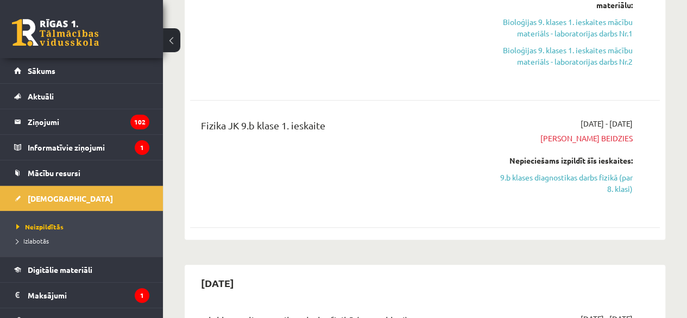
scroll to position [234, 0]
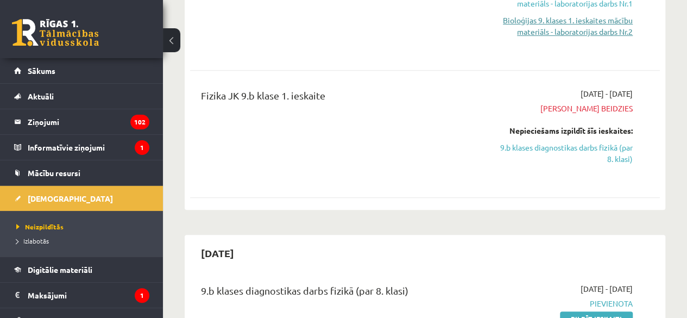
click at [565, 34] on link "Bioloģijas 9. klases 1. ieskaites mācību materiāls - laboratorijas darbs Nr.2" at bounding box center [565, 26] width 133 height 23
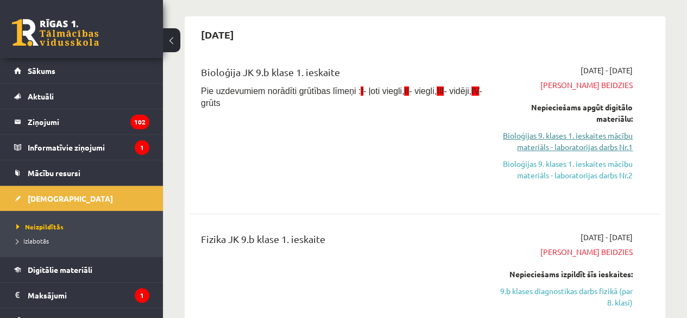
click at [582, 146] on link "Bioloģijas 9. klases 1. ieskaites mācību materiāls - laboratorijas darbs Nr.1" at bounding box center [565, 141] width 133 height 23
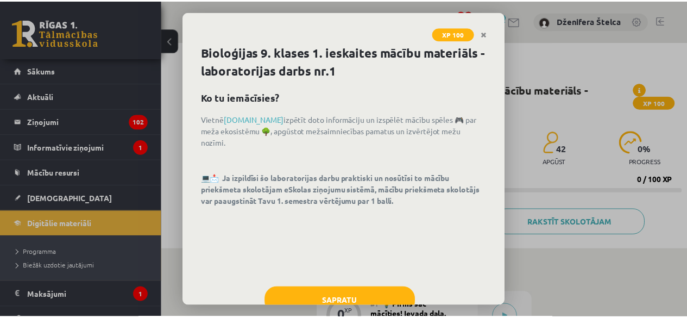
scroll to position [34, 0]
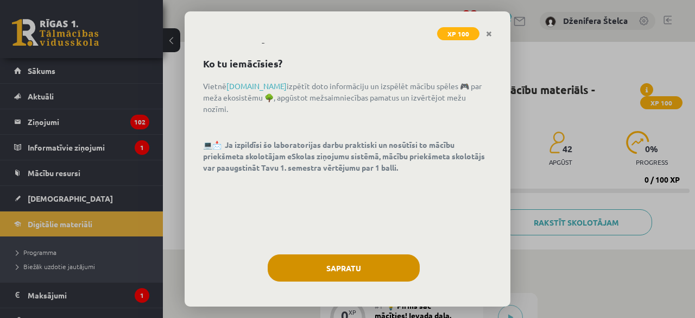
drag, startPoint x: 343, startPoint y: 282, endPoint x: 366, endPoint y: 265, distance: 28.5
click at [366, 265] on div "Sapratu" at bounding box center [347, 271] width 289 height 35
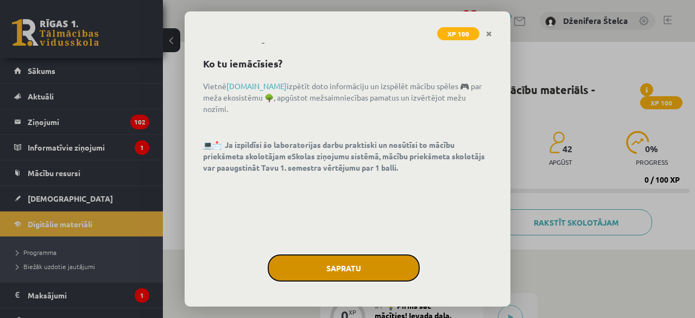
click at [366, 265] on button "Sapratu" at bounding box center [344, 267] width 152 height 27
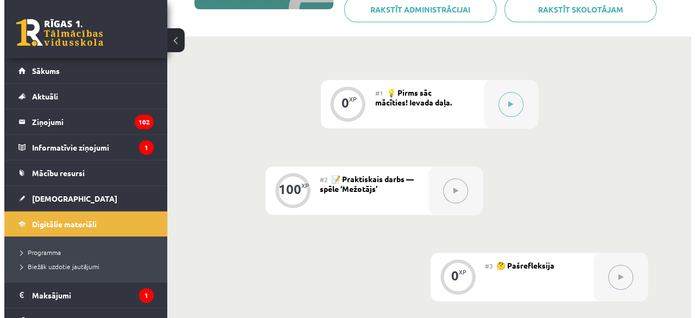
scroll to position [214, 0]
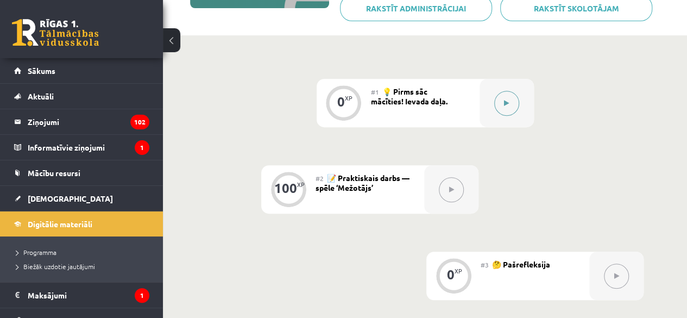
click at [505, 110] on button at bounding box center [506, 103] width 25 height 25
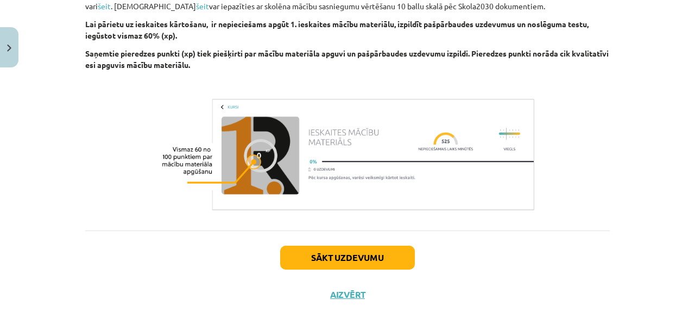
scroll to position [451, 0]
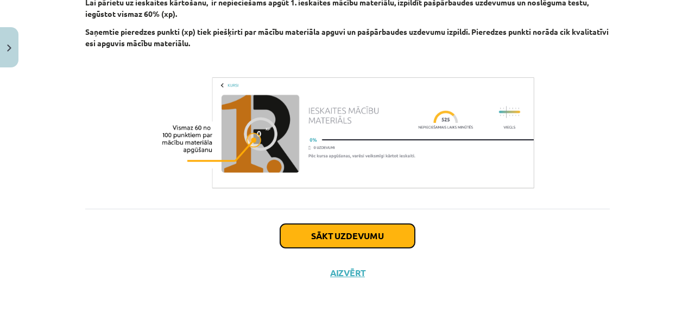
click at [398, 237] on button "Sākt uzdevumu" at bounding box center [347, 236] width 135 height 24
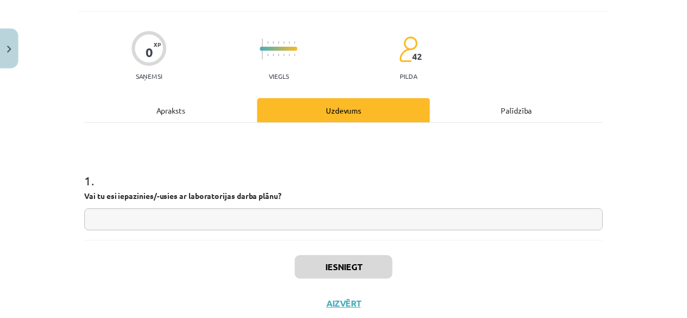
scroll to position [64, 0]
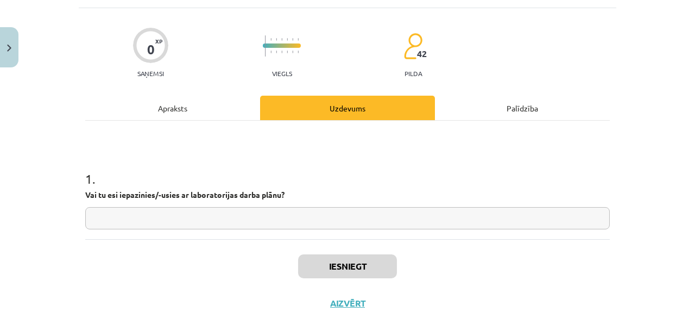
click at [335, 309] on div "Iesniegt Aizvērt" at bounding box center [347, 277] width 524 height 76
click at [344, 306] on button "Aizvērt" at bounding box center [347, 302] width 41 height 11
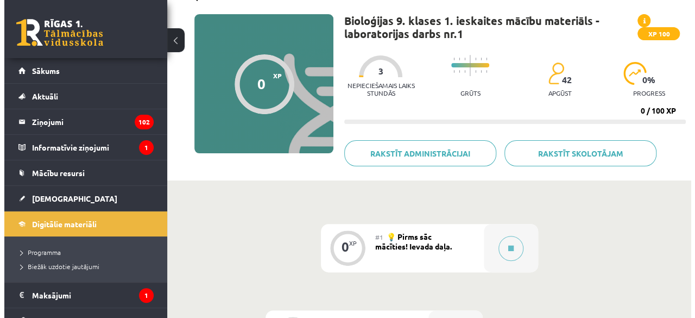
scroll to position [46, 0]
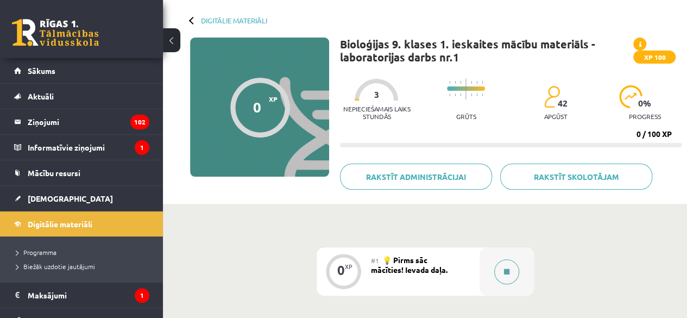
click at [510, 278] on button at bounding box center [506, 271] width 25 height 25
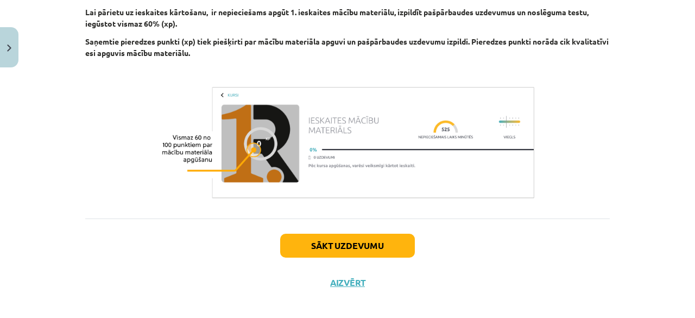
scroll to position [451, 0]
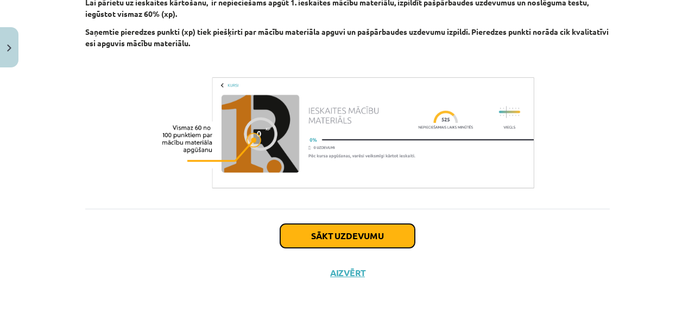
click at [326, 235] on button "Sākt uzdevumu" at bounding box center [347, 236] width 135 height 24
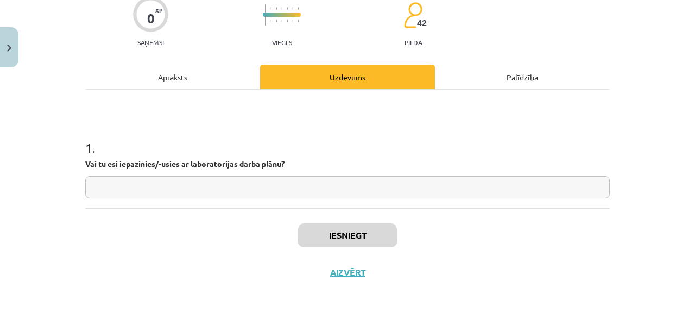
scroll to position [27, 0]
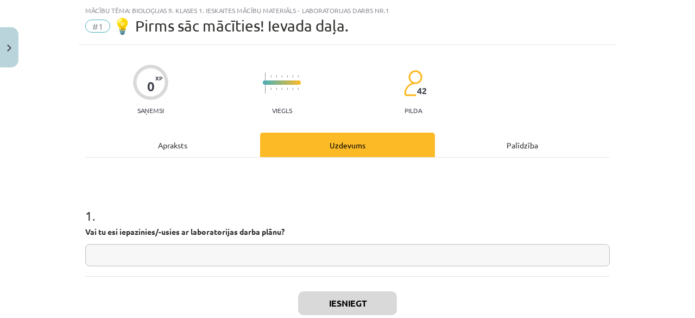
click at [300, 249] on input "text" at bounding box center [347, 255] width 524 height 22
type input "**"
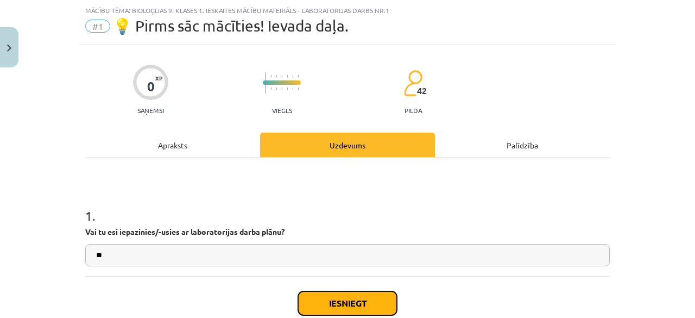
click at [319, 298] on button "Iesniegt" at bounding box center [347, 303] width 99 height 24
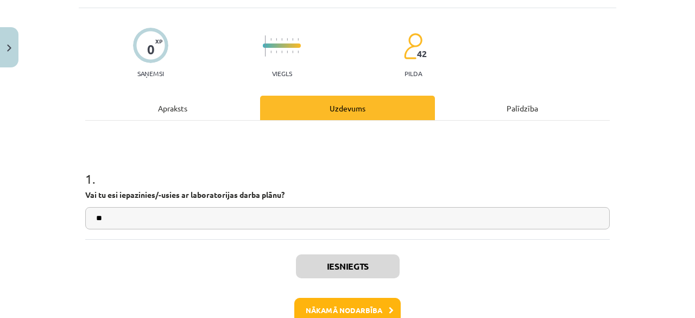
scroll to position [77, 0]
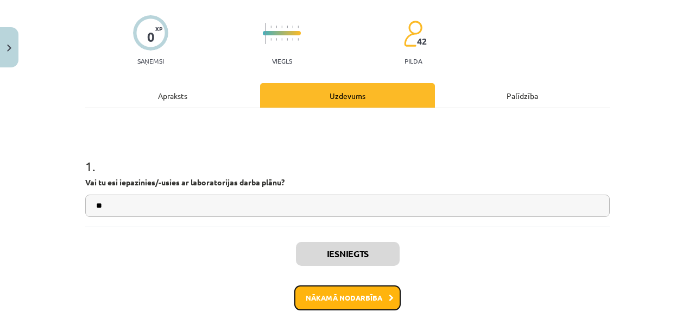
click at [340, 295] on button "Nākamā nodarbība" at bounding box center [347, 297] width 106 height 25
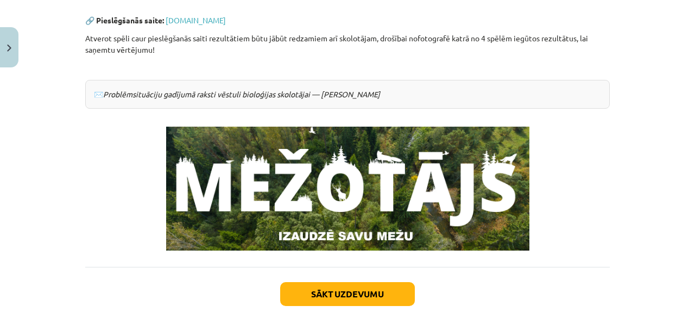
scroll to position [294, 0]
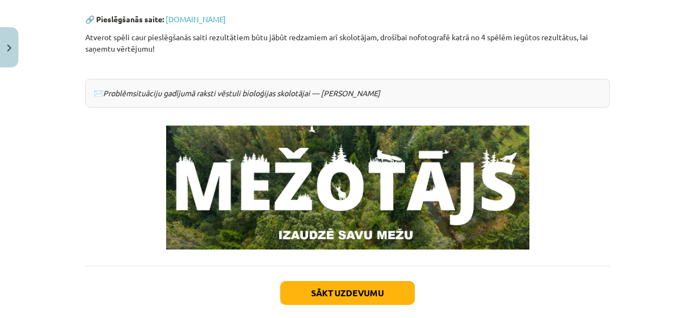
click at [329, 303] on div "Sākt uzdevumu Aizvērt" at bounding box center [347, 303] width 524 height 76
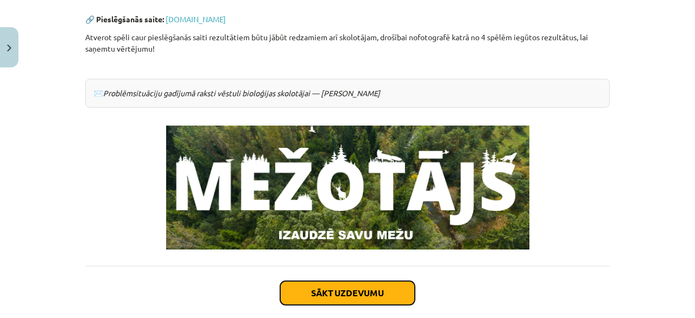
click at [351, 297] on button "Sākt uzdevumu" at bounding box center [347, 293] width 135 height 24
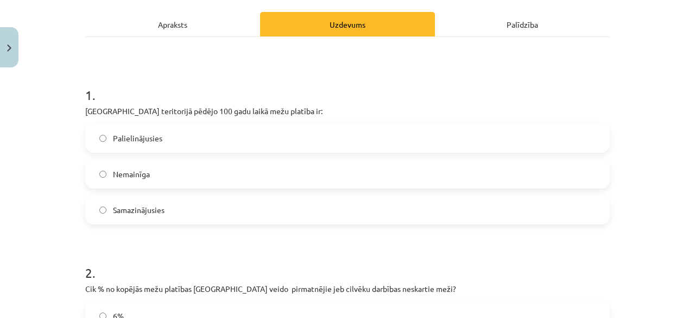
scroll to position [151, 0]
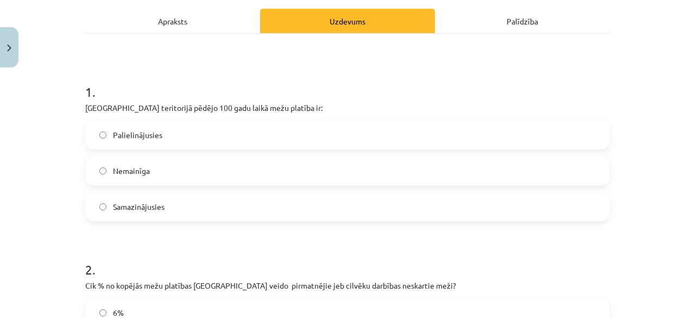
click at [274, 129] on label "Palielinājusies" at bounding box center [347, 134] width 522 height 27
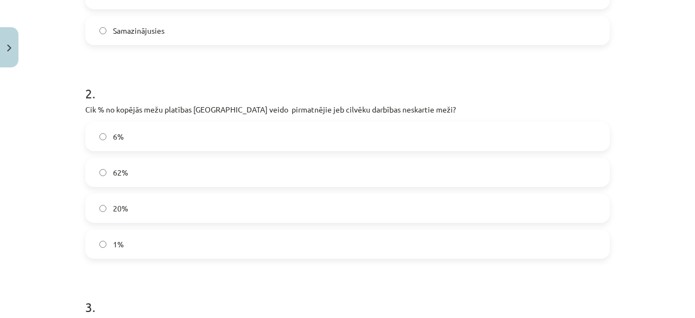
scroll to position [328, 0]
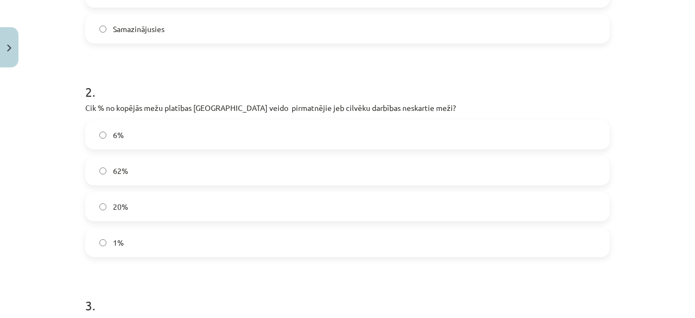
click at [215, 251] on label "1%" at bounding box center [347, 242] width 522 height 27
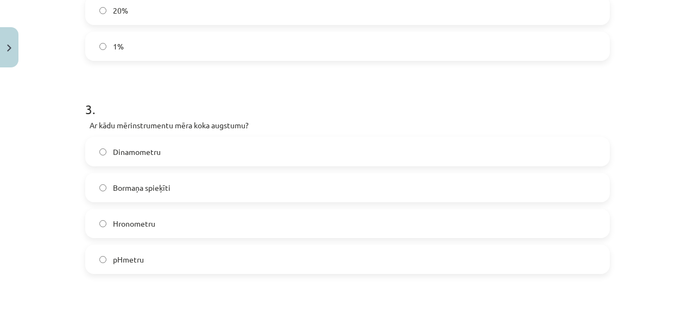
scroll to position [528, 0]
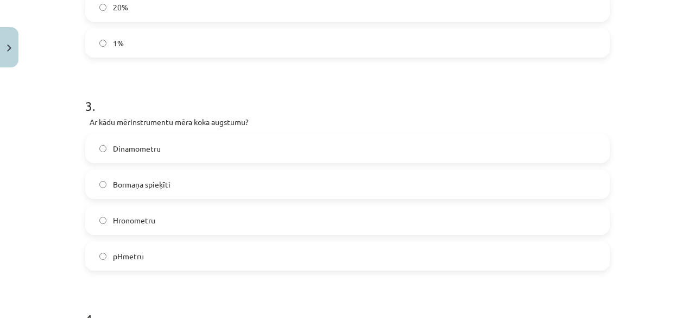
click at [153, 183] on span "Bormaņa spieķīti" at bounding box center [142, 184] width 58 height 11
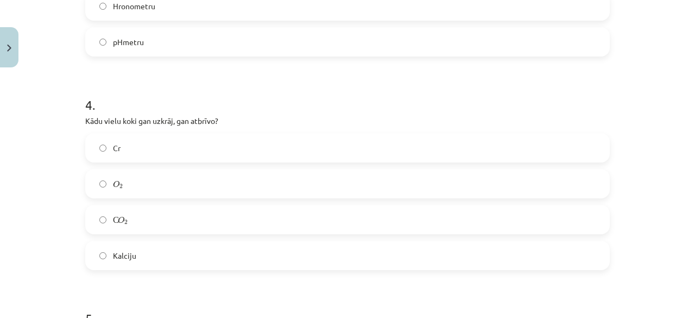
scroll to position [756, 0]
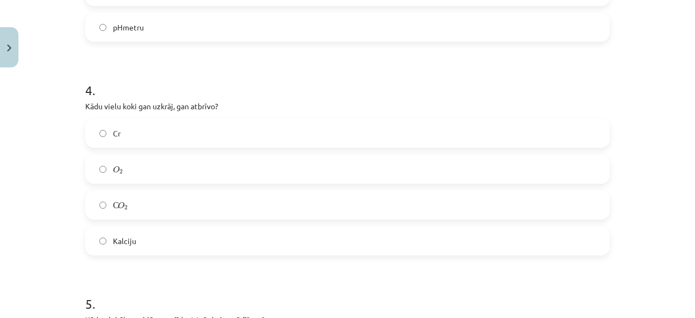
click at [376, 162] on label "O 2 O 2" at bounding box center [347, 168] width 522 height 27
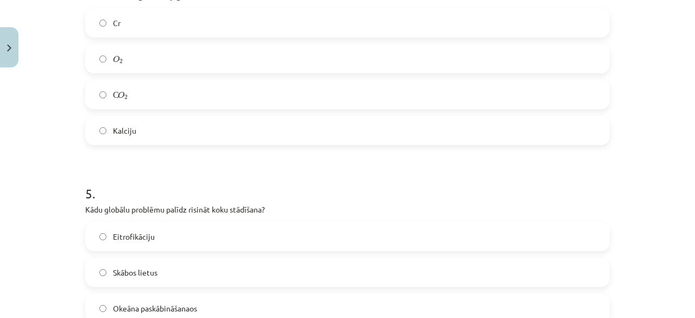
scroll to position [860, 0]
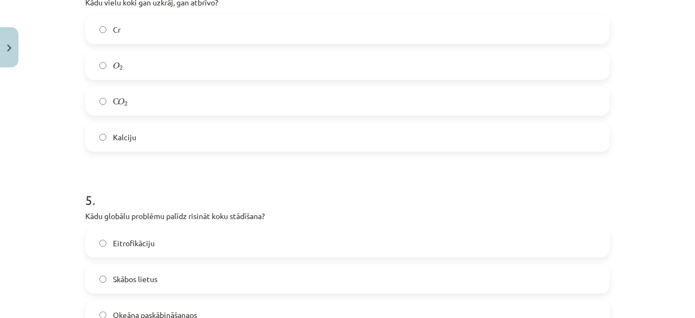
drag, startPoint x: 326, startPoint y: 79, endPoint x: 318, endPoint y: 100, distance: 22.9
click at [318, 100] on div "Cr O 2 O 2 С O 2 С O 2 Kalciju" at bounding box center [347, 83] width 524 height 137
click at [318, 100] on label "С O 2 С O 2" at bounding box center [347, 100] width 522 height 27
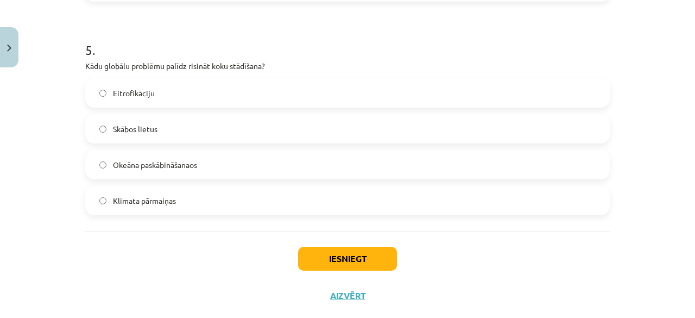
scroll to position [1011, 0]
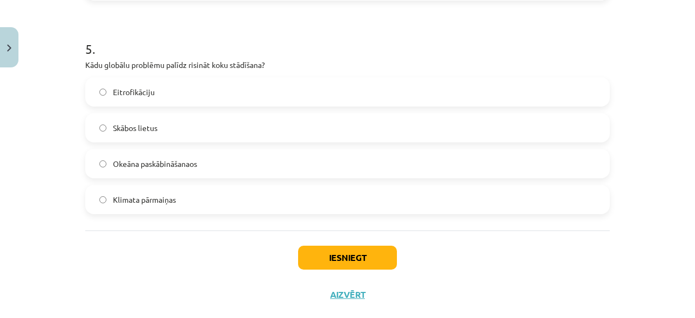
click at [354, 238] on div "Iesniegt Aizvērt" at bounding box center [347, 268] width 524 height 76
click at [372, 195] on label "Klimata pārmaiņas" at bounding box center [347, 199] width 522 height 27
click at [342, 256] on button "Iesniegt" at bounding box center [347, 257] width 99 height 24
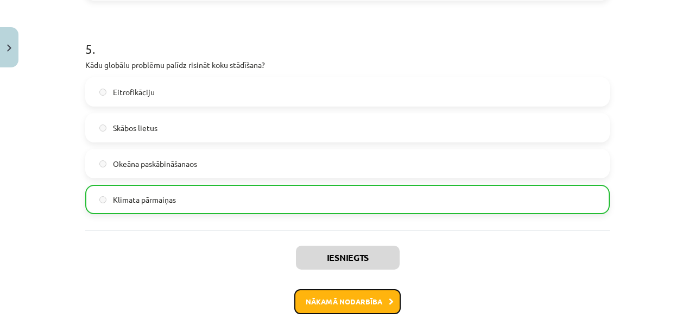
click at [357, 298] on button "Nākamā nodarbība" at bounding box center [347, 301] width 106 height 25
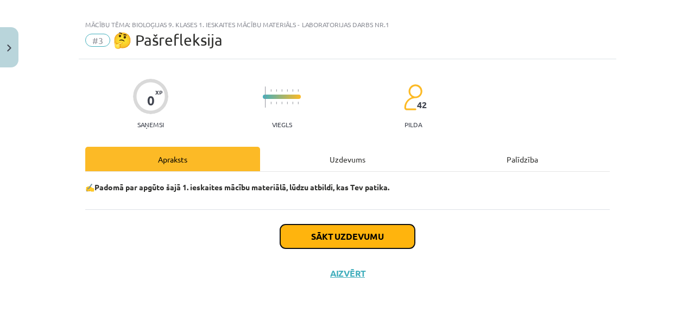
click at [362, 238] on button "Sākt uzdevumu" at bounding box center [347, 236] width 135 height 24
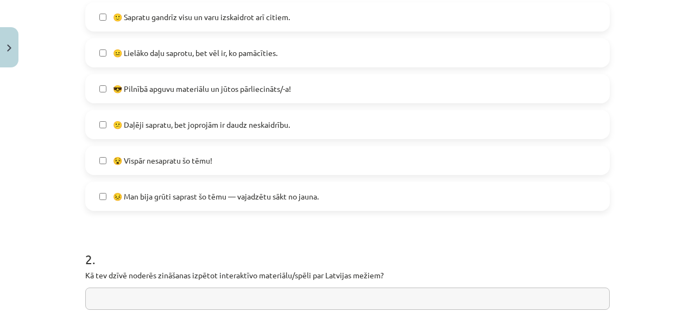
scroll to position [277, 0]
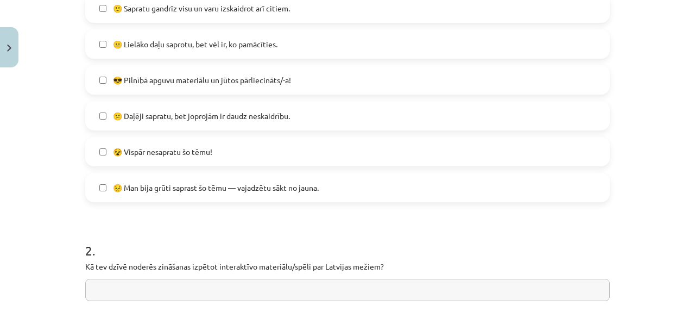
click at [248, 156] on label "😵 Vispār nesapratu šo tēmu!" at bounding box center [347, 151] width 522 height 27
click at [198, 60] on div "🙂 Sapratu gandrīz visu un varu izskaidrot arī citiem. 😐 Lielāko daļu saprotu, b…" at bounding box center [347, 97] width 524 height 208
click at [207, 55] on label "😐 Lielāko daļu saprotu, bet vēl ir, ko pamācīties." at bounding box center [347, 43] width 522 height 27
click at [223, 45] on span "😐 Lielāko daļu saprotu, bet vēl ir, ko pamācīties." at bounding box center [195, 44] width 164 height 11
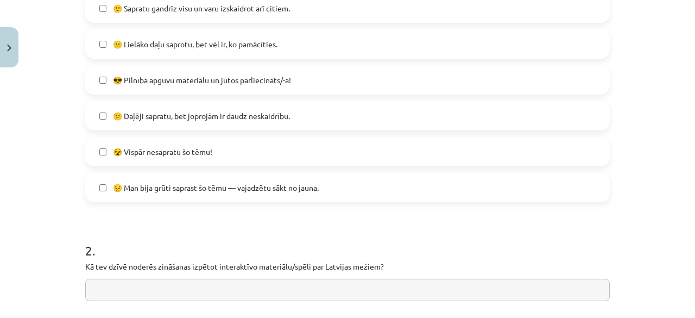
click at [170, 155] on span "😵 Vispār nesapratu šo tēmu!" at bounding box center [162, 151] width 99 height 11
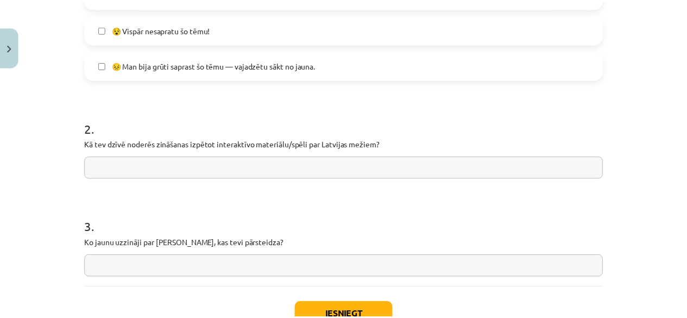
scroll to position [426, 0]
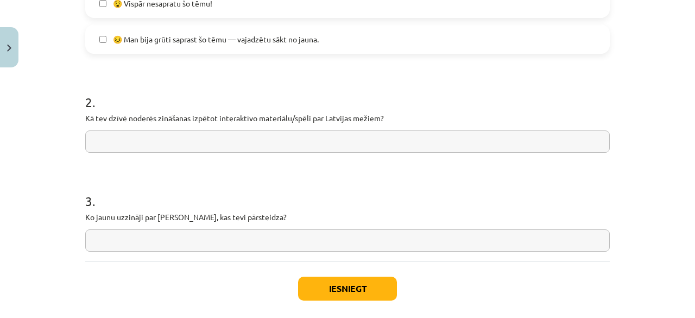
click at [249, 142] on input "text" at bounding box center [347, 141] width 524 height 22
type input "**"
click at [214, 232] on input "text" at bounding box center [347, 240] width 524 height 22
drag, startPoint x: 164, startPoint y: 244, endPoint x: 103, endPoint y: 239, distance: 61.5
click at [103, 239] on input "**********" at bounding box center [347, 240] width 524 height 22
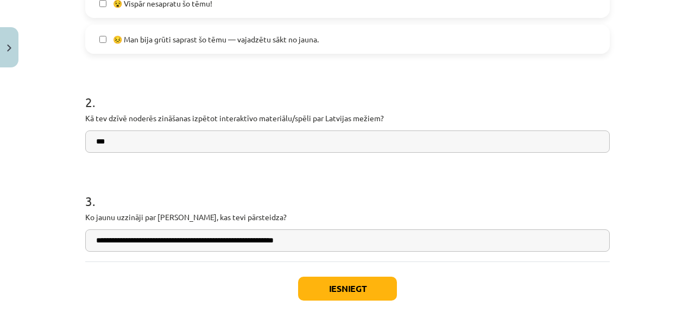
drag, startPoint x: 310, startPoint y: 241, endPoint x: 263, endPoint y: 240, distance: 47.2
click at [263, 240] on input "**********" at bounding box center [347, 240] width 524 height 22
click at [221, 238] on input "**********" at bounding box center [347, 240] width 524 height 22
drag, startPoint x: 248, startPoint y: 242, endPoint x: 225, endPoint y: 242, distance: 22.8
click at [225, 242] on input "**********" at bounding box center [347, 240] width 524 height 22
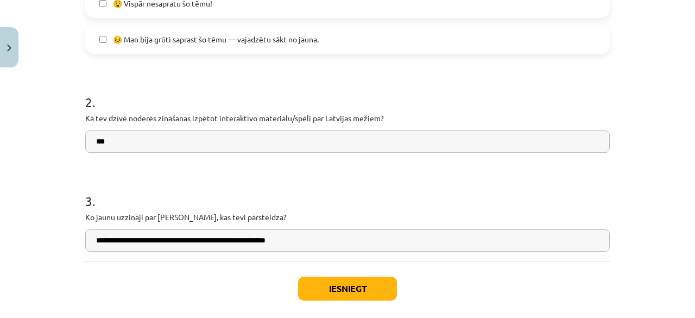
click at [292, 244] on input "**********" at bounding box center [347, 240] width 524 height 22
click at [109, 242] on input "**********" at bounding box center [347, 240] width 524 height 22
type input "**********"
click at [108, 130] on input "**" at bounding box center [347, 141] width 524 height 22
type input "**********"
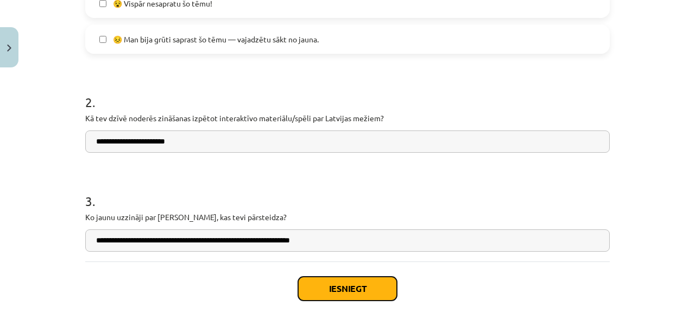
click at [303, 283] on button "Iesniegt" at bounding box center [347, 288] width 99 height 24
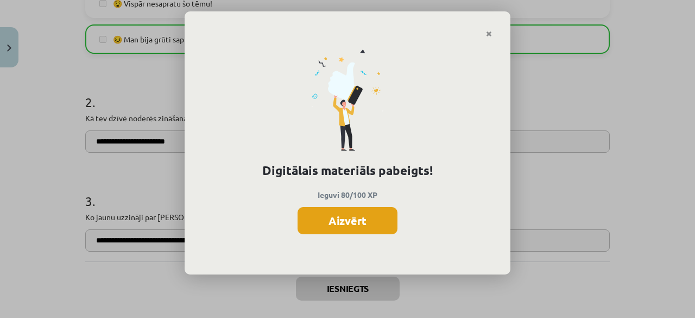
click at [365, 218] on button "Aizvērt" at bounding box center [347, 220] width 100 height 27
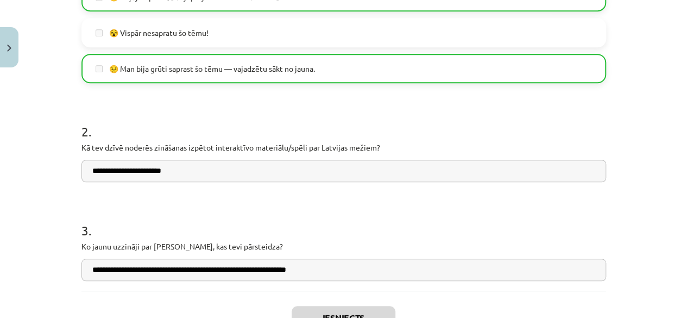
scroll to position [478, 0]
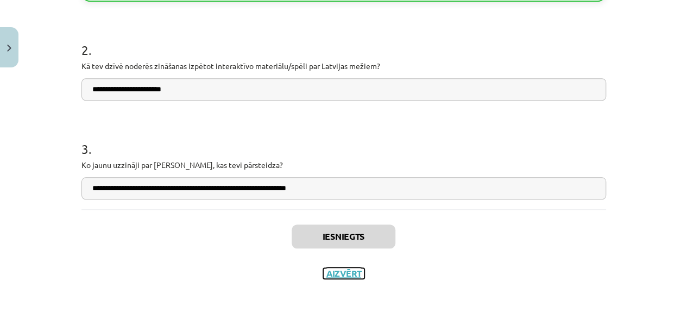
click at [339, 274] on button "Aizvērt" at bounding box center [343, 273] width 41 height 11
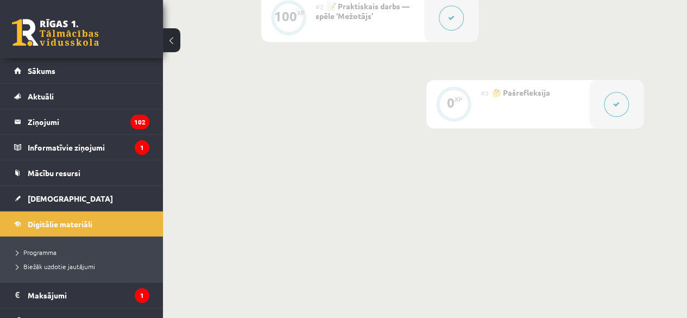
scroll to position [0, 0]
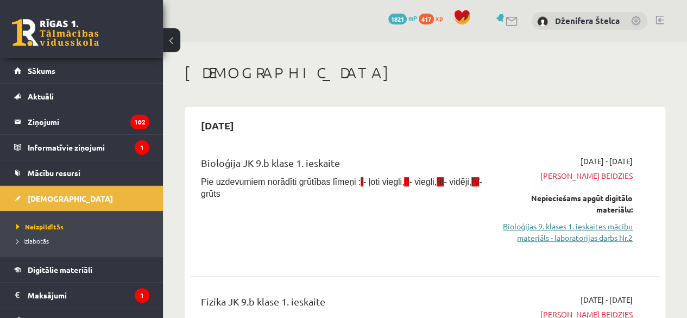
click at [576, 229] on link "Bioloģijas 9. klases 1. ieskaites mācību materiāls - laboratorijas darbs Nr.2" at bounding box center [565, 231] width 133 height 23
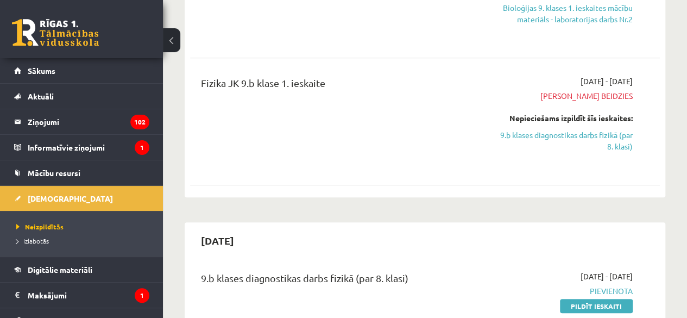
scroll to position [203, 0]
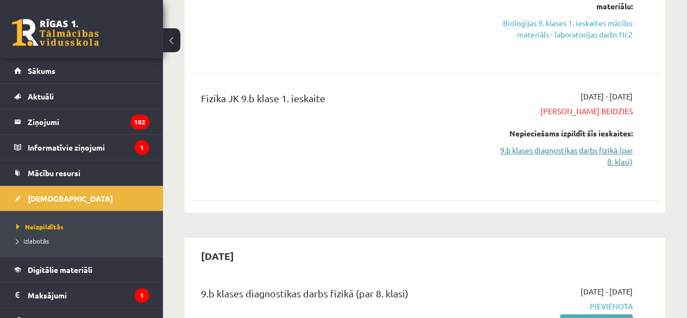
click at [584, 156] on link "9.b klases diagnostikas darbs fizikā (par 8. klasi)" at bounding box center [565, 155] width 133 height 23
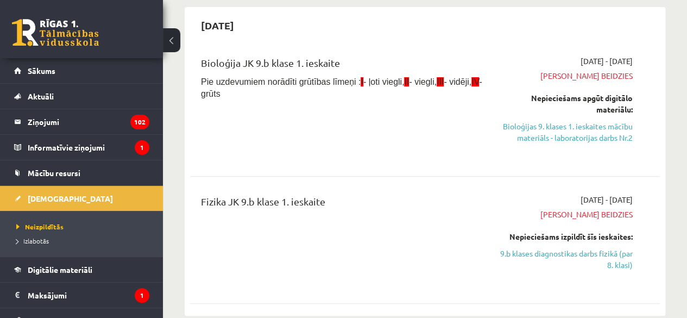
scroll to position [206, 0]
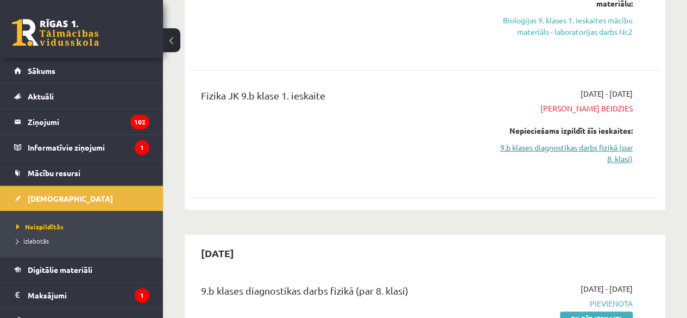
click at [590, 144] on link "9.b klases diagnostikas darbs fizikā (par 8. klasi)" at bounding box center [565, 153] width 133 height 23
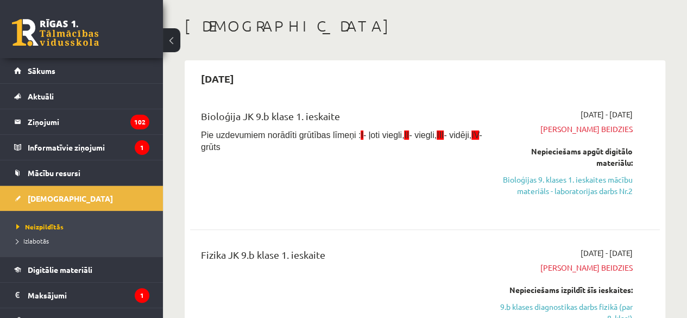
scroll to position [2, 0]
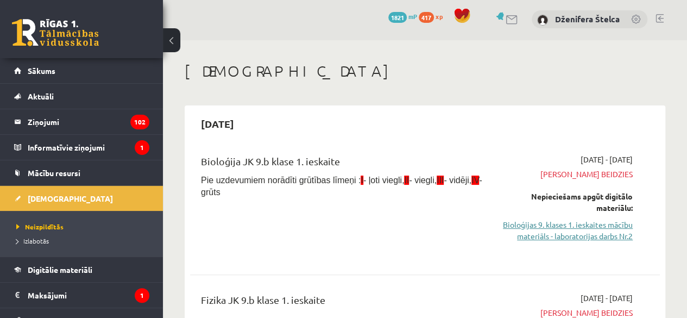
click at [572, 231] on link "Bioloģijas 9. klases 1. ieskaites mācību materiāls - laboratorijas darbs Nr.2" at bounding box center [565, 230] width 133 height 23
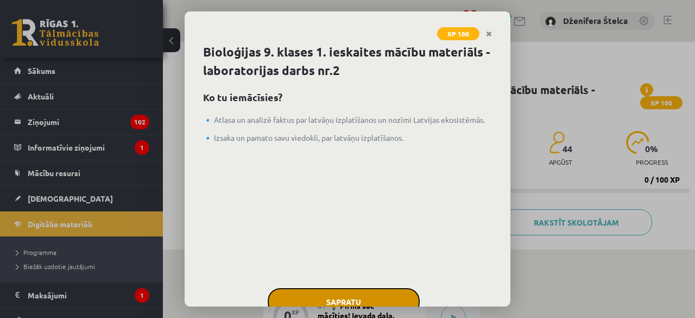
click at [350, 295] on button "Sapratu" at bounding box center [344, 301] width 152 height 27
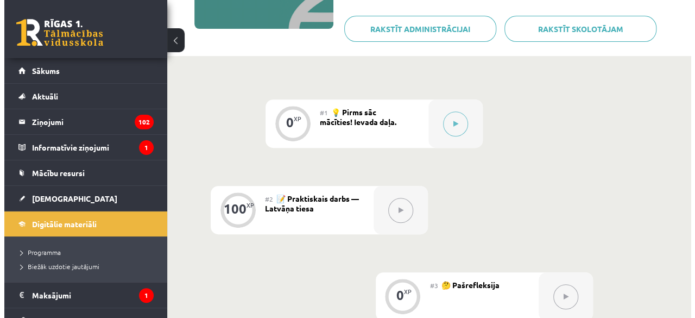
scroll to position [198, 0]
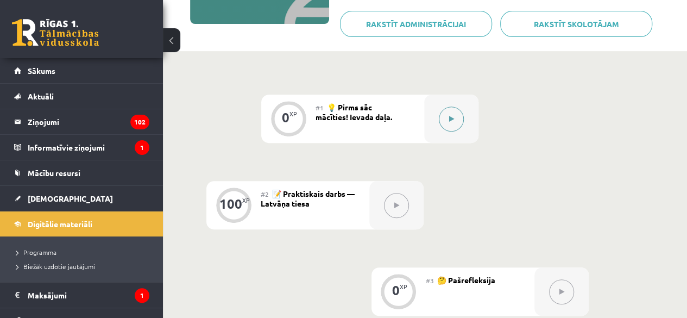
click at [441, 116] on button at bounding box center [451, 118] width 25 height 25
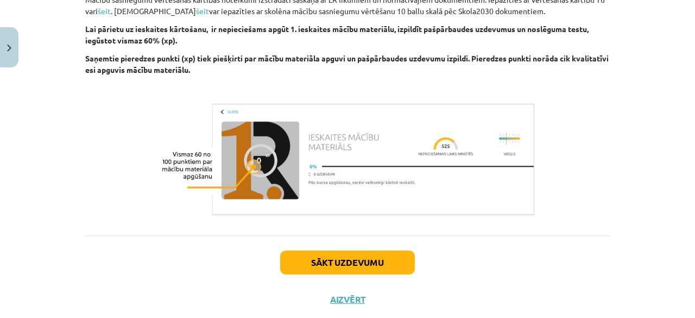
scroll to position [451, 0]
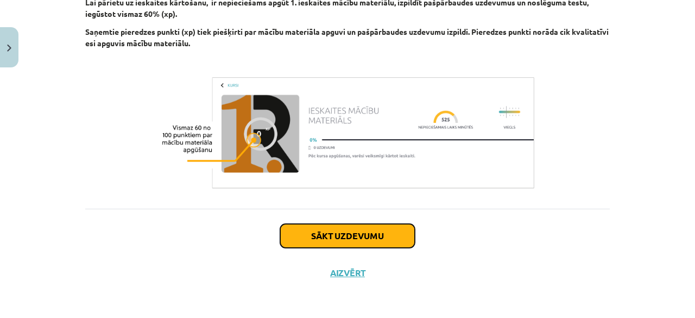
click at [379, 238] on button "Sākt uzdevumu" at bounding box center [347, 236] width 135 height 24
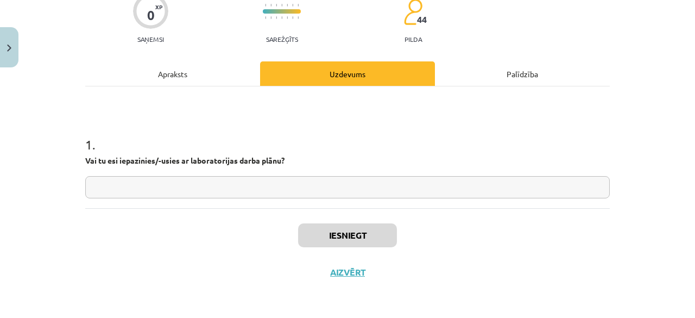
scroll to position [27, 0]
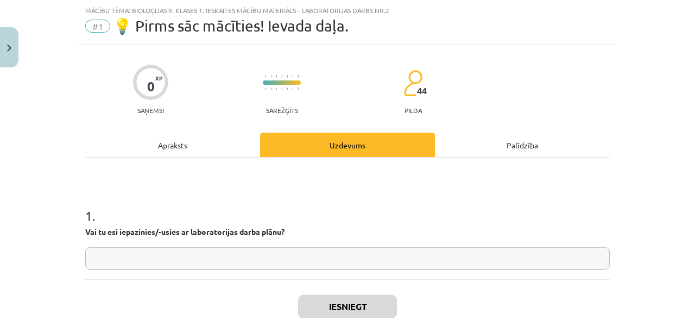
click at [378, 243] on div "1 . Vai tu esi iepazinies/-usies ar laboratorijas darba plānu?" at bounding box center [347, 229] width 524 height 80
click at [378, 247] on div "1 . Vai tu esi iepazinies/-usies ar laboratorijas darba plānu?" at bounding box center [347, 229] width 524 height 80
click at [378, 247] on input "text" at bounding box center [347, 258] width 524 height 22
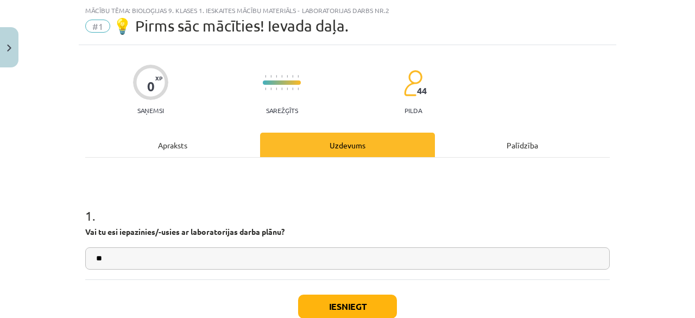
type input "**"
click at [352, 297] on button "Iesniegt" at bounding box center [347, 306] width 99 height 24
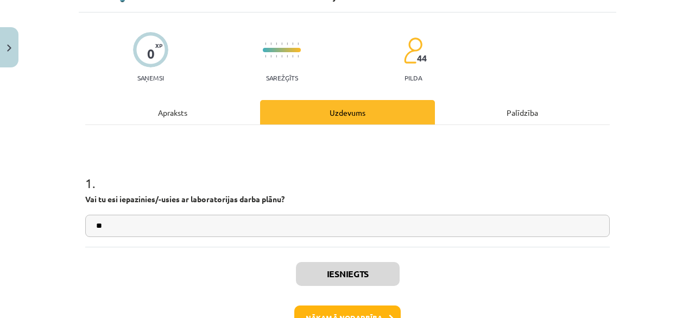
scroll to position [62, 0]
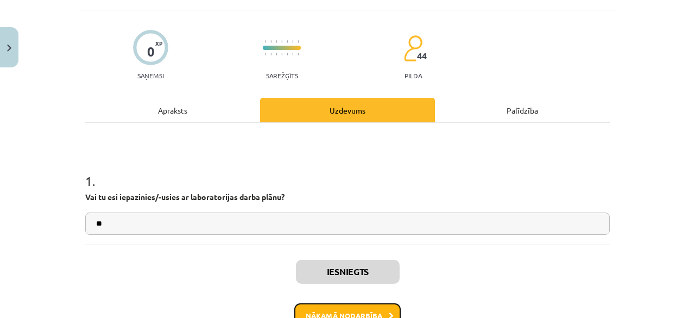
click at [381, 304] on button "Nākamā nodarbība" at bounding box center [347, 315] width 106 height 25
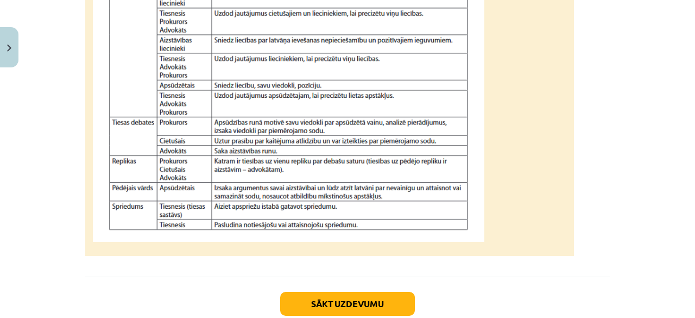
scroll to position [1114, 0]
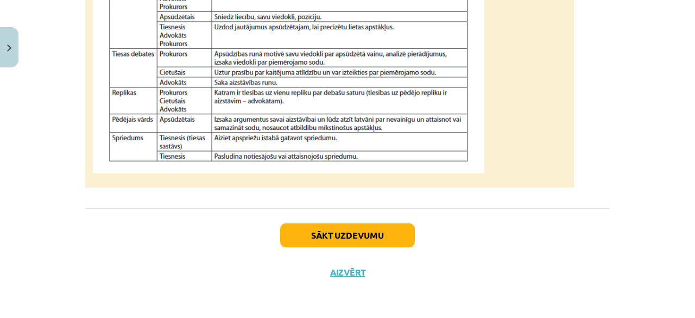
click at [376, 260] on div "Sākt uzdevumu Aizvērt" at bounding box center [347, 246] width 524 height 76
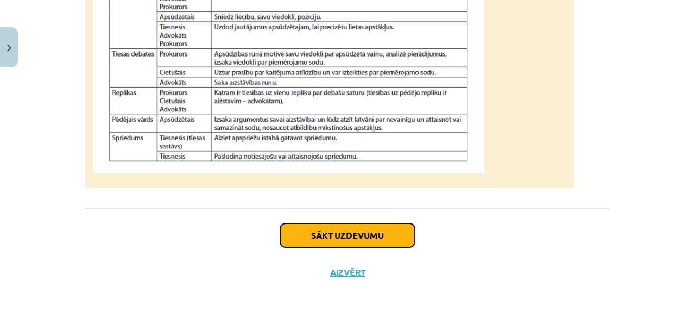
click at [377, 240] on button "Sākt uzdevumu" at bounding box center [347, 235] width 135 height 24
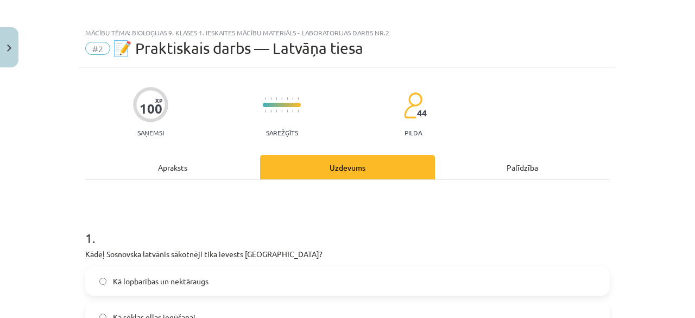
scroll to position [0, 0]
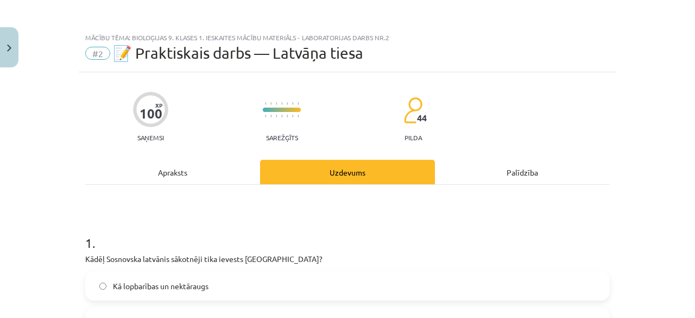
click at [173, 168] on div "Apraksts" at bounding box center [172, 172] width 175 height 24
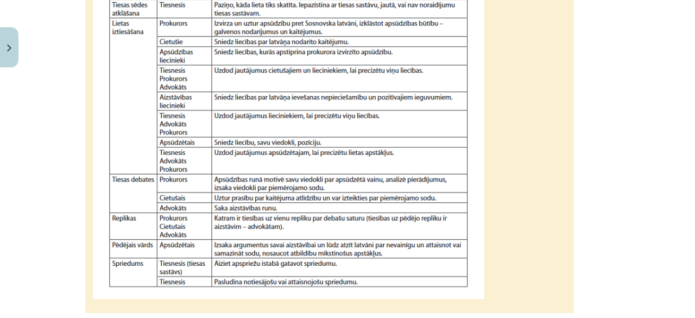
scroll to position [1114, 0]
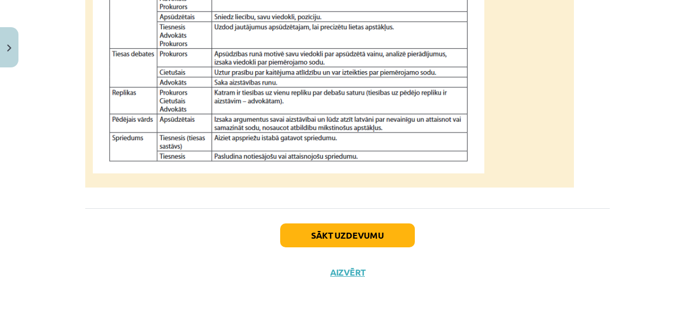
drag, startPoint x: 333, startPoint y: 249, endPoint x: 344, endPoint y: 243, distance: 11.9
click at [344, 243] on div "Sākt uzdevumu Aizvērt" at bounding box center [347, 246] width 524 height 76
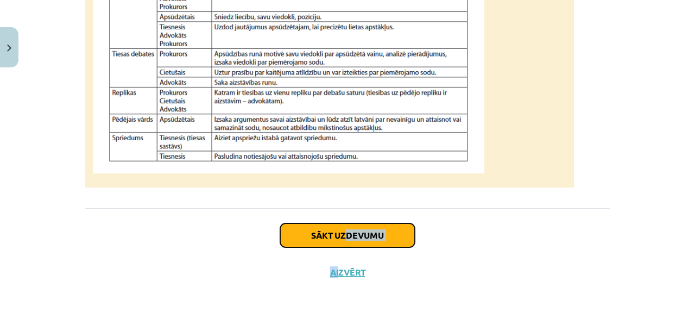
click at [344, 243] on button "Sākt uzdevumu" at bounding box center [347, 235] width 135 height 24
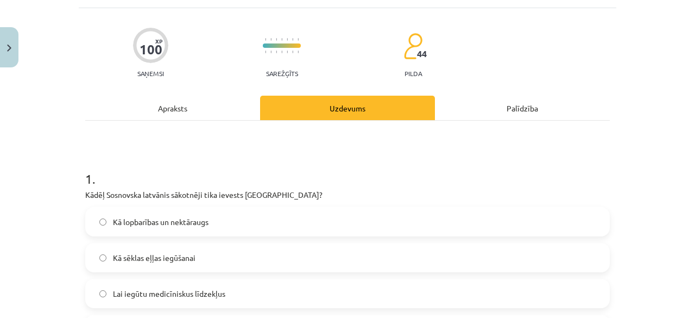
scroll to position [0, 0]
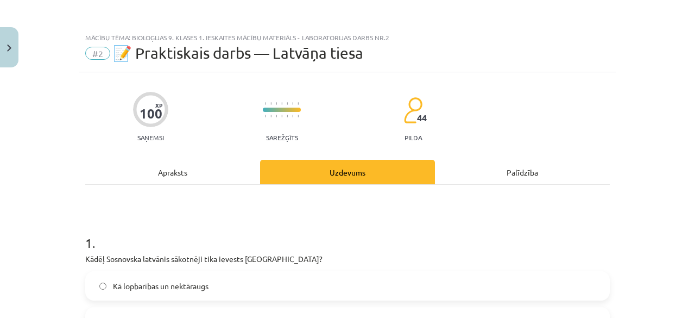
click at [168, 172] on div "Apraksts" at bounding box center [172, 172] width 175 height 24
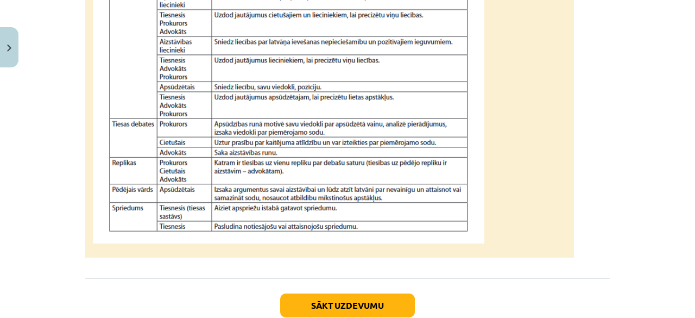
scroll to position [1114, 0]
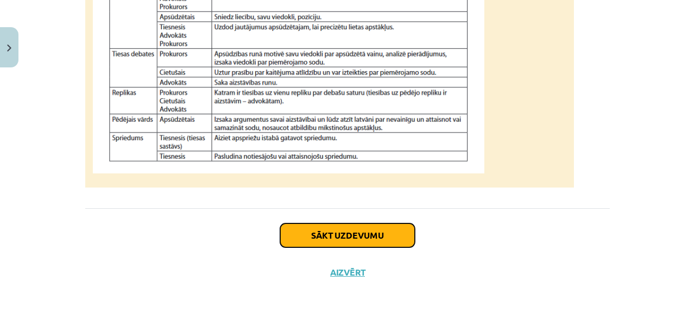
click at [391, 239] on button "Sākt uzdevumu" at bounding box center [347, 235] width 135 height 24
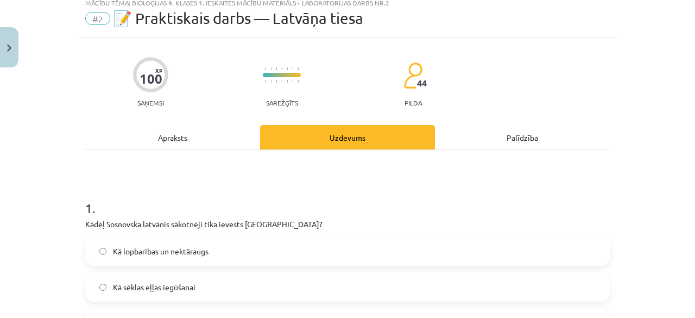
scroll to position [27, 0]
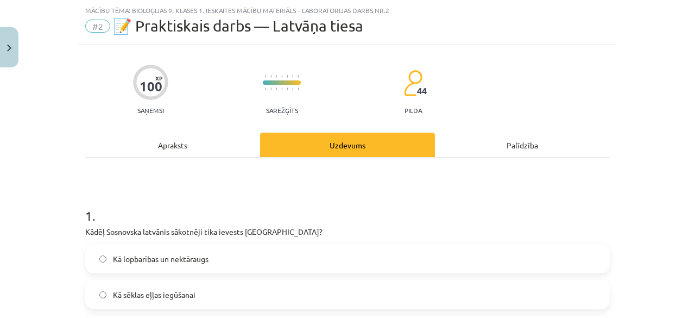
click at [198, 254] on span "Kā lopbarības un nektāraugs" at bounding box center [161, 258] width 96 height 11
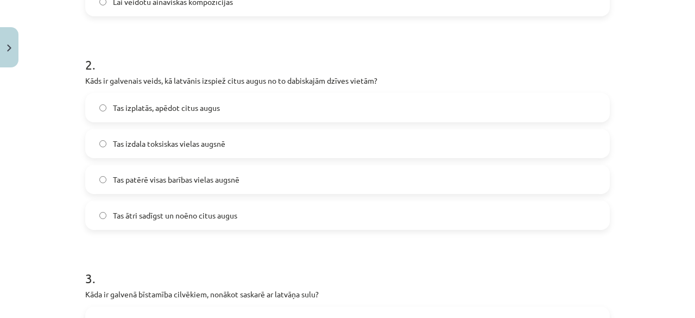
scroll to position [393, 0]
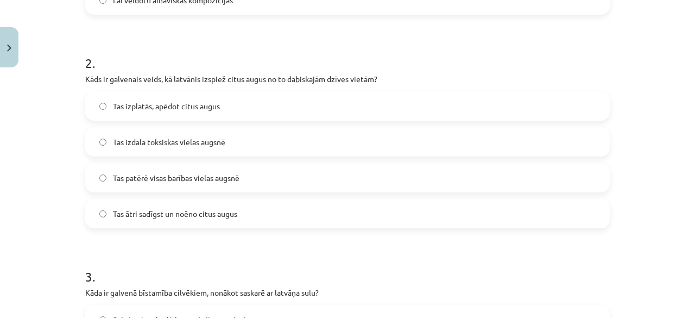
click at [351, 213] on label "Tas ātri sadīgst un noēno citus augus" at bounding box center [347, 213] width 522 height 27
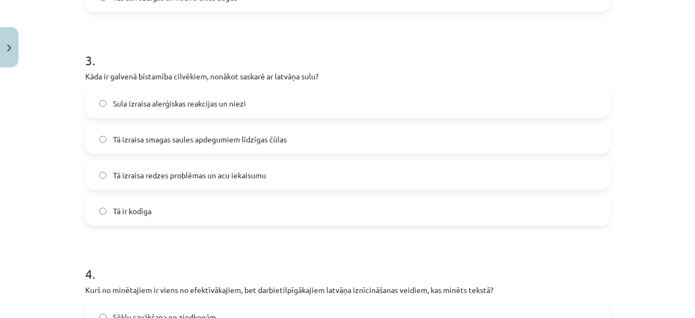
scroll to position [618, 0]
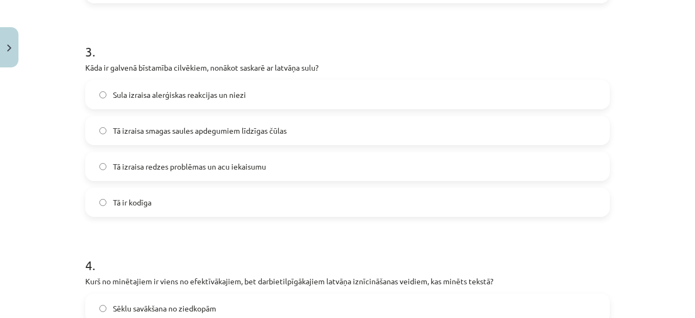
click at [323, 126] on label "Tā izraisa smagas saules apdegumiem līdzīgas čūlas" at bounding box center [347, 130] width 522 height 27
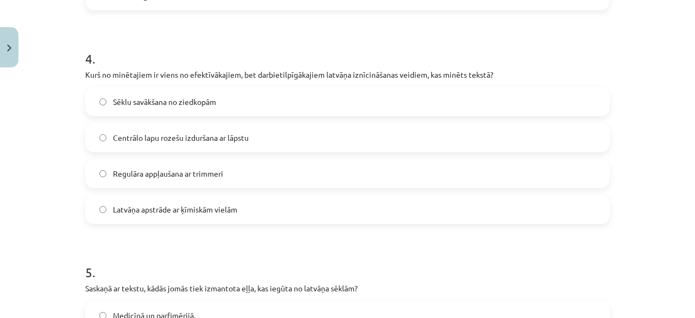
scroll to position [826, 0]
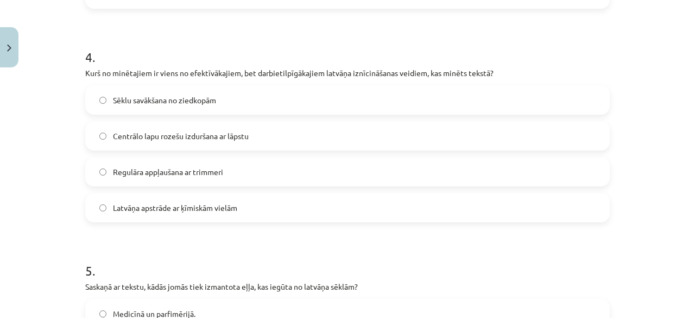
click at [392, 141] on label "Centrālo lapu rozešu izduršana ar lāpstu" at bounding box center [347, 135] width 522 height 27
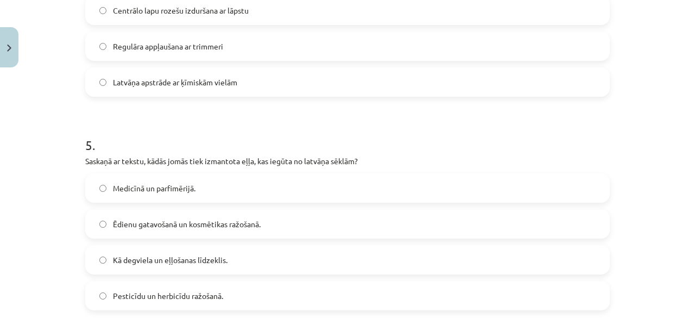
scroll to position [964, 0]
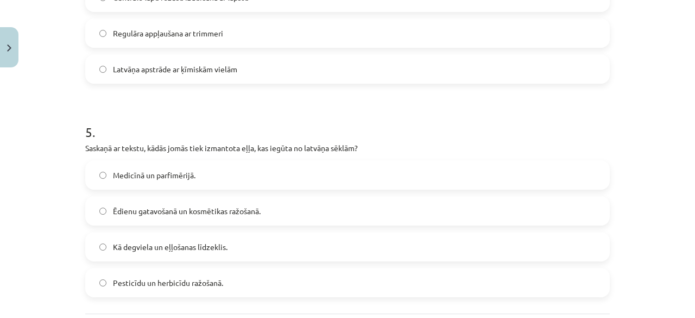
click at [291, 182] on label "Medicīnā un parfimērijā." at bounding box center [347, 174] width 522 height 27
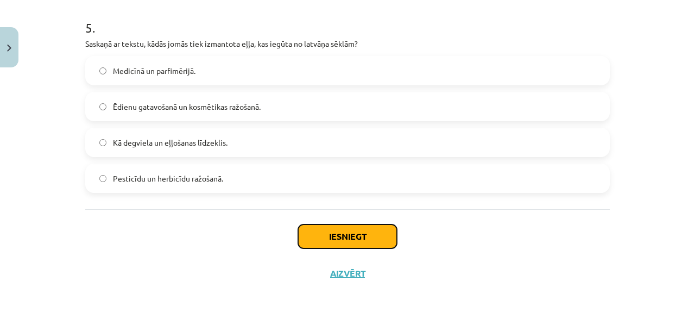
click at [371, 231] on button "Iesniegt" at bounding box center [347, 236] width 99 height 24
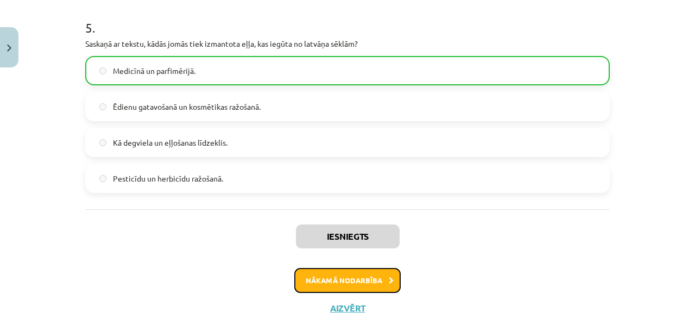
click at [344, 270] on button "Nākamā nodarbība" at bounding box center [347, 280] width 106 height 25
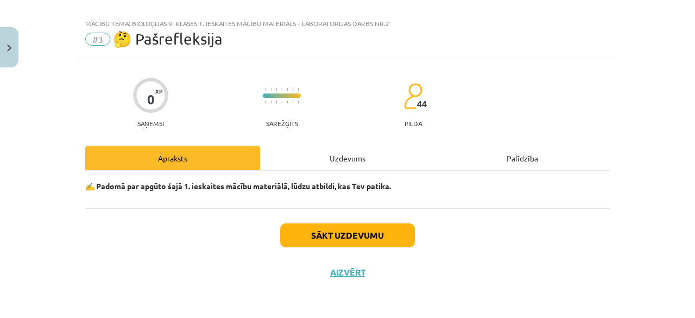
scroll to position [13, 0]
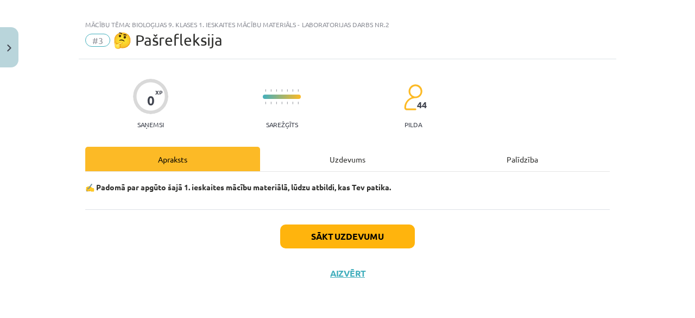
drag, startPoint x: 397, startPoint y: 219, endPoint x: 378, endPoint y: 239, distance: 28.0
click at [378, 239] on div "Sākt uzdevumu Aizvērt" at bounding box center [347, 247] width 524 height 76
click at [378, 239] on button "Sākt uzdevumu" at bounding box center [347, 236] width 135 height 24
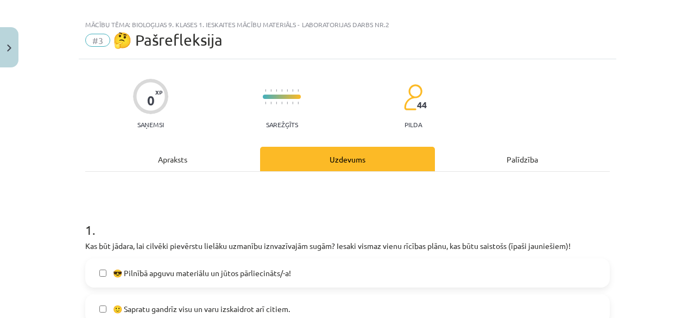
scroll to position [291, 0]
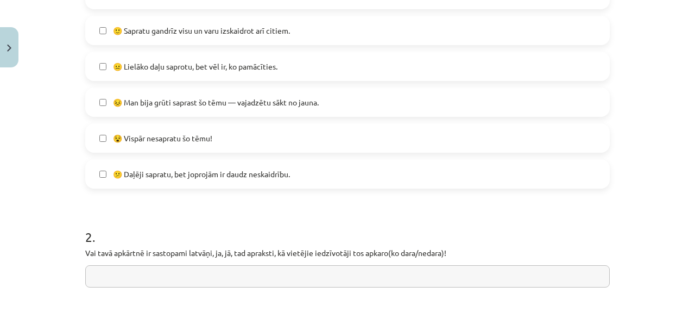
click at [267, 39] on label "🙂 Sapratu gandrīz visu un varu izskaidrot arī citiem." at bounding box center [347, 30] width 522 height 27
click at [238, 279] on input "text" at bounding box center [347, 276] width 524 height 22
click at [100, 275] on input "*******" at bounding box center [347, 276] width 524 height 22
type input "*******"
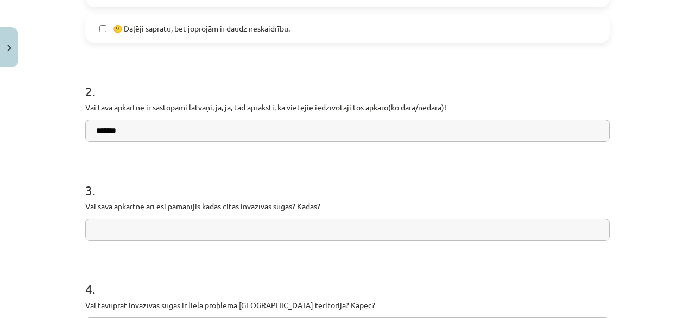
scroll to position [439, 0]
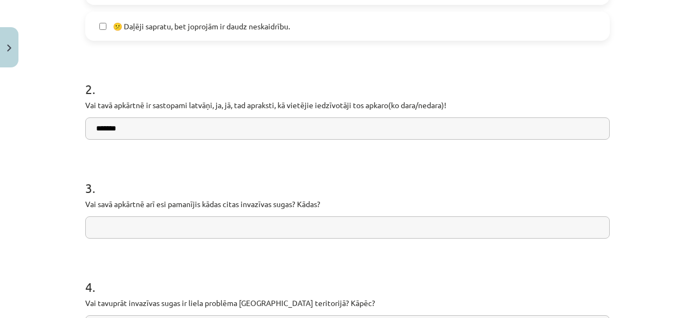
click at [276, 220] on input "text" at bounding box center [347, 227] width 524 height 22
type input "**"
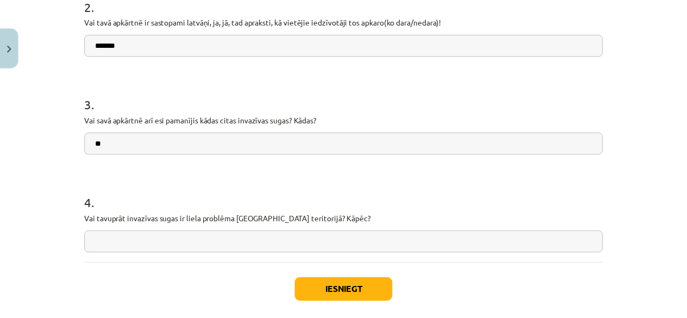
scroll to position [570, 0]
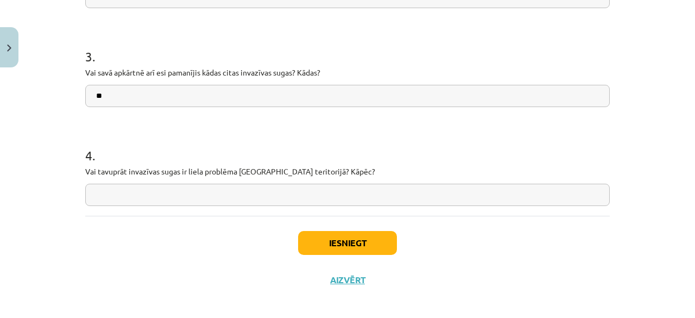
click at [397, 195] on input "text" at bounding box center [347, 194] width 524 height 22
type input "**********"
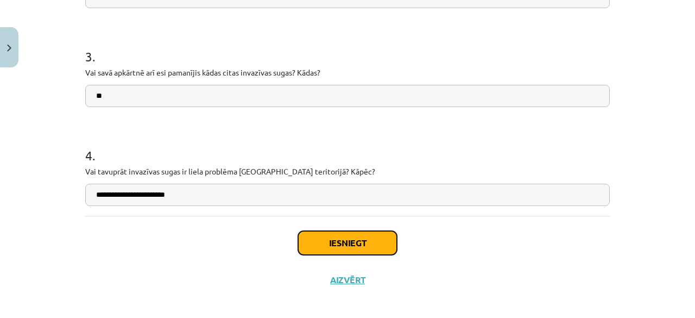
click at [358, 248] on button "Iesniegt" at bounding box center [347, 243] width 99 height 24
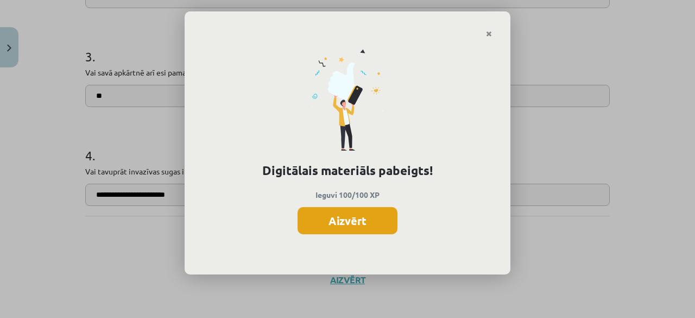
click at [369, 221] on button "Aizvērt" at bounding box center [347, 220] width 100 height 27
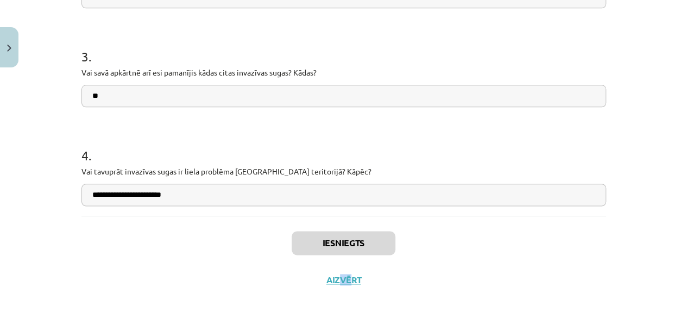
drag, startPoint x: 334, startPoint y: 287, endPoint x: 349, endPoint y: 271, distance: 21.1
click at [349, 271] on div "Iesniegts Aizvērt" at bounding box center [343, 254] width 524 height 76
click at [338, 280] on button "Aizvērt" at bounding box center [343, 279] width 41 height 11
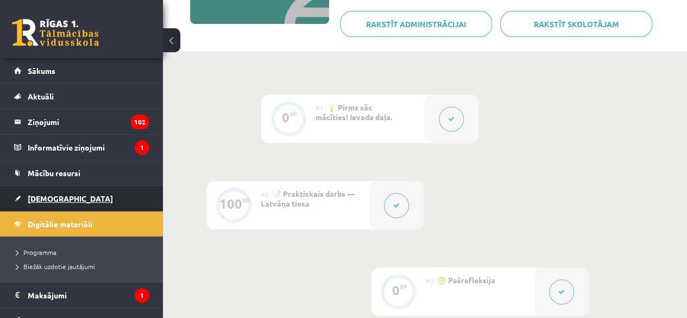
click at [64, 198] on link "[DEMOGRAPHIC_DATA]" at bounding box center [81, 198] width 135 height 25
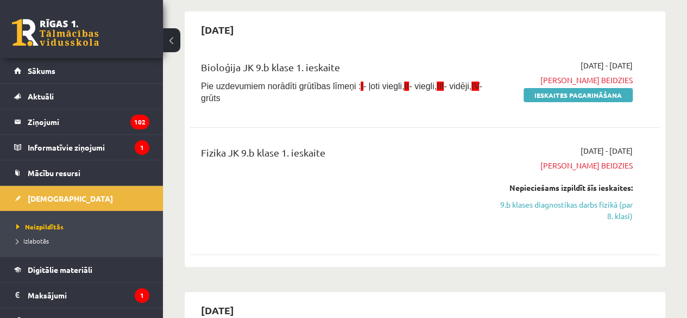
scroll to position [90, 0]
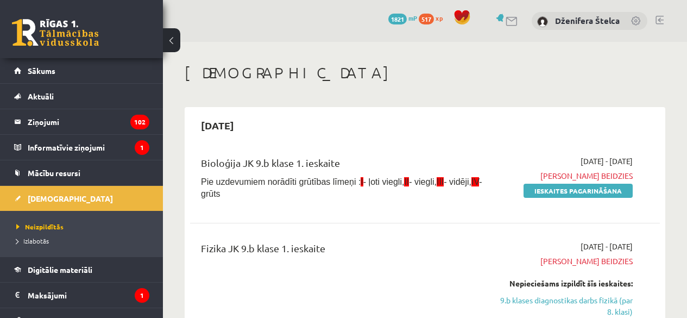
scroll to position [90, 0]
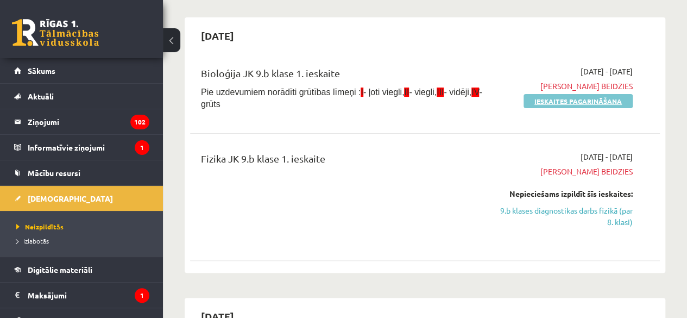
click at [561, 104] on link "Ieskaites pagarināšana" at bounding box center [577, 101] width 109 height 14
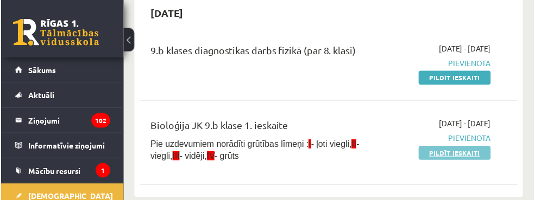
scroll to position [324, 0]
